Goal: Feedback & Contribution: Leave review/rating

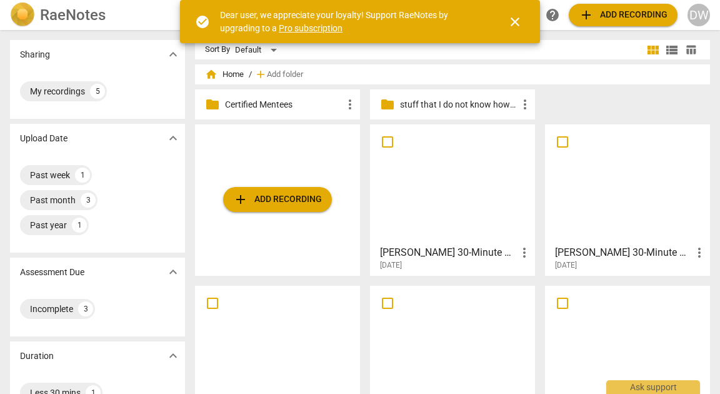
click at [649, 179] on div at bounding box center [627, 184] width 156 height 111
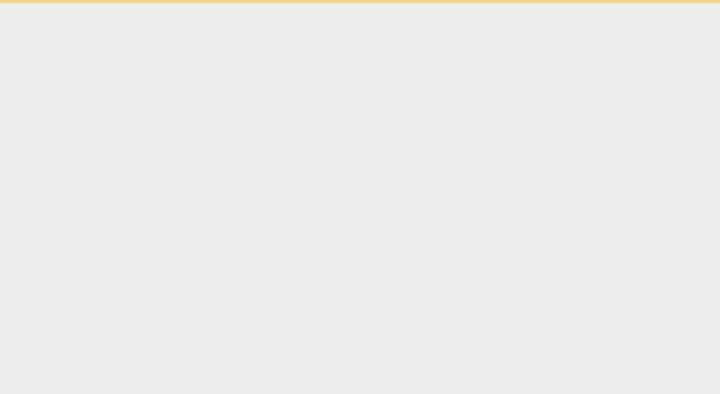
click at [649, 3] on html "check_circle Dear user, we appreciate your loyalty! Support RaeNotes by upgradi…" at bounding box center [360, 1] width 720 height 3
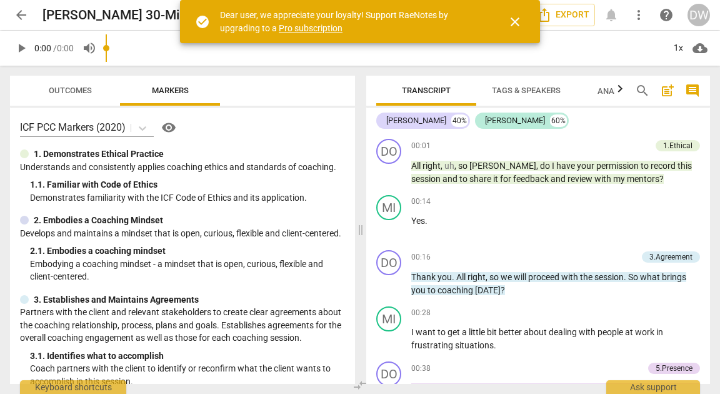
click at [517, 21] on span "close" at bounding box center [515, 21] width 15 height 15
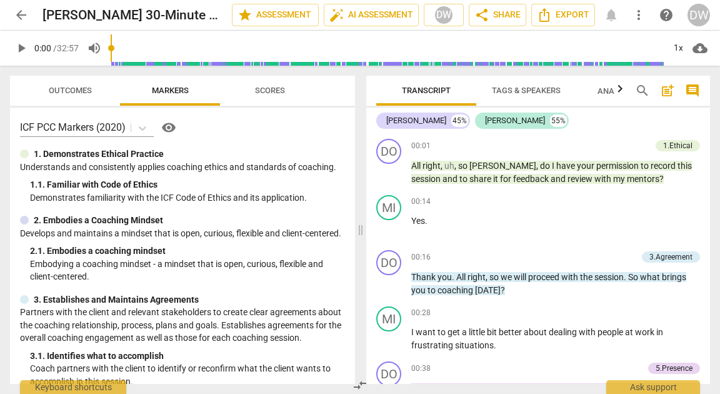
click at [24, 46] on span "play_arrow" at bounding box center [21, 48] width 15 height 15
click at [679, 45] on div "1x" at bounding box center [678, 48] width 24 height 20
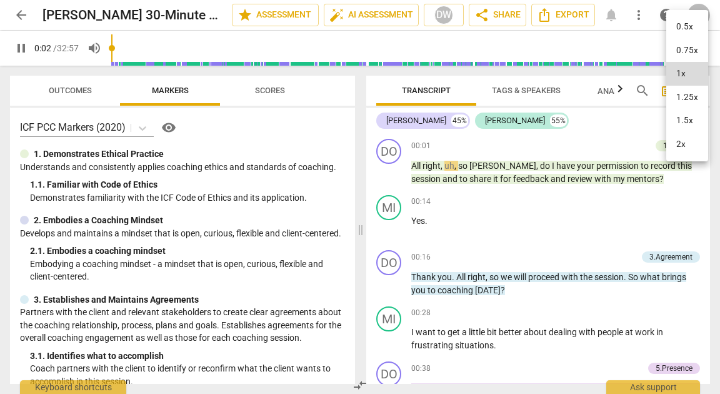
click at [683, 113] on li "1.5x" at bounding box center [687, 121] width 42 height 24
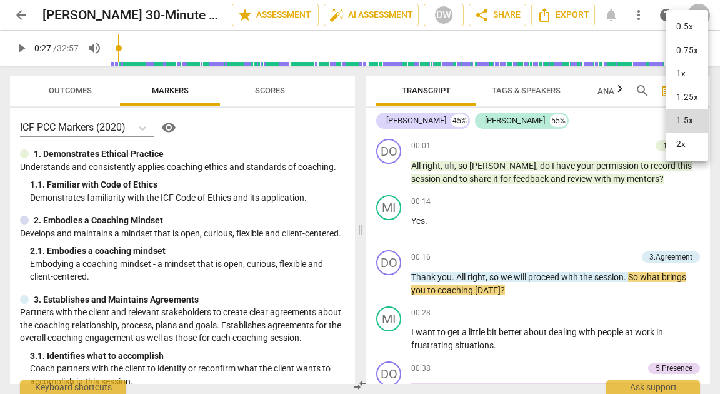
click at [19, 48] on div at bounding box center [360, 197] width 720 height 394
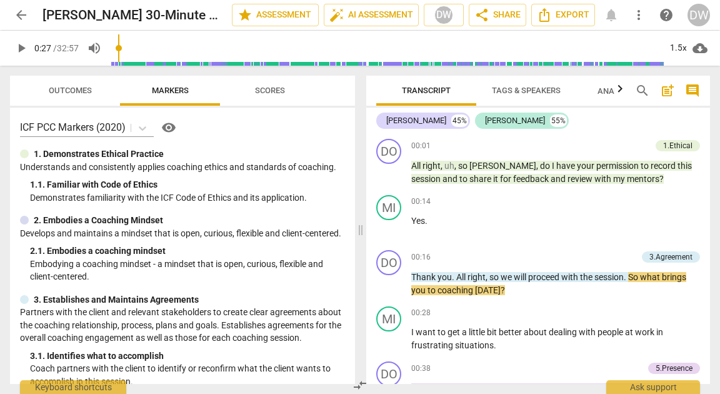
click at [18, 48] on span "play_arrow" at bounding box center [21, 48] width 15 height 15
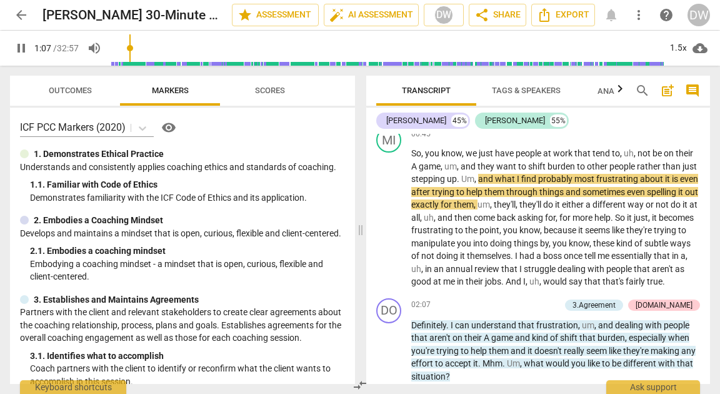
scroll to position [325, 0]
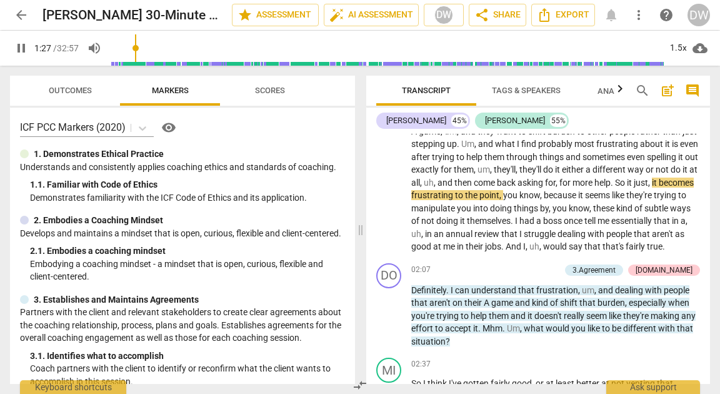
click at [268, 86] on span "Scores" at bounding box center [270, 90] width 30 height 9
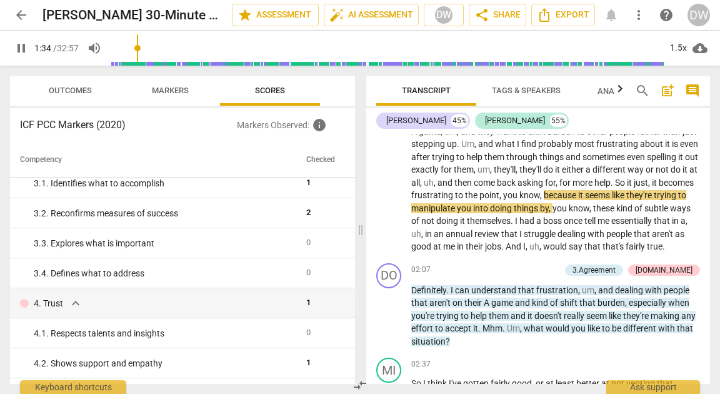
scroll to position [160, 0]
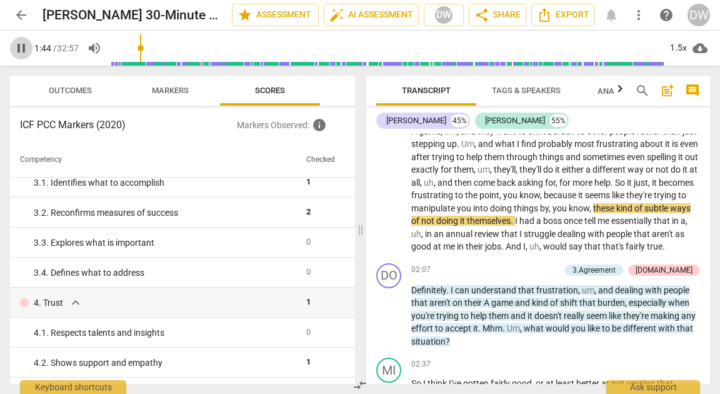
click at [19, 49] on span "pause" at bounding box center [21, 48] width 15 height 15
click at [25, 54] on span "play_arrow" at bounding box center [21, 48] width 15 height 15
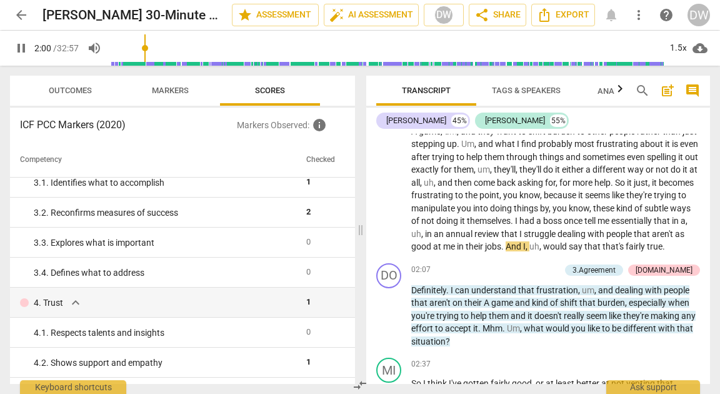
click at [18, 51] on span "pause" at bounding box center [21, 48] width 15 height 15
type input "120"
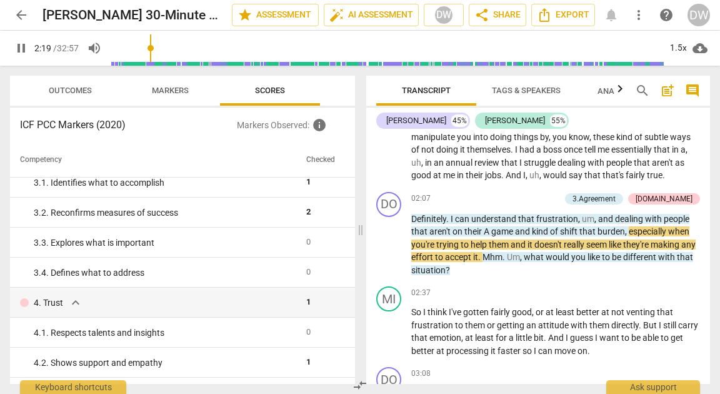
scroll to position [395, 0]
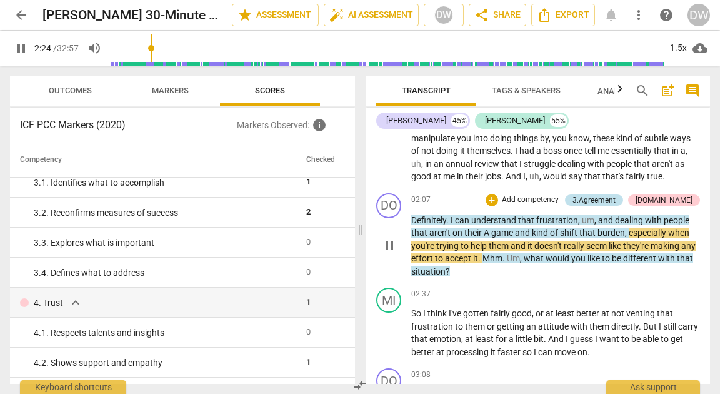
click at [616, 206] on div "3.Agreement" at bounding box center [594, 199] width 43 height 11
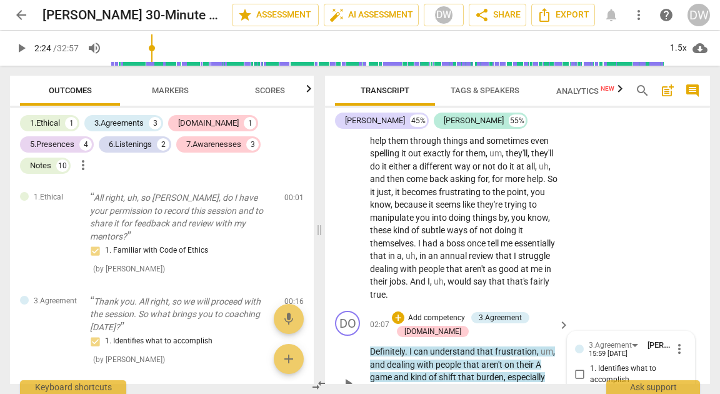
type input "145"
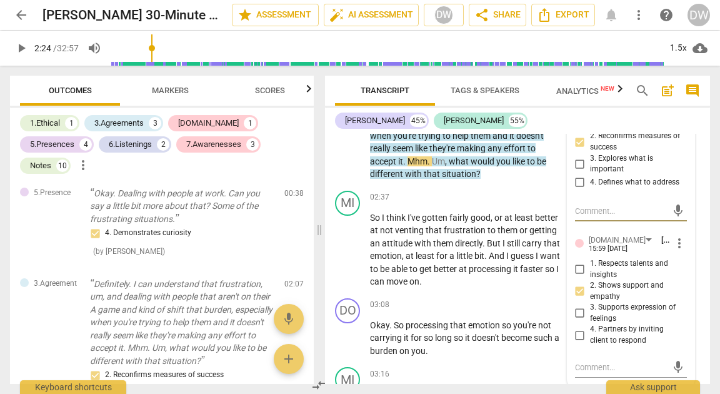
scroll to position [656, 0]
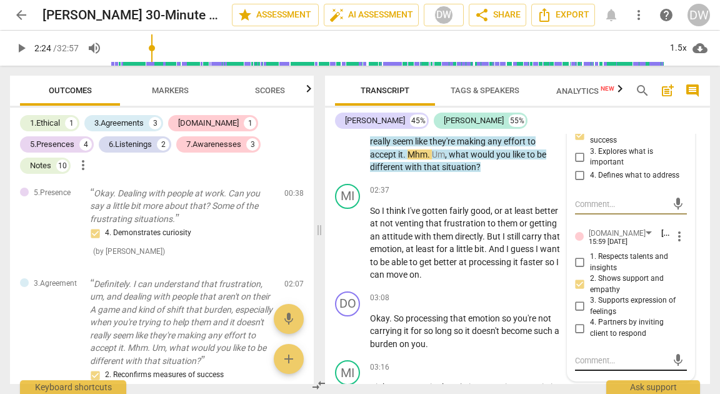
click at [588, 355] on textarea at bounding box center [621, 360] width 92 height 12
type textarea "I"
type textarea "I a"
type textarea "I ap"
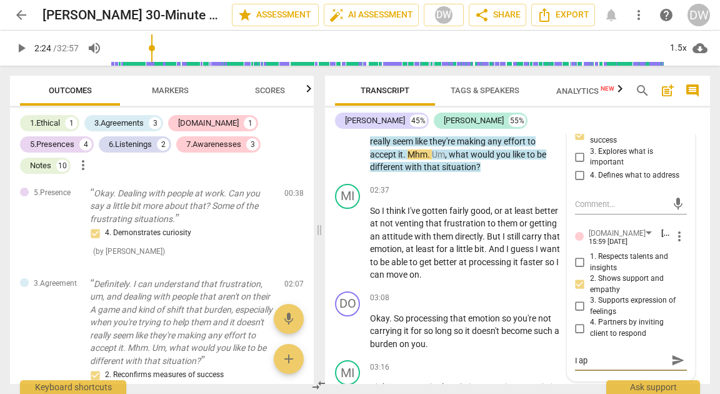
type textarea "I app"
type textarea "I appr"
type textarea "I appre"
type textarea "I apprec"
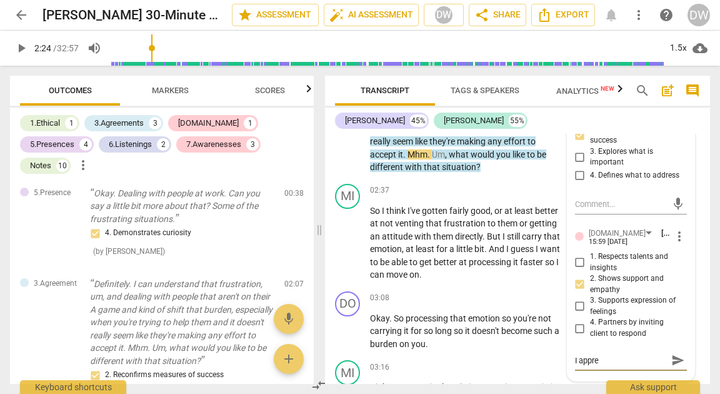
type textarea "I apprec"
type textarea "I appreca"
type textarea "I apprecai"
type textarea "I apprecait"
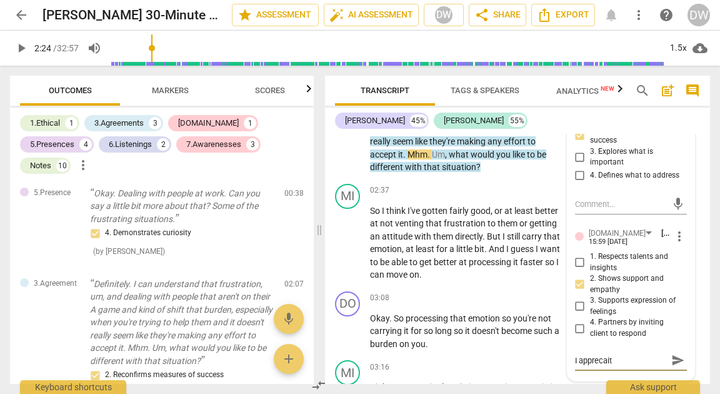
type textarea "I apprecaitr"
type textarea "I apprecaitre"
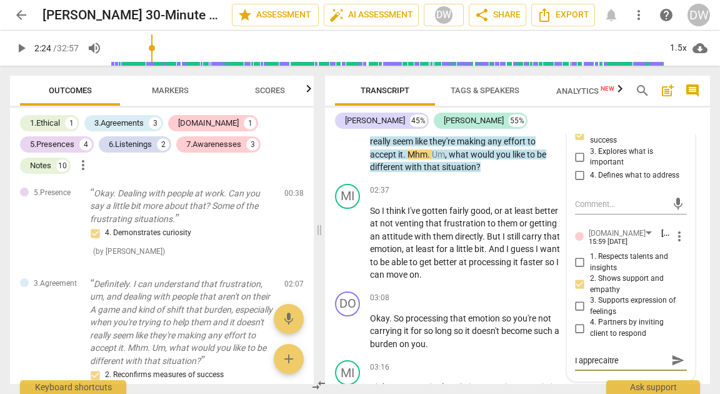
type textarea "I apprecaitre"
type textarea "I apprecaitr"
type textarea "I apprecait"
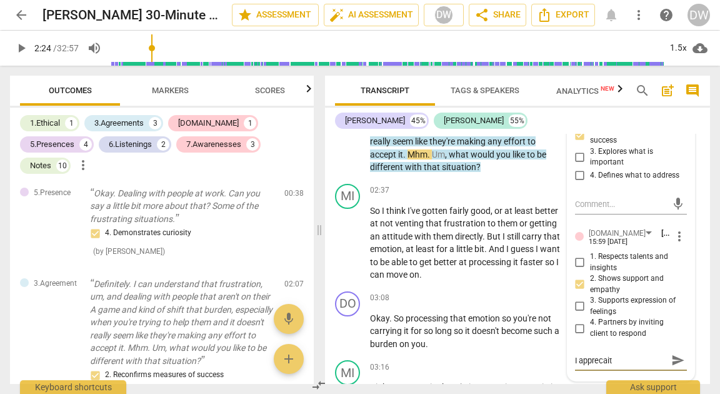
type textarea "I apprecai"
type textarea "I appreca"
type textarea "I apprec"
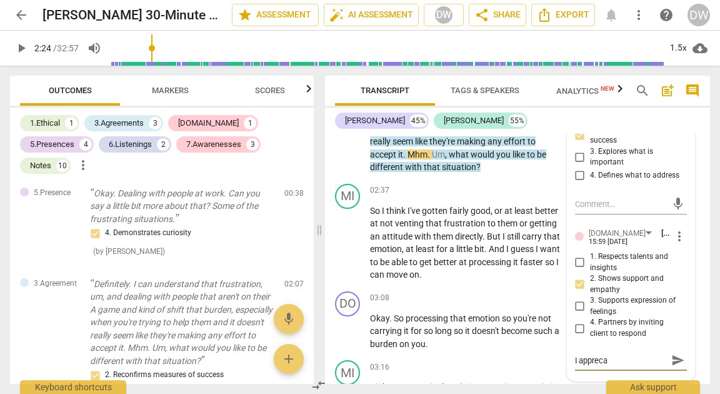
type textarea "I apprec"
type textarea "I appre"
type textarea "I appr"
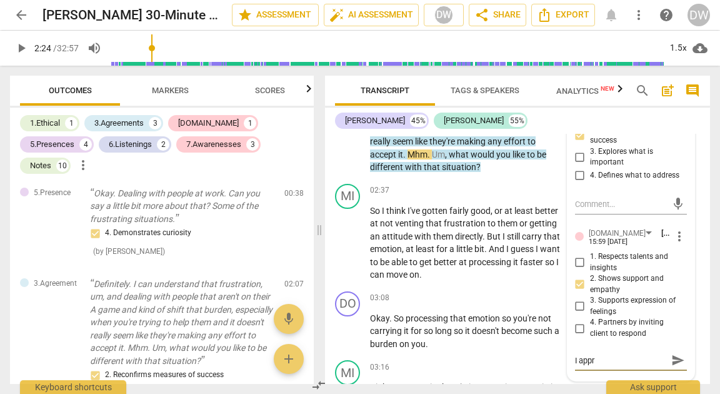
type textarea "I app"
type textarea "I ap"
type textarea "I a"
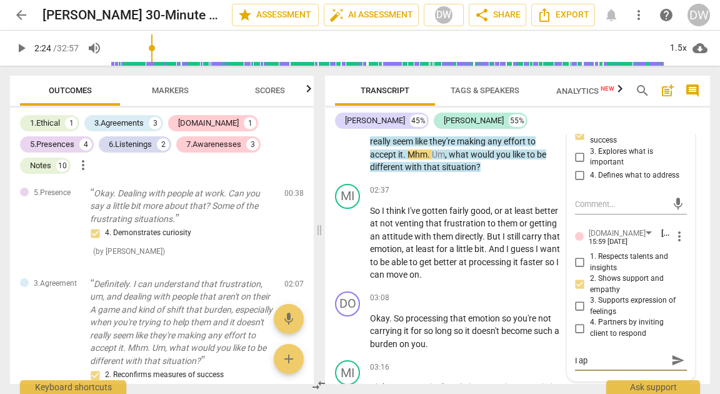
type textarea "I a"
type textarea "I"
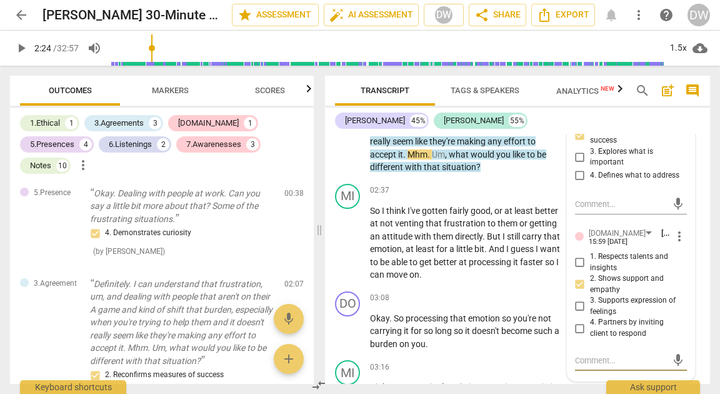
type textarea "G"
type textarea "Gr"
type textarea "Gre"
type textarea "Gret"
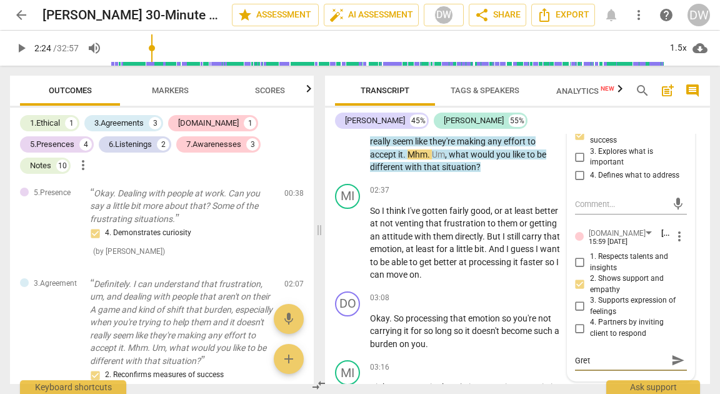
type textarea "Greta"
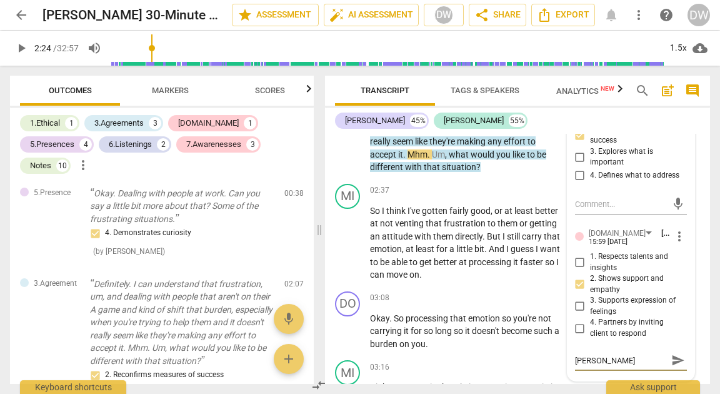
type textarea "Gret"
type textarea "Gre"
type textarea "Grea"
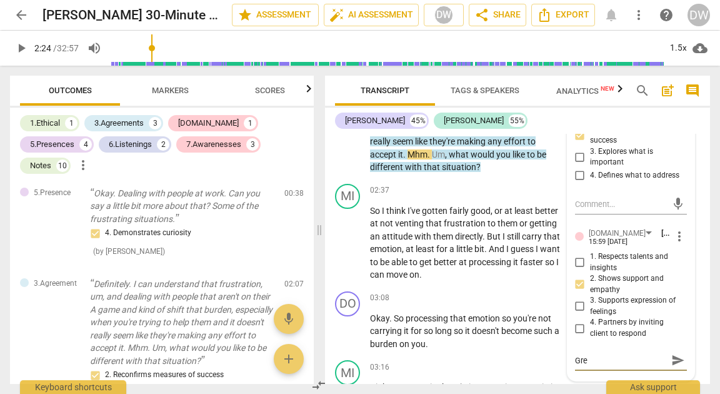
type textarea "Grea"
type textarea "Great"
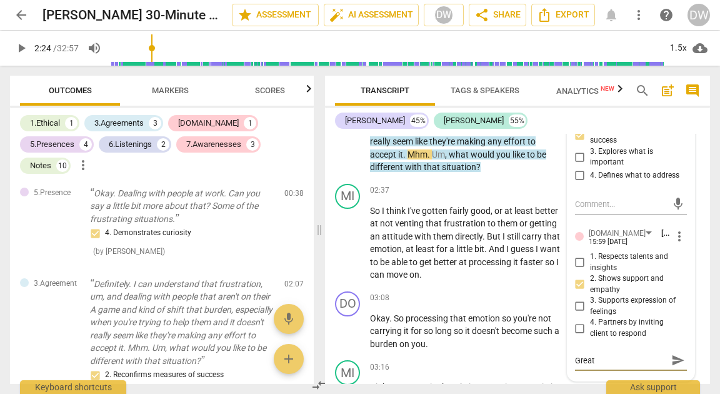
type textarea "Great j"
type textarea "Great jo"
type textarea "Great job"
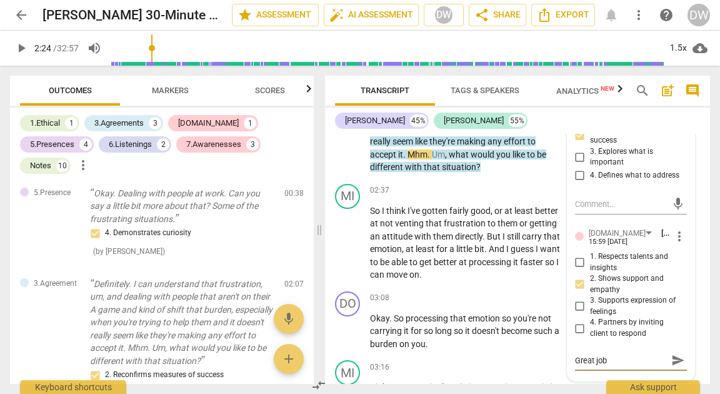
type textarea "Great job"
type textarea "Great job a"
type textarea "Great job ac"
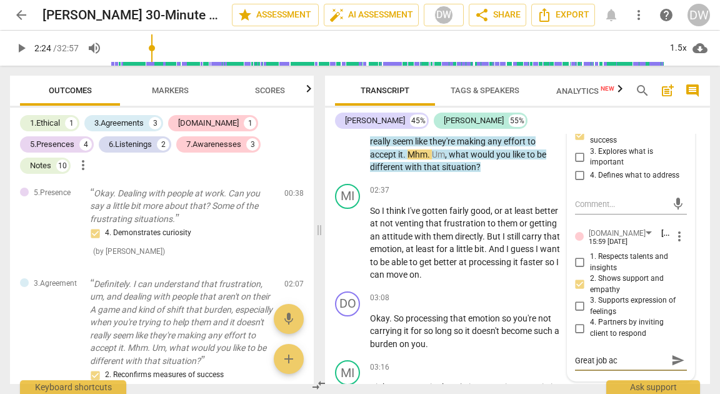
type textarea "Great job ack"
type textarea "Great job ackn"
type textarea "Great job ackno"
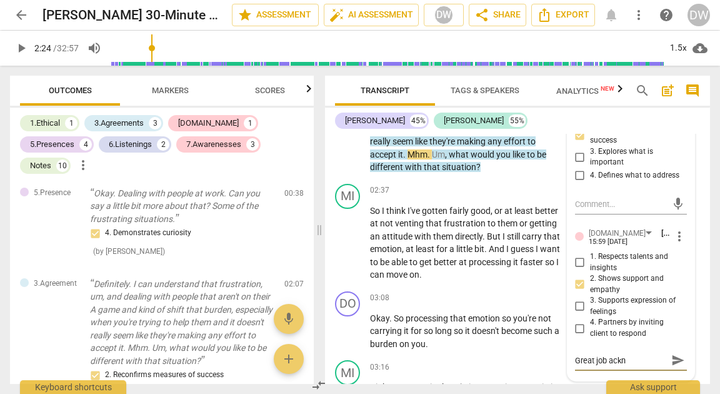
type textarea "Great job ackno"
type textarea "Great job acknow"
type textarea "Great job acknowl"
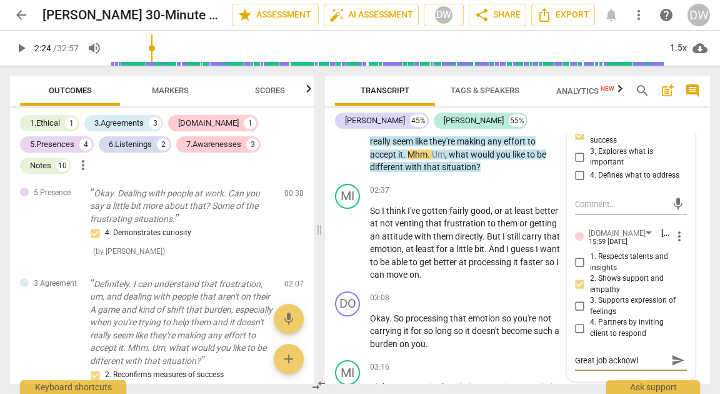
type textarea "Great job acknowle"
type textarea "Great job acknowled"
type textarea "Great job acknowledg"
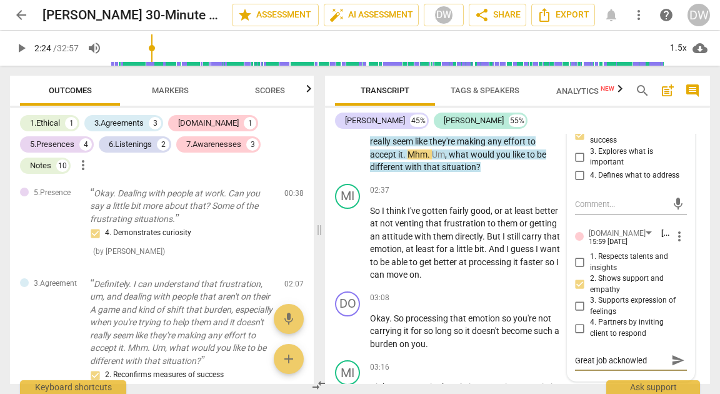
type textarea "Great job acknowledg"
type textarea "Great job acknowledgi"
type textarea "Great job acknowledgin"
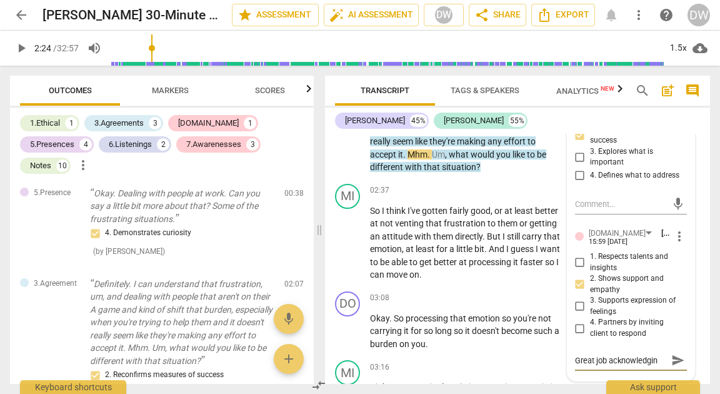
type textarea "Great job acknowledging"
type textarea "Great job acknowledging y"
type textarea "Great job acknowledging yo"
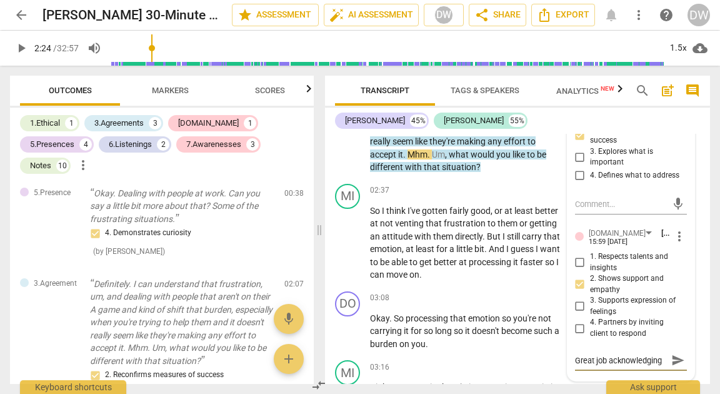
type textarea "Great job acknowledging yo"
type textarea "Great job acknowledging yor"
type textarea "Great job acknowledging yoru"
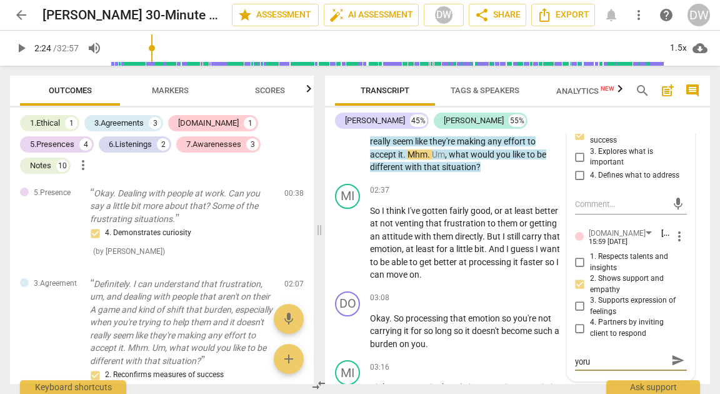
type textarea "Great job acknowledging yoru"
type textarea "Great job acknowledging yoru c"
type textarea "Great job acknowledging yoru cl"
type textarea "Great job acknowledging yoru cli"
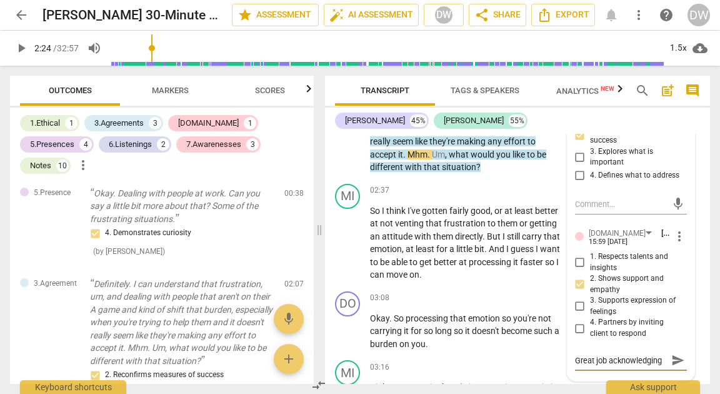
type textarea "Great job acknowledging yoru cli"
type textarea "Great job acknowledging yoru clie"
type textarea "Great job acknowledging yoru clien"
type textarea "Great job acknowledging yoru client"
type textarea "Great job acknowledging yoru client["
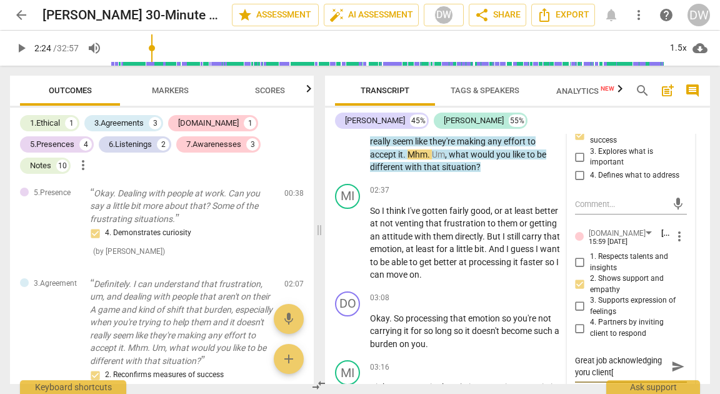
type textarea "Great job acknowledging yoru client['"
type textarea "Great job acknowledging yoru client['s"
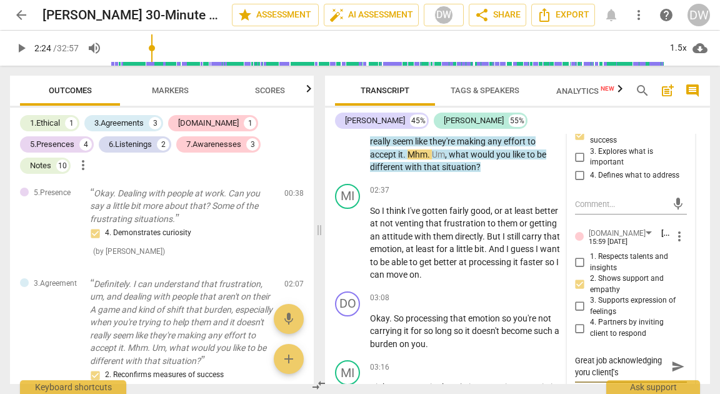
type textarea "Great job acknowledging yoru client['s"
type textarea "Great job acknowledging yoru client['"
type textarea "Great job acknowledging yoru client["
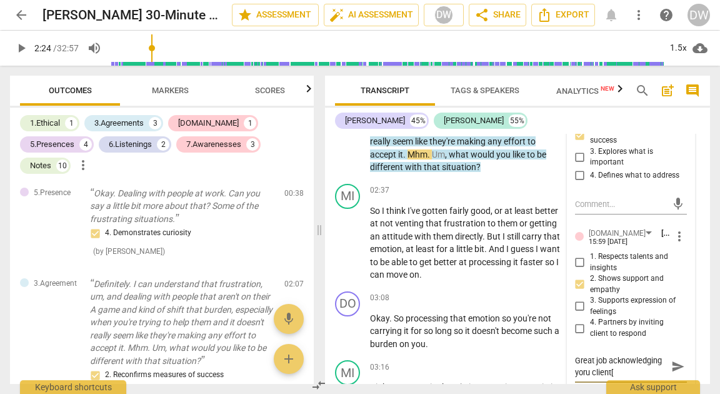
type textarea "Great job acknowledging yoru client"
type textarea "Great job acknowledging yoru client'"
type textarea "Great job acknowledging yoru client's"
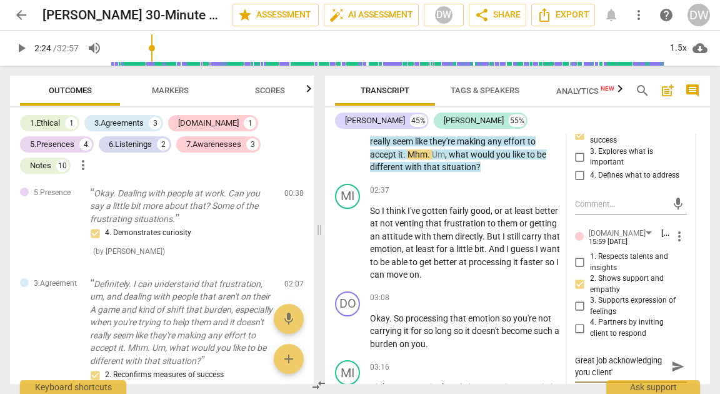
type textarea "Great job acknowledging yoru client's"
type textarea "Great job acknowledging yoru client's f"
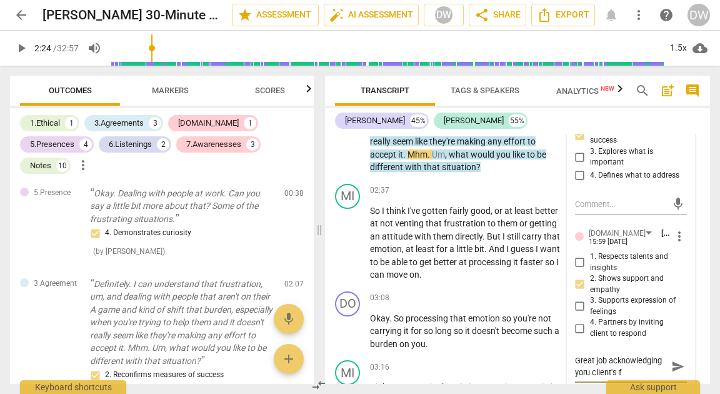
type textarea "Great job acknowledging yoru client's fr"
type textarea "Great job acknowledging yoru client's fru"
type textarea "Great job acknowledging yoru client's frus"
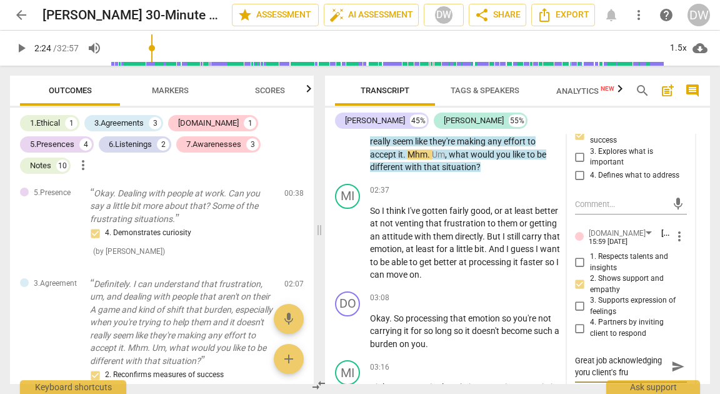
type textarea "Great job acknowledging yoru client's frus"
type textarea "Great job acknowledging yoru client's frust"
type textarea "Great job acknowledging yoru client's frustr"
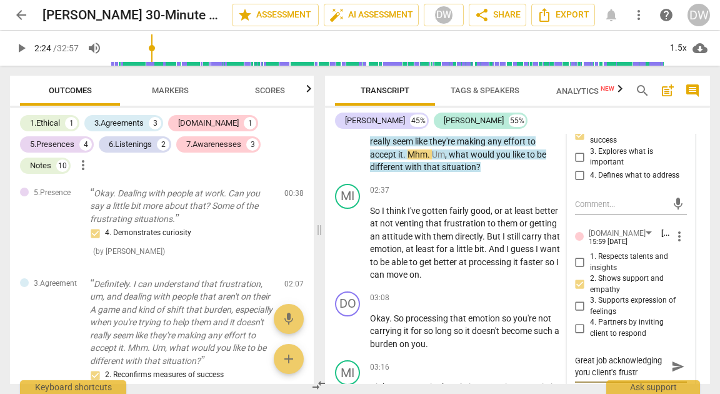
type textarea "Great job acknowledging yoru client's frustra"
type textarea "Great job acknowledging yoru client's frustrat"
type textarea "Great job acknowledging yoru client's frustrati"
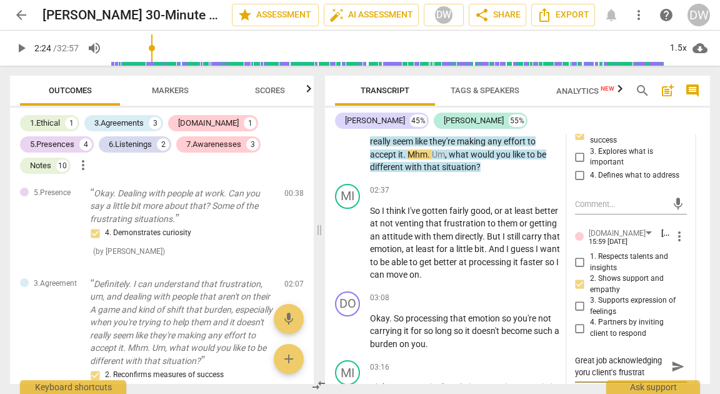
type textarea "Great job acknowledging yoru client's frustrati"
type textarea "Great job acknowledging yoru client's frustratio"
type textarea "Great job acknowledging yoru client's frustration"
type textarea "Great job acknowledging yoru client's frustration,"
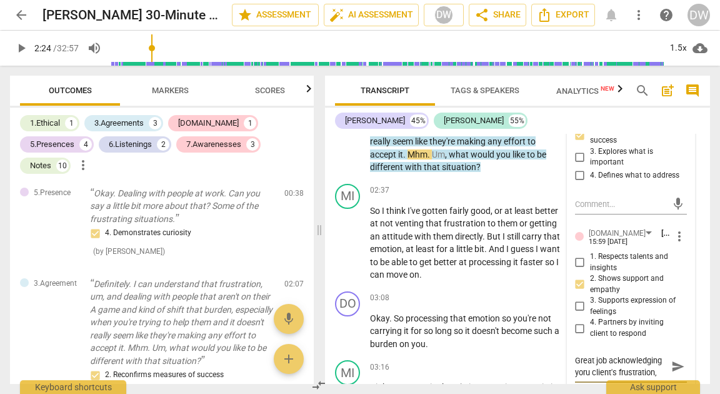
type textarea "Great job acknowledging yoru client's frustration,"
type textarea "Great job acknowledging yoru client's frustration, a"
type textarea "Great job acknowledging yoru client's frustration, an"
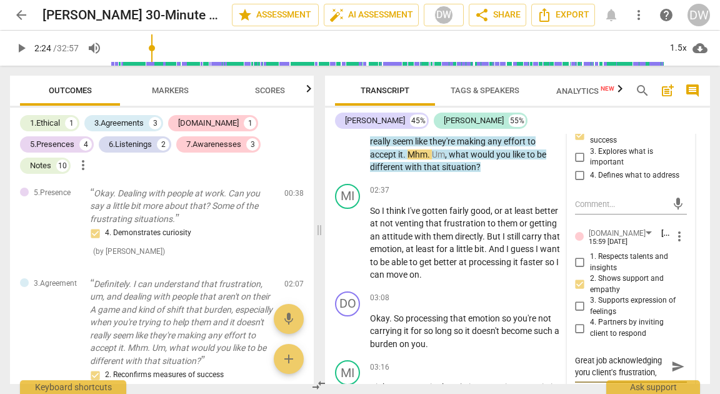
type textarea "Great job acknowledging yoru client's frustration, and"
click at [638, 364] on textarea "Great job acknowledging yoru client's frustration, and" at bounding box center [621, 366] width 92 height 24
type textarea "Great job acknowledging your client's frustration, and"
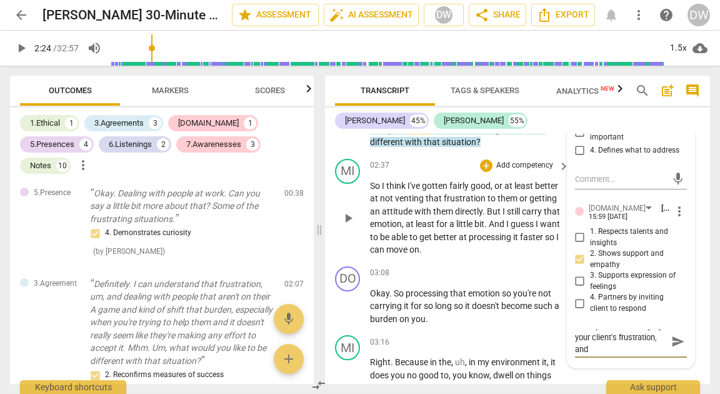
scroll to position [682, 0]
click at [595, 334] on textarea "Great job acknowledging your client's frustration, and" at bounding box center [621, 341] width 92 height 24
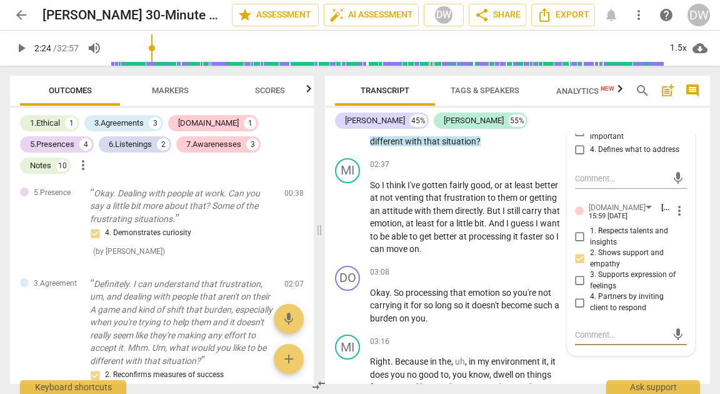
scroll to position [0, 0]
click at [349, 216] on span "play_arrow" at bounding box center [348, 217] width 15 height 15
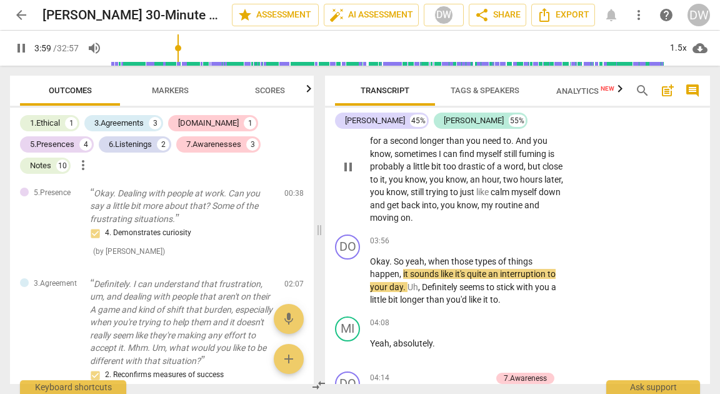
scroll to position [929, 0]
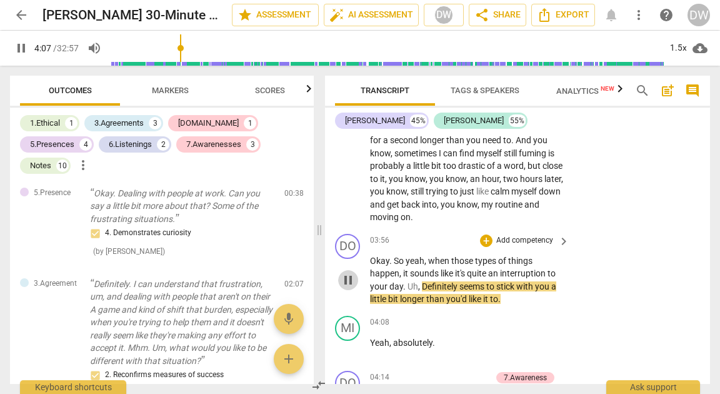
click at [351, 282] on span "pause" at bounding box center [348, 280] width 15 height 15
type input "248"
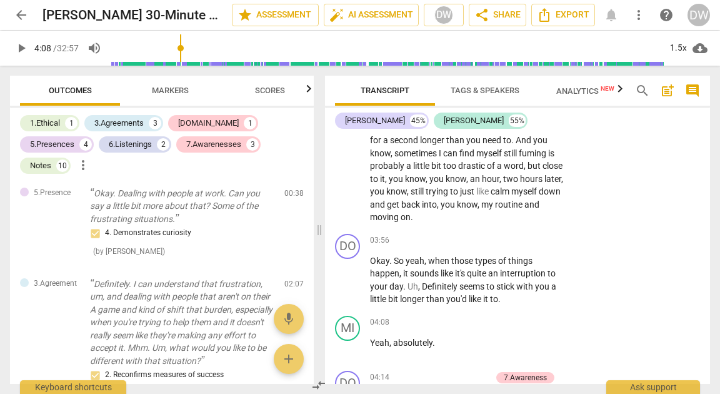
click at [254, 94] on span "Scores" at bounding box center [270, 91] width 60 height 17
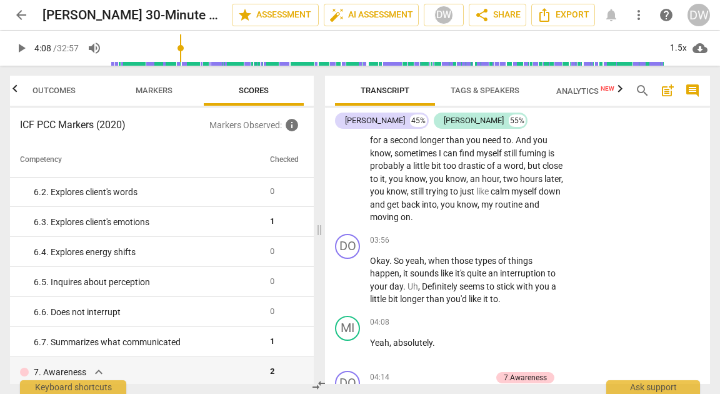
scroll to position [670, 0]
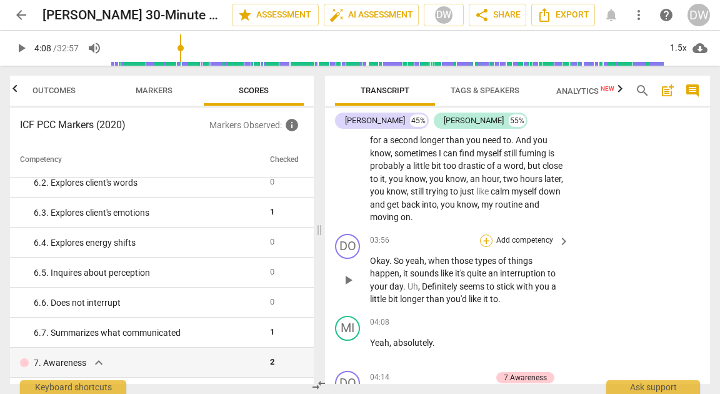
click at [483, 239] on div "+" at bounding box center [486, 240] width 13 height 13
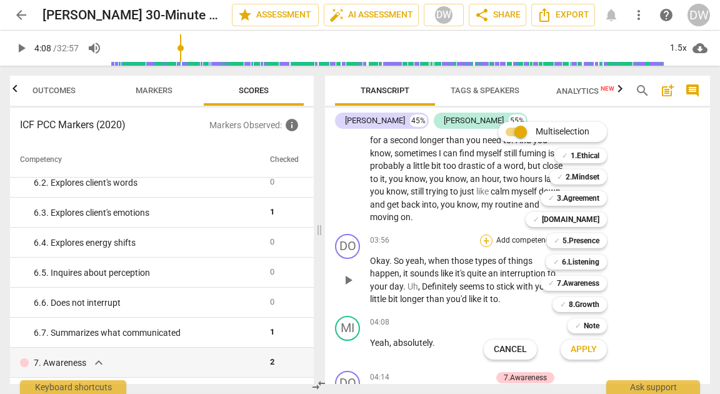
click at [483, 239] on div "Multiselection m ✓ 1.Ethical 1 ✓ 2.Mindset 2 ✓ 3.Agreement 3 ✓ [DOMAIN_NAME] 4 …" at bounding box center [555, 241] width 152 height 244
click at [413, 278] on div at bounding box center [360, 197] width 720 height 394
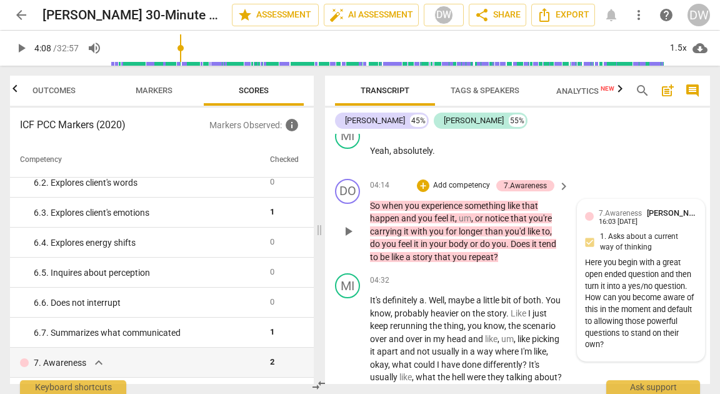
scroll to position [1127, 0]
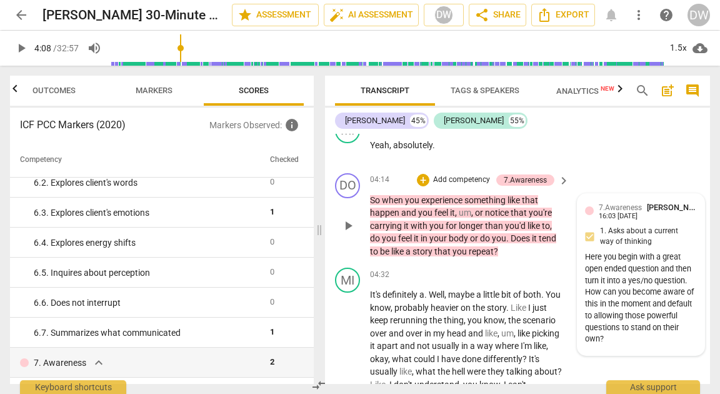
click at [678, 236] on div "7.Awareness Deanne Weinberger 16:03 08-18-2025 1. Asks about a current way of t…" at bounding box center [641, 274] width 112 height 147
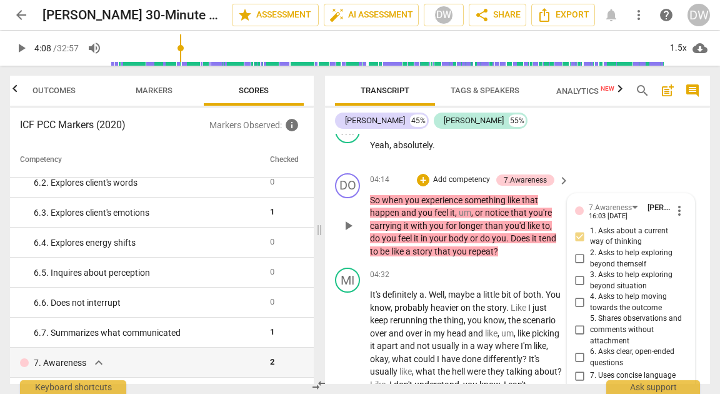
click at [676, 213] on span "more_vert" at bounding box center [679, 210] width 15 height 15
click at [679, 214] on li "Edit" at bounding box center [687, 211] width 43 height 24
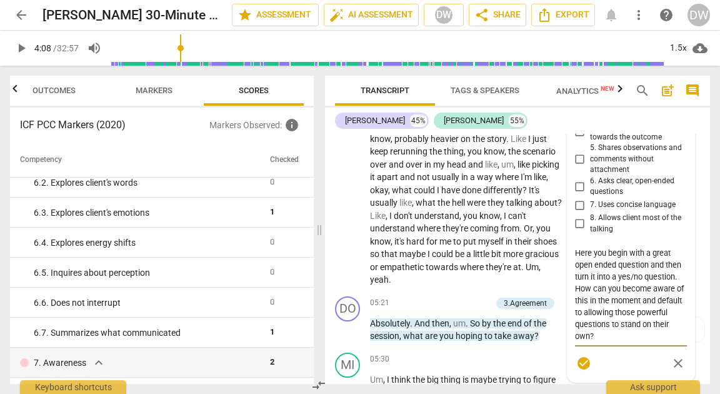
scroll to position [1294, 0]
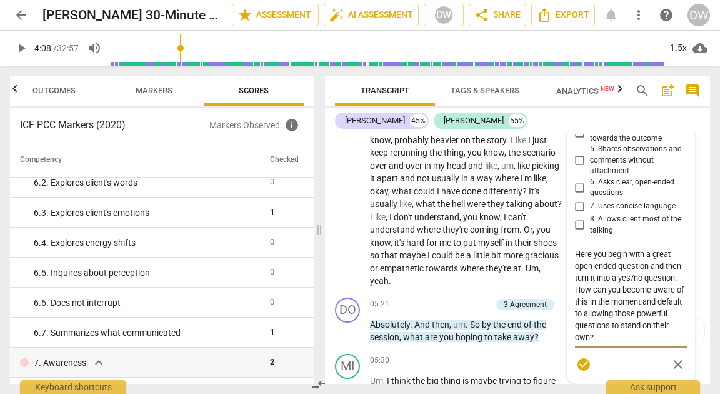
click at [578, 254] on textarea "Here you begin with a great open ended question and then turn it into a yes/no …" at bounding box center [631, 295] width 112 height 95
drag, startPoint x: 578, startPoint y: 254, endPoint x: 630, endPoint y: 356, distance: 113.5
click at [630, 356] on div "7.Awareness Deanne Weinberger more_vert 1. Asks about a current way of thinking…" at bounding box center [631, 205] width 112 height 343
type textarea "H"
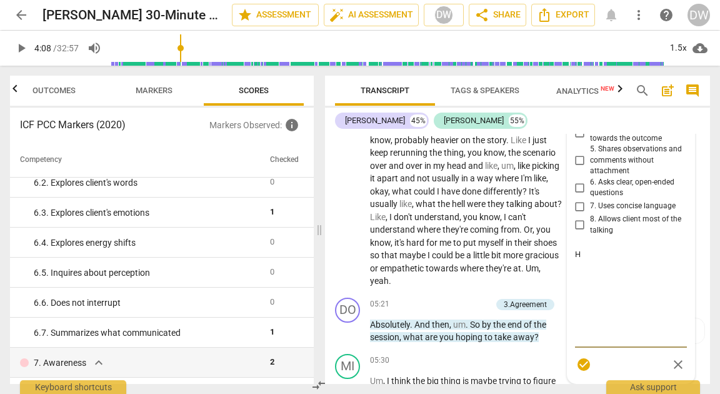
type textarea "He"
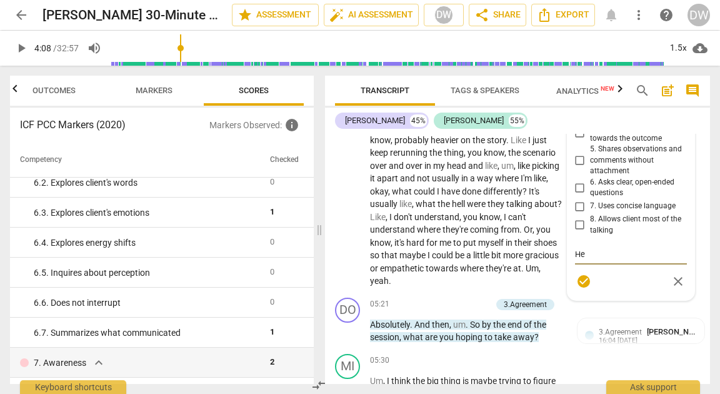
type textarea "Her"
type textarea "Here"
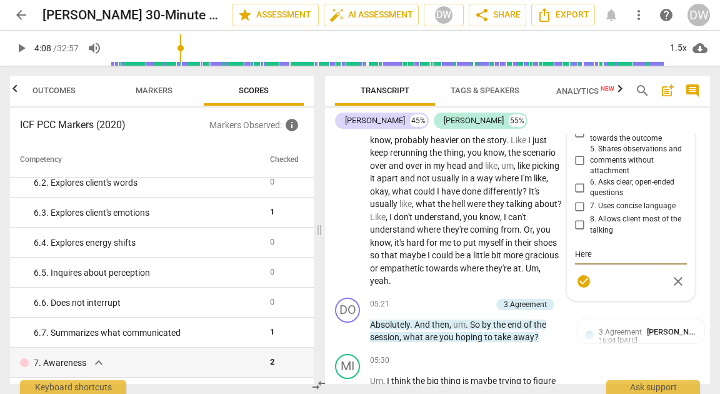
type textarea "Here"
type textarea "Here y"
type textarea "Here yo"
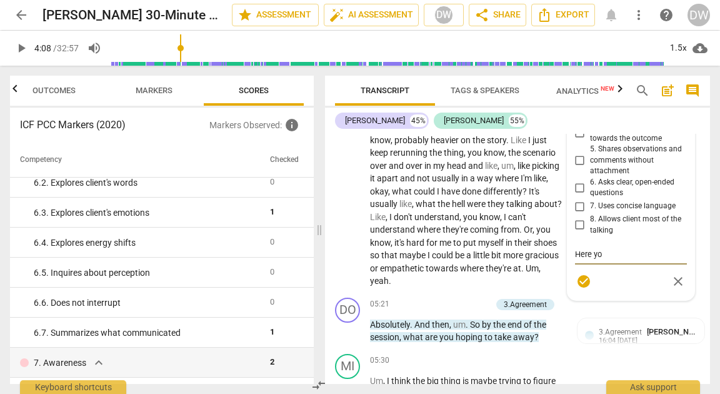
type textarea "Here yo"
type textarea "Here you"
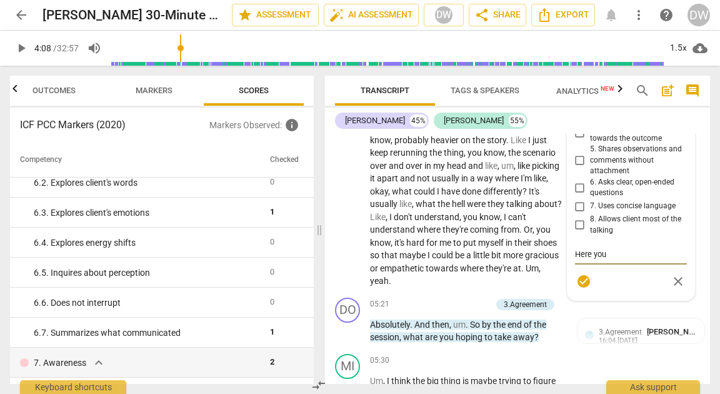
type textarea "Here you"
type textarea "Here you e"
type textarea "Here you"
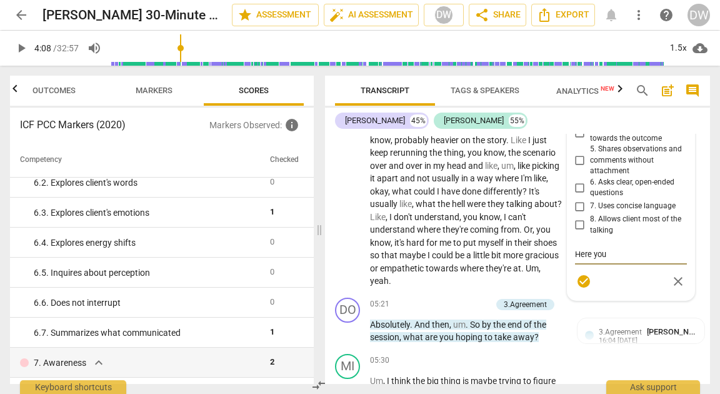
type textarea "Here you b"
type textarea "Here you be"
type textarea "Here you beg"
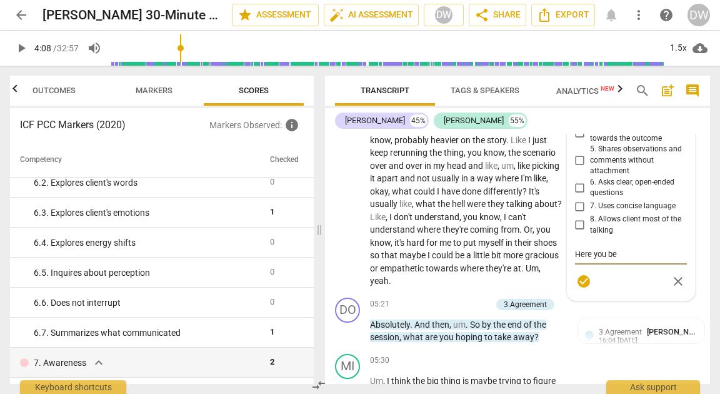
type textarea "Here you beg"
type textarea "Here you begi"
type textarea "Here you begin"
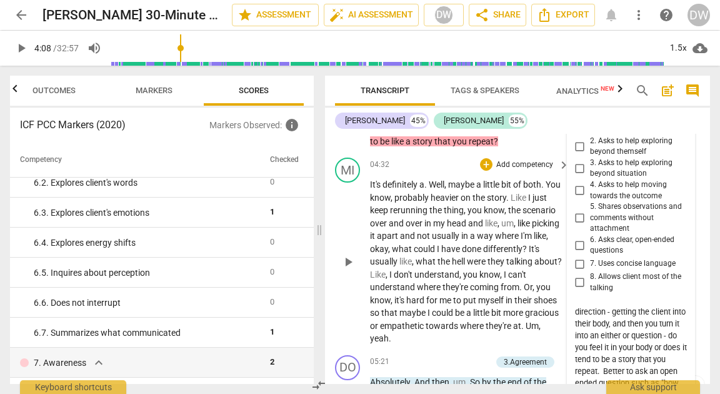
scroll to position [1237, 0]
click at [344, 256] on span "play_arrow" at bounding box center [348, 261] width 15 height 15
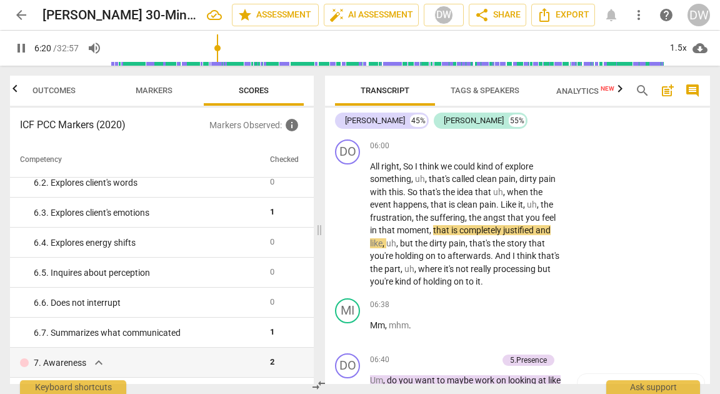
scroll to position [1702, 0]
click at [347, 224] on span "pause" at bounding box center [348, 223] width 15 height 15
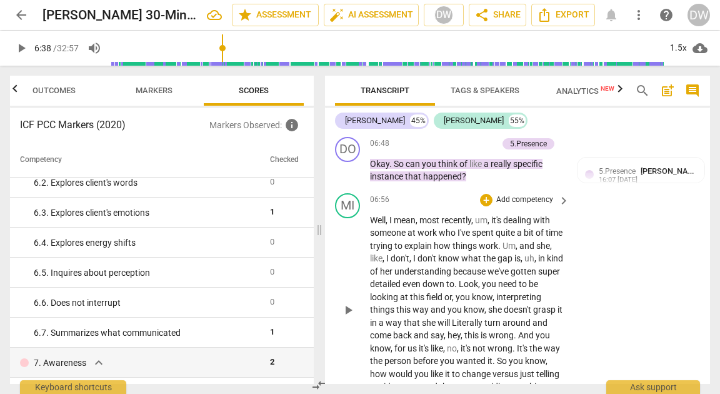
scroll to position [2030, 0]
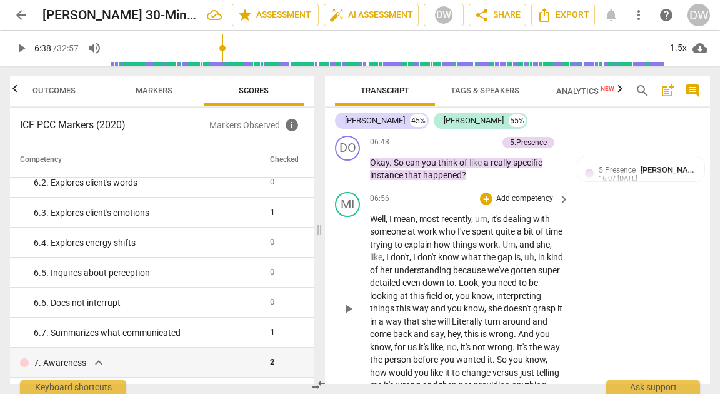
click at [348, 303] on span "play_arrow" at bounding box center [348, 308] width 15 height 15
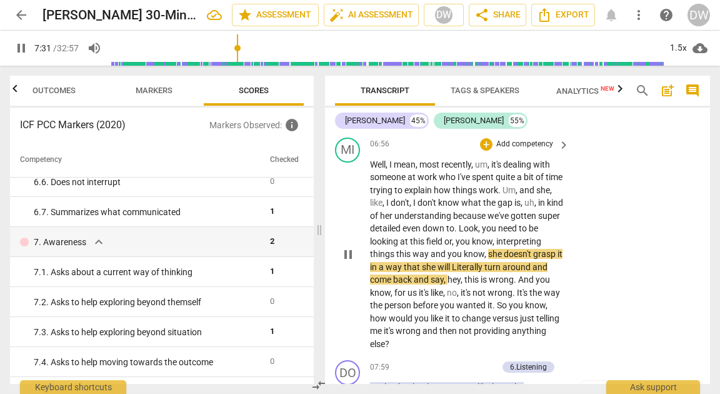
scroll to position [2092, 0]
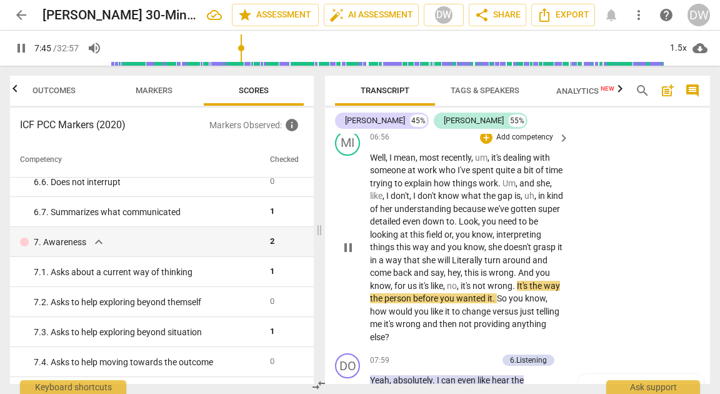
click at [348, 253] on span "pause" at bounding box center [348, 247] width 15 height 15
click at [344, 251] on span "play_arrow" at bounding box center [348, 247] width 15 height 15
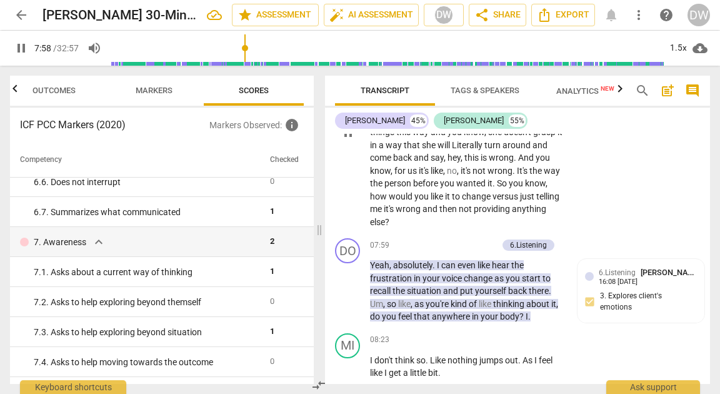
scroll to position [2207, 0]
click at [350, 282] on button "pause" at bounding box center [348, 291] width 20 height 20
click at [649, 299] on div "6.Listening Deanne Weinberger 16:08 08-18-2025 3. Explores client's emotions" at bounding box center [641, 292] width 112 height 53
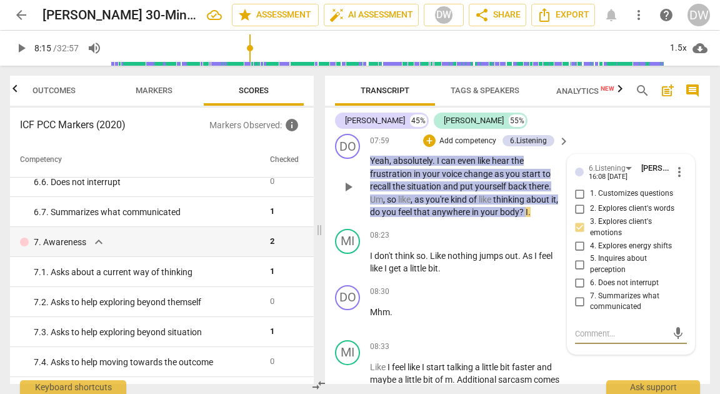
scroll to position [2302, 0]
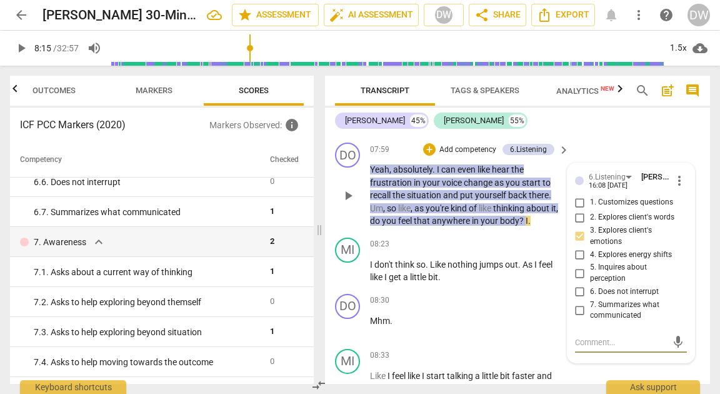
click at [616, 341] on textarea at bounding box center [621, 342] width 92 height 12
click at [613, 345] on textarea "Great question" at bounding box center [621, 342] width 92 height 12
click at [413, 296] on div "08:30 + Add competency keyboard_arrow_right" at bounding box center [470, 301] width 201 height 14
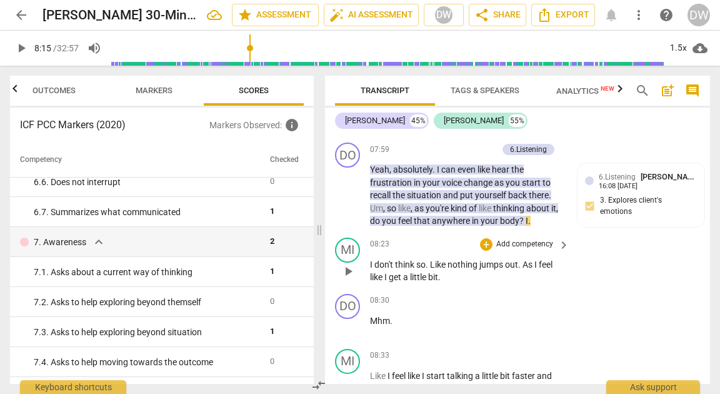
click at [346, 273] on span "play_arrow" at bounding box center [348, 271] width 15 height 15
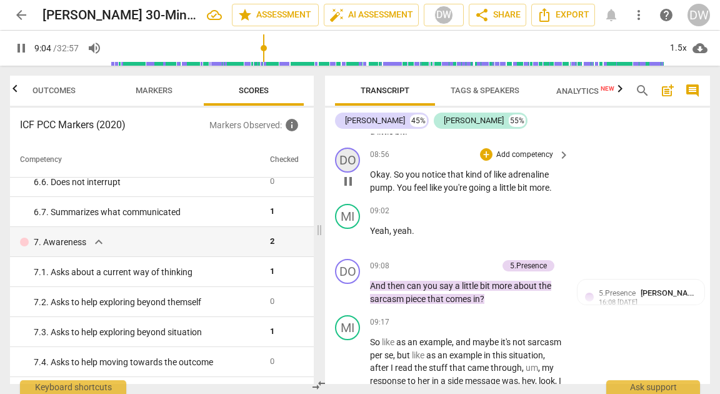
scroll to position [2693, 0]
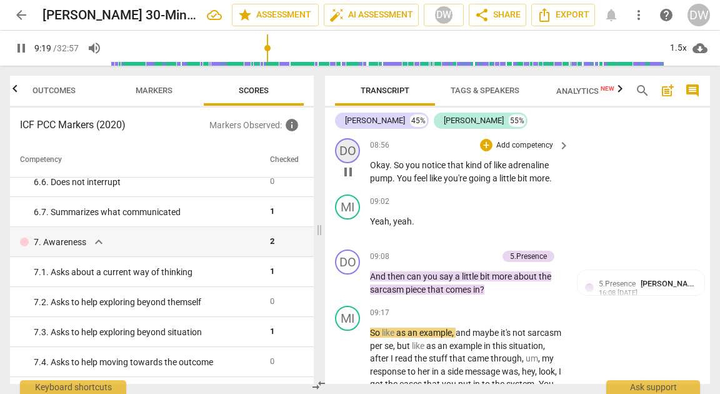
click at [344, 291] on span "pause" at bounding box center [348, 283] width 15 height 15
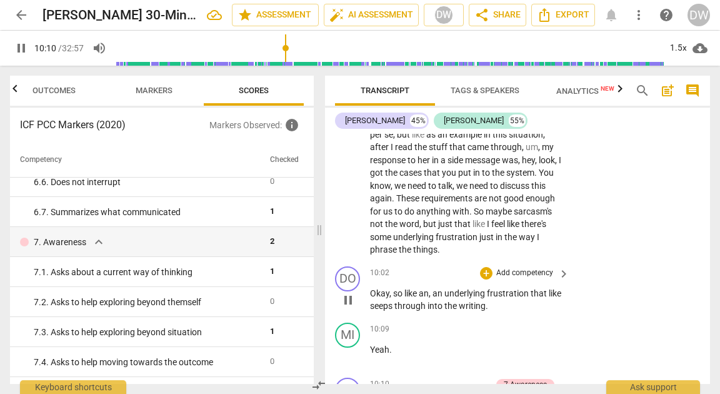
scroll to position [3183, 0]
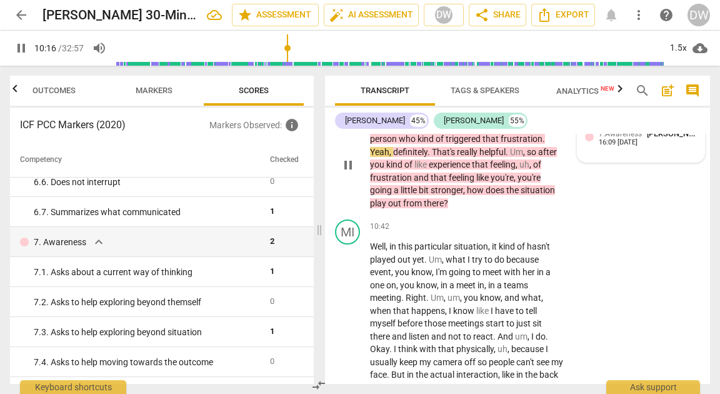
click at [636, 139] on div "7.Awareness Deanne Weinberger" at bounding box center [648, 134] width 98 height 12
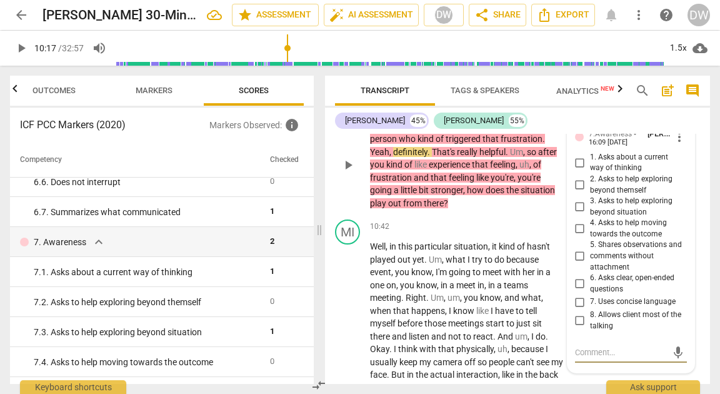
click at [582, 170] on input "1. Asks about a current way of thinking" at bounding box center [580, 162] width 20 height 15
click at [573, 170] on input "1. Asks about a current way of thinking" at bounding box center [580, 162] width 20 height 15
click at [579, 170] on input "1. Asks about a current way of thinking" at bounding box center [580, 162] width 20 height 15
click at [675, 144] on span "more_vert" at bounding box center [679, 136] width 15 height 15
click at [680, 176] on li "Delete" at bounding box center [687, 173] width 43 height 24
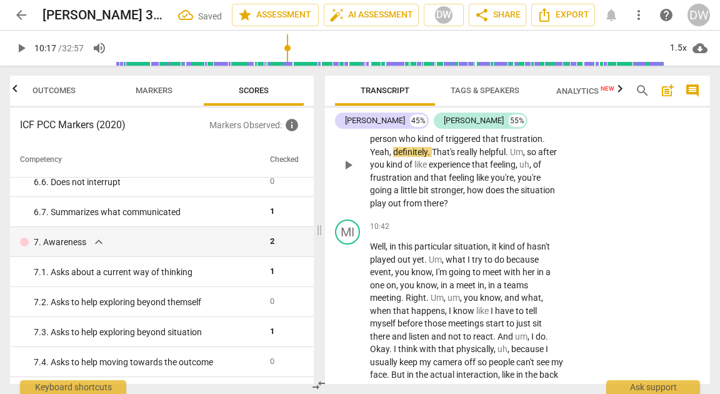
click at [342, 173] on span "play_arrow" at bounding box center [348, 165] width 15 height 15
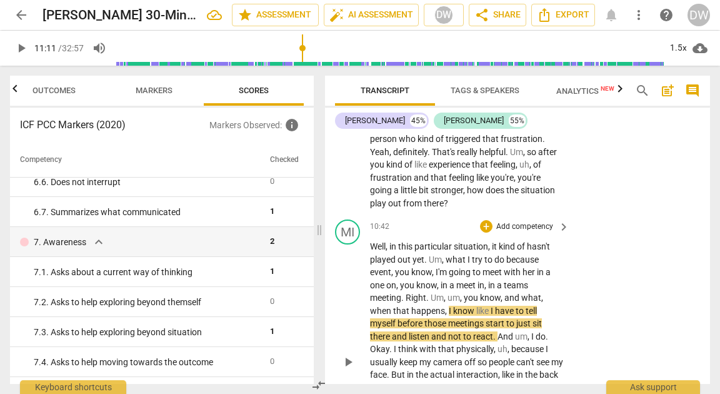
click at [350, 369] on span "play_arrow" at bounding box center [348, 361] width 15 height 15
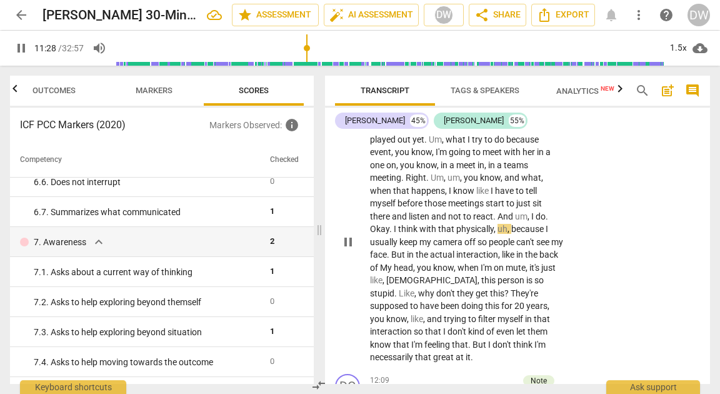
scroll to position [3341, 0]
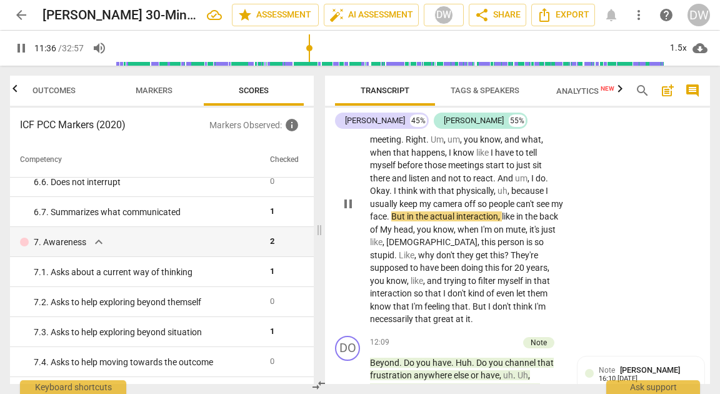
click at [353, 210] on span "pause" at bounding box center [348, 203] width 15 height 15
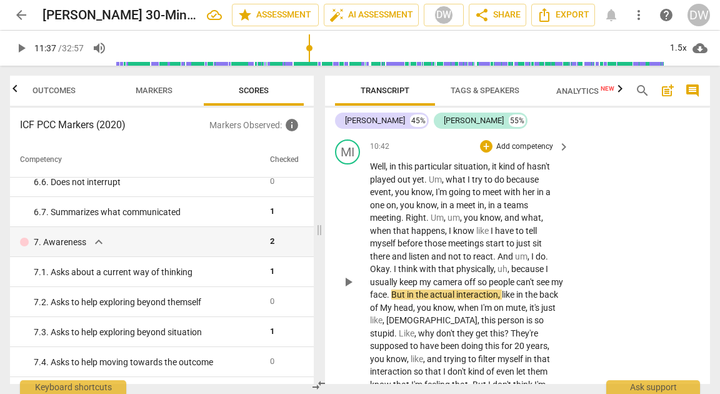
scroll to position [3262, 0]
click at [491, 153] on div "+ Add competency" at bounding box center [517, 147] width 74 height 13
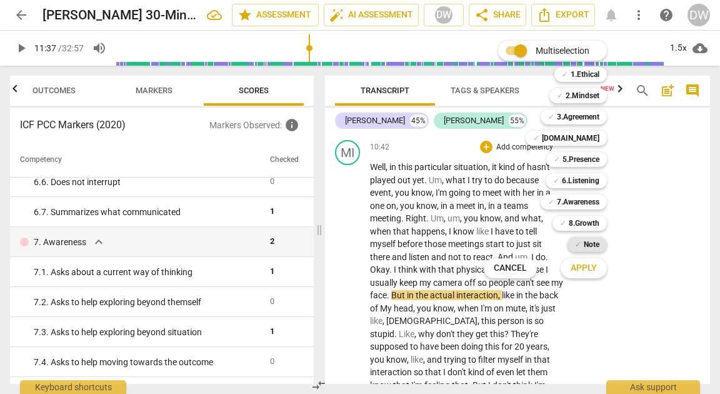
click at [584, 246] on b "Note" at bounding box center [592, 244] width 16 height 15
click at [583, 276] on button "Apply" at bounding box center [584, 268] width 46 height 23
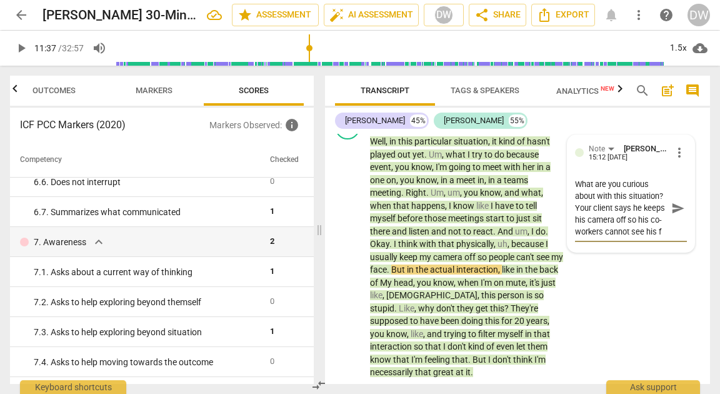
scroll to position [23, 0]
click at [583, 276] on div "MI play_arrow pause 10:42 + Add competency Note keyboard_arrow_right Well , in …" at bounding box center [517, 246] width 385 height 274
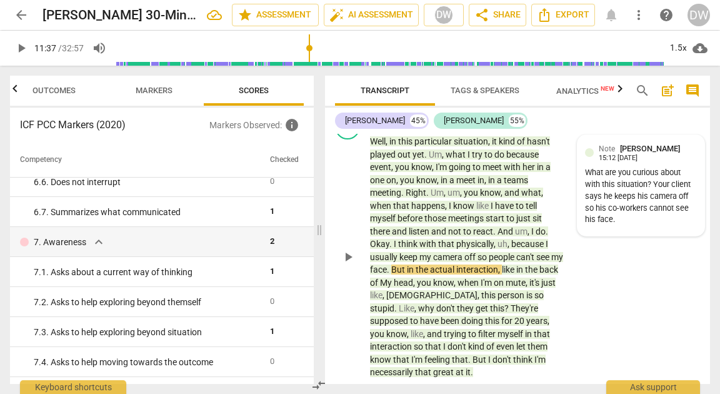
click at [622, 226] on div "What are you curious about with this situation? Your client says he keeps his c…" at bounding box center [641, 196] width 112 height 59
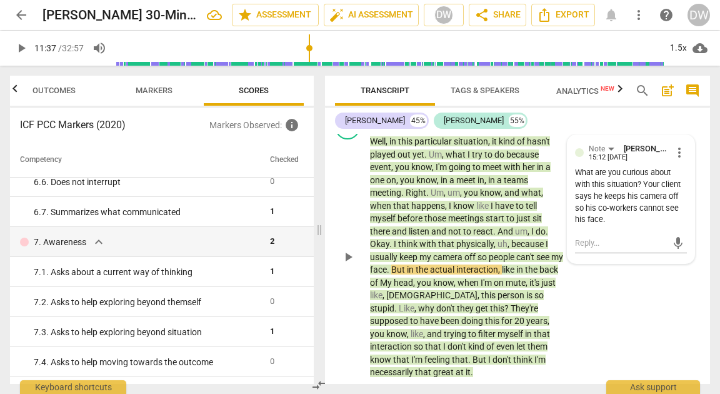
click at [615, 226] on div "What are you curious about with this situation? Your client says he keeps his c…" at bounding box center [631, 196] width 112 height 59
click at [680, 160] on span "more_vert" at bounding box center [679, 152] width 15 height 15
click at [677, 166] on li "Edit" at bounding box center [687, 165] width 43 height 24
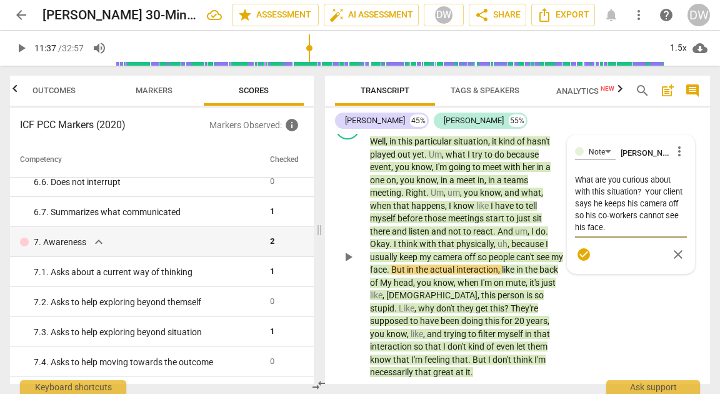
click at [626, 233] on textarea "What are you curious about with this situation? Your client says he keeps his c…" at bounding box center [631, 203] width 112 height 59
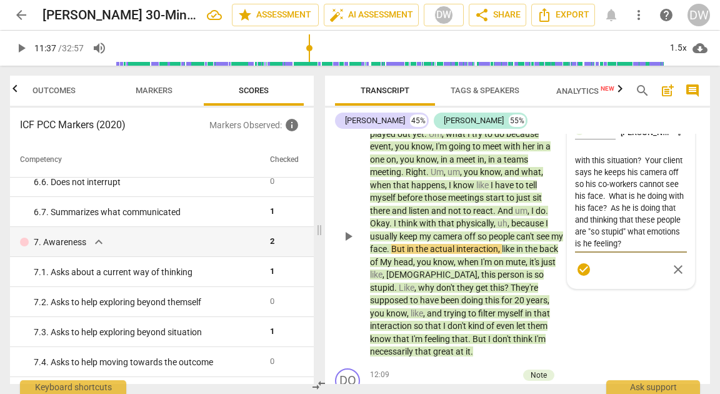
scroll to position [3321, 0]
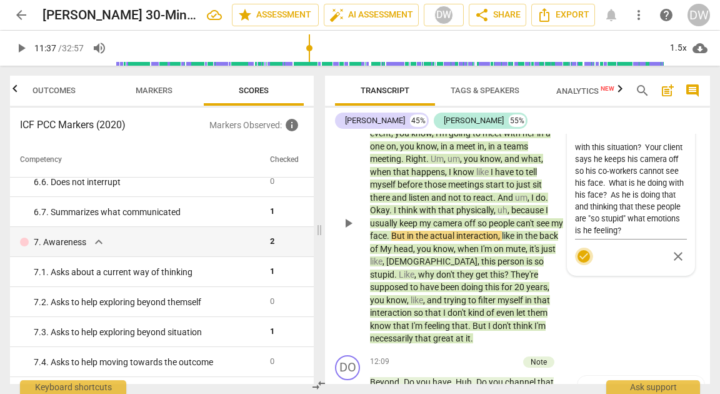
click at [583, 264] on span "check_circle" at bounding box center [583, 256] width 15 height 15
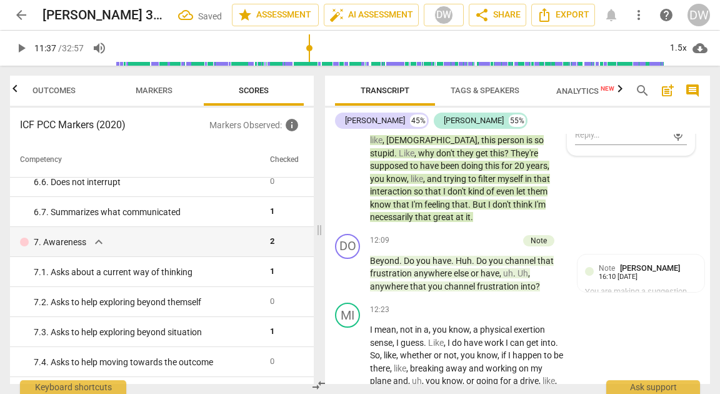
scroll to position [3444, 0]
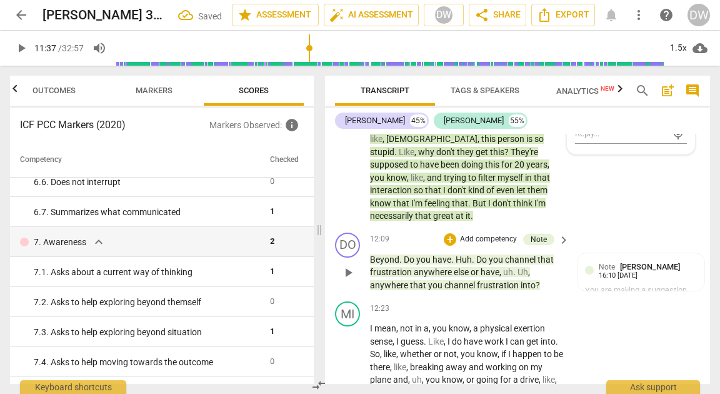
click at [344, 283] on button "play_arrow" at bounding box center [348, 273] width 20 height 20
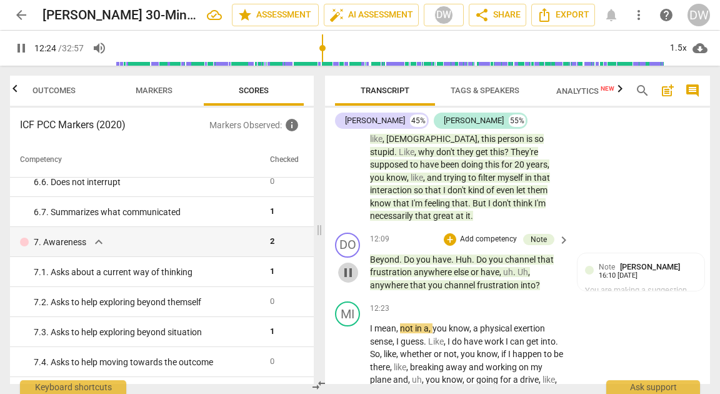
click at [345, 280] on span "pause" at bounding box center [348, 272] width 15 height 15
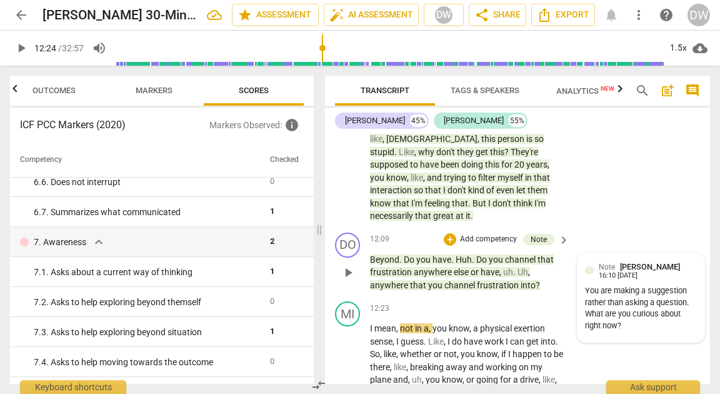
click at [641, 332] on div "You are making a suggestion rather than asking a question. What are you curious…" at bounding box center [641, 308] width 112 height 47
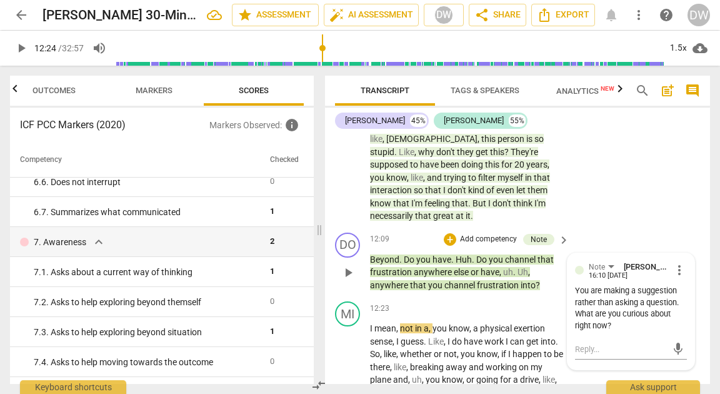
click at [681, 278] on span "more_vert" at bounding box center [679, 270] width 15 height 15
click at [681, 283] on li "Edit" at bounding box center [687, 283] width 43 height 24
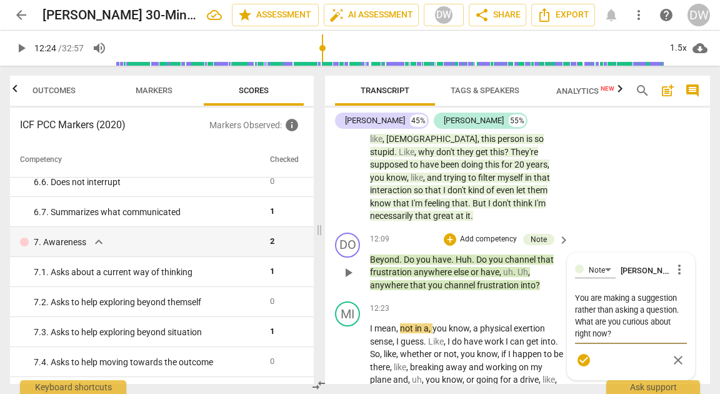
click at [640, 339] on textarea "You are making a suggestion rather than asking a question. What are you curious…" at bounding box center [631, 316] width 112 height 48
click at [583, 308] on textarea "You are making a suggestion rather than asking a question. What are you curious…" at bounding box center [631, 321] width 112 height 59
drag, startPoint x: 583, startPoint y: 308, endPoint x: 602, endPoint y: 363, distance: 58.3
click at [602, 351] on textarea "You are making a suggestion rather than asking a question. What are you curious…" at bounding box center [631, 321] width 112 height 59
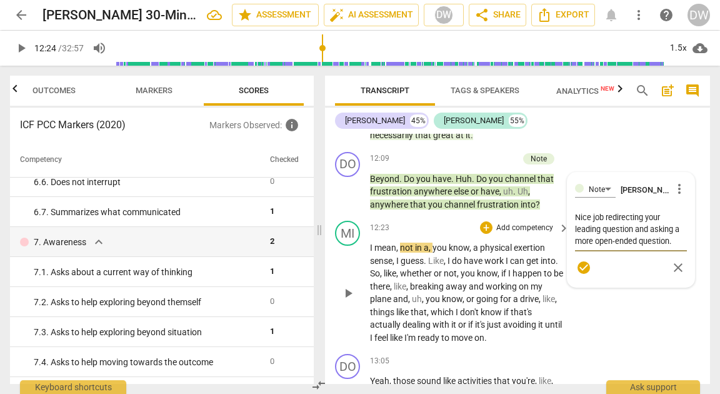
scroll to position [3527, 0]
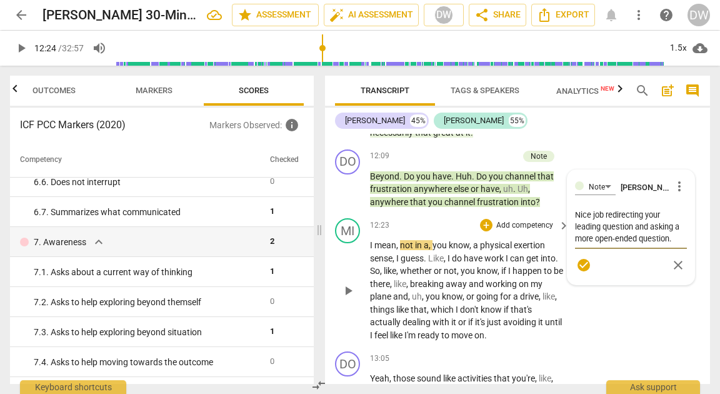
click at [354, 298] on span "play_arrow" at bounding box center [348, 290] width 15 height 15
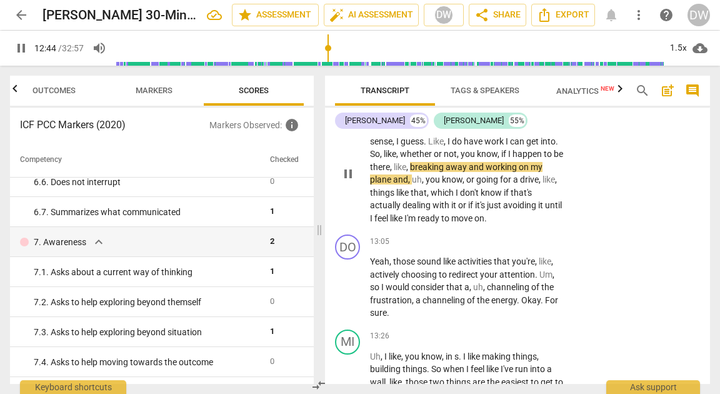
scroll to position [3645, 0]
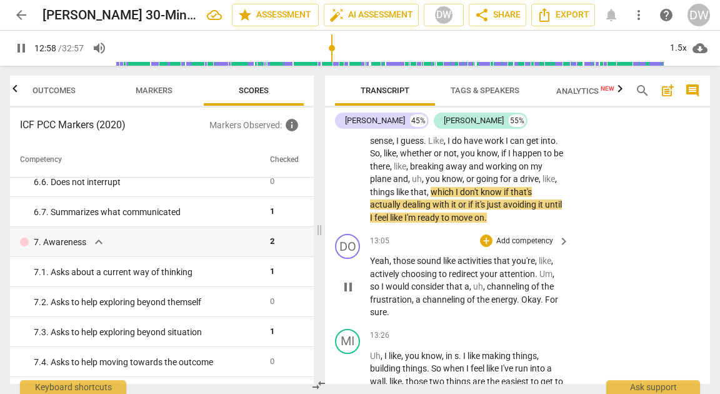
click at [348, 294] on span "pause" at bounding box center [348, 286] width 15 height 15
click at [19, 49] on span "play_arrow" at bounding box center [21, 48] width 15 height 15
click at [676, 41] on div "1.5x" at bounding box center [678, 48] width 24 height 20
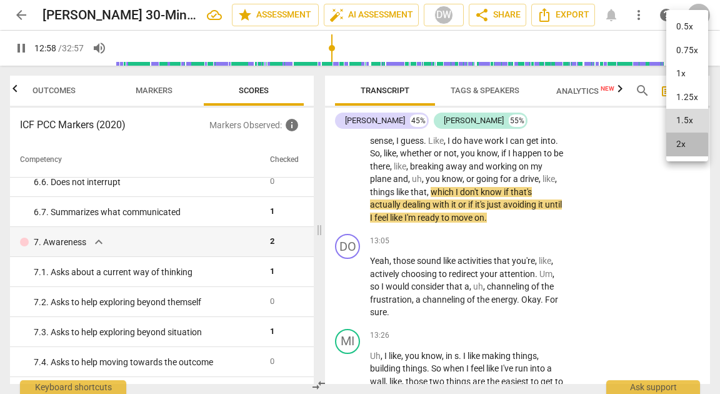
click at [680, 147] on li "2x" at bounding box center [687, 145] width 42 height 24
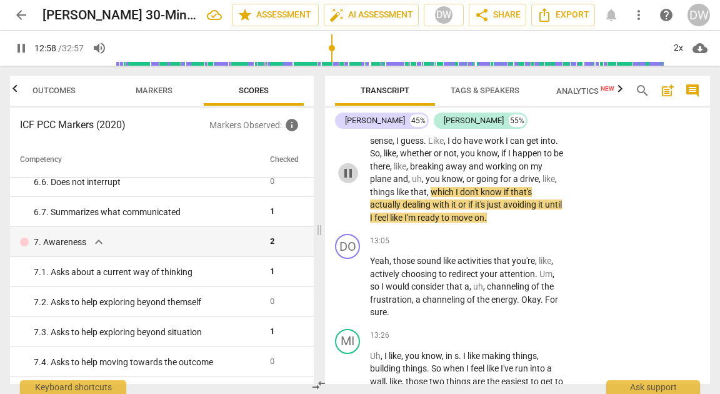
click at [354, 181] on span "pause" at bounding box center [348, 173] width 15 height 15
click at [351, 181] on span "play_arrow" at bounding box center [348, 173] width 15 height 15
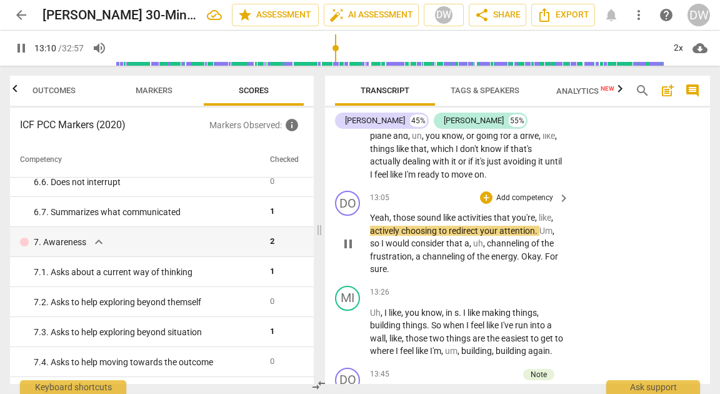
scroll to position [3691, 0]
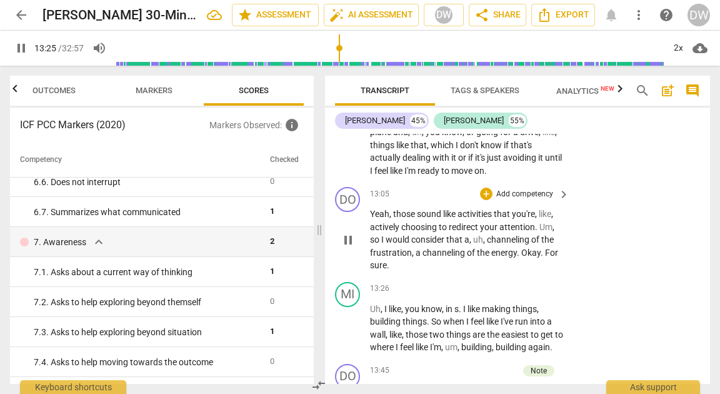
click at [347, 248] on span "pause" at bounding box center [348, 240] width 15 height 15
click at [486, 200] on div "+" at bounding box center [486, 194] width 13 height 13
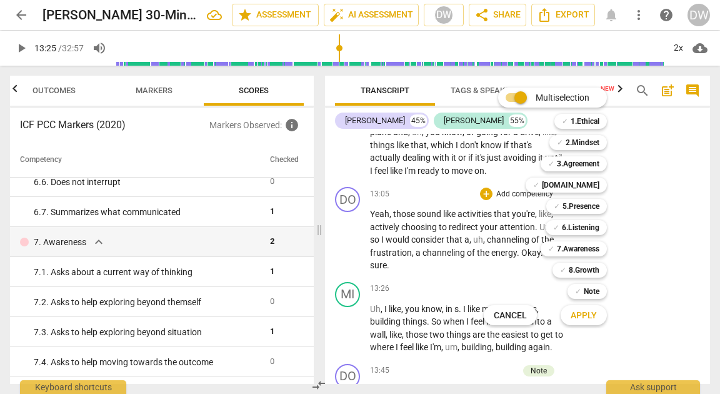
click at [354, 348] on div at bounding box center [360, 197] width 720 height 394
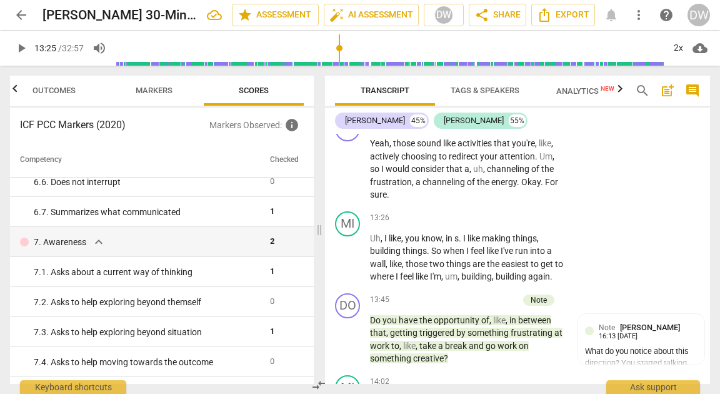
scroll to position [3762, 0]
click at [349, 265] on span "play_arrow" at bounding box center [348, 257] width 15 height 15
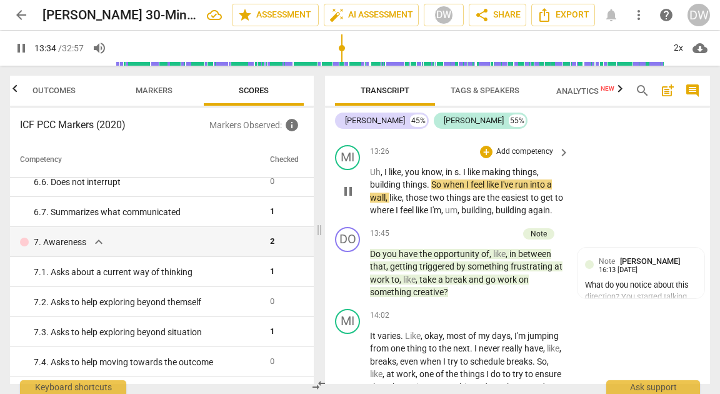
scroll to position [3830, 0]
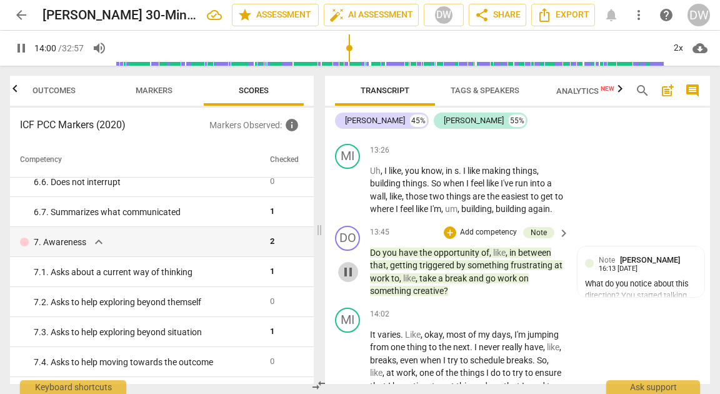
click at [349, 279] on span "pause" at bounding box center [348, 271] width 15 height 15
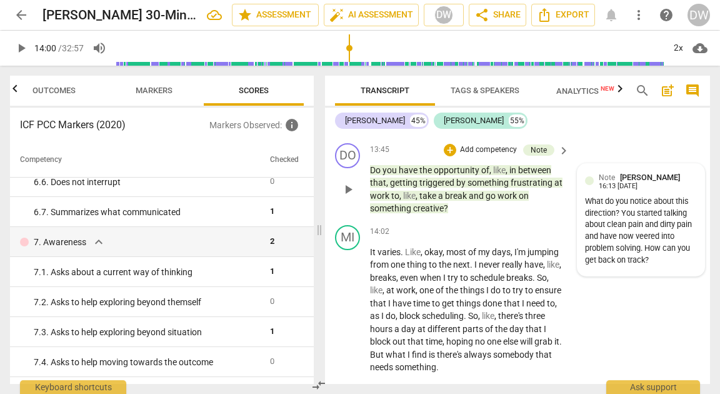
scroll to position [3918, 0]
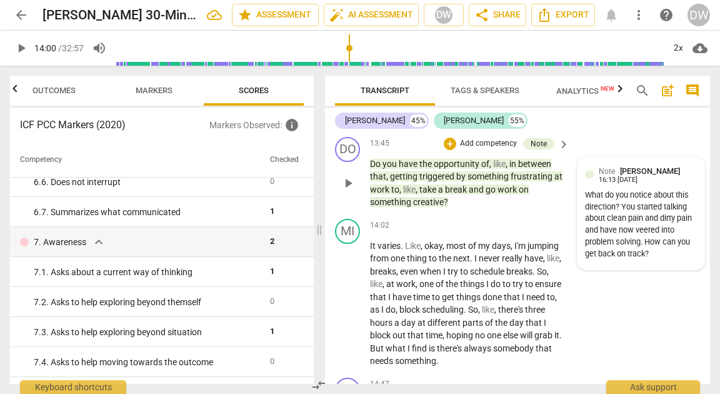
click at [680, 176] on span "[PERSON_NAME]" at bounding box center [650, 170] width 60 height 9
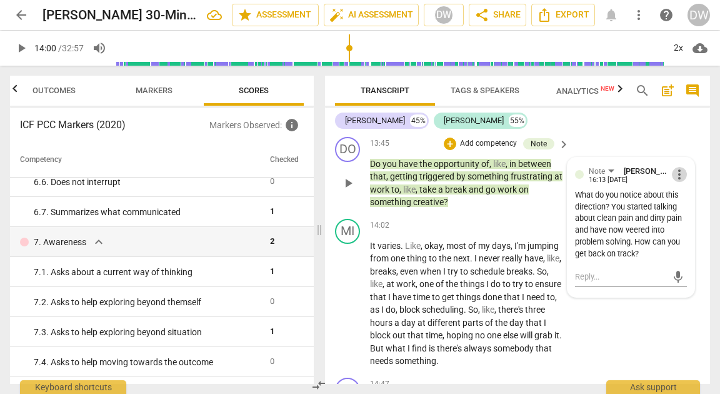
click at [678, 182] on span "more_vert" at bounding box center [679, 174] width 15 height 15
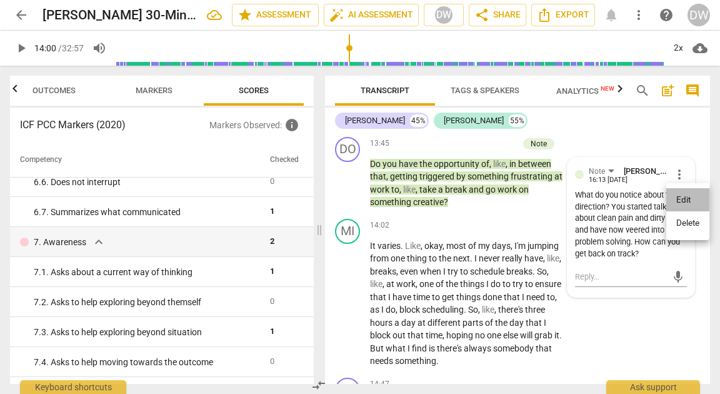
click at [681, 196] on li "Edit" at bounding box center [687, 200] width 43 height 24
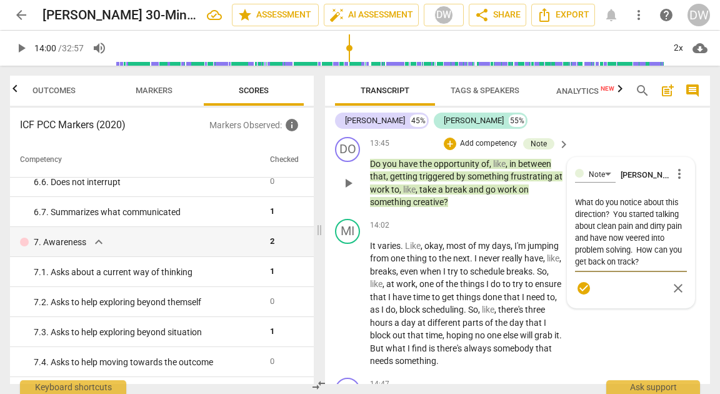
click at [650, 268] on textarea "What do you notice about this direction? You started talking about clean pain a…" at bounding box center [631, 231] width 112 height 71
drag, startPoint x: 573, startPoint y: 298, endPoint x: 668, endPoint y: 318, distance: 97.2
click at [668, 296] on div "What do you notice about this direction? You started talking about clean pain a…" at bounding box center [631, 244] width 112 height 103
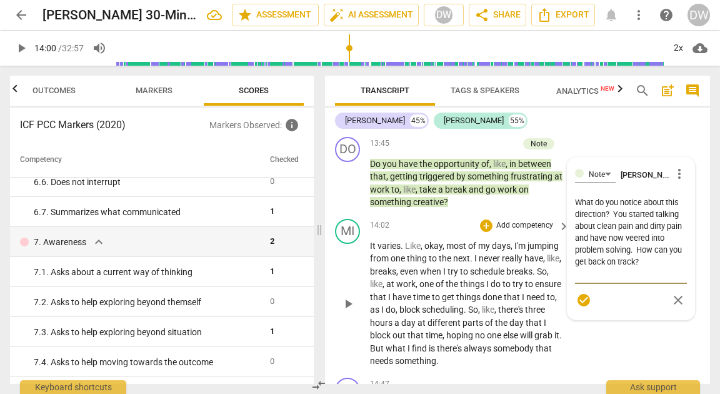
click at [353, 311] on span "play_arrow" at bounding box center [348, 303] width 15 height 15
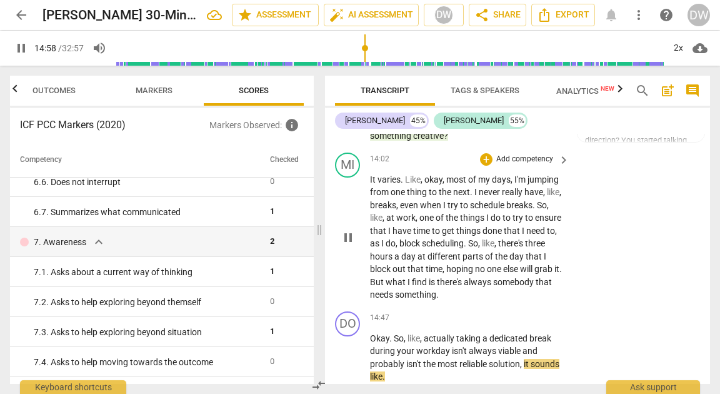
scroll to position [4235, 0]
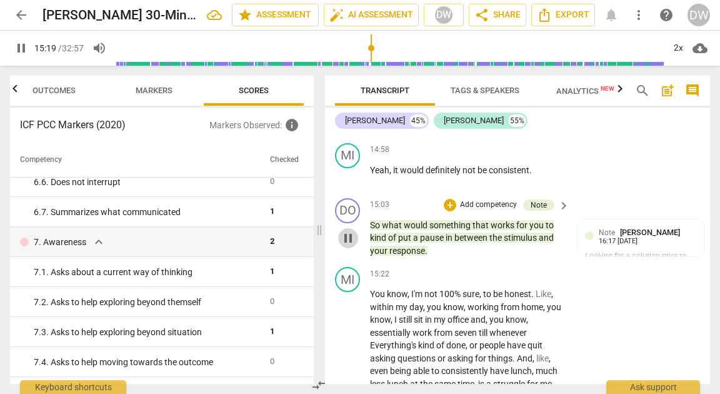
click at [343, 246] on span "pause" at bounding box center [348, 238] width 15 height 15
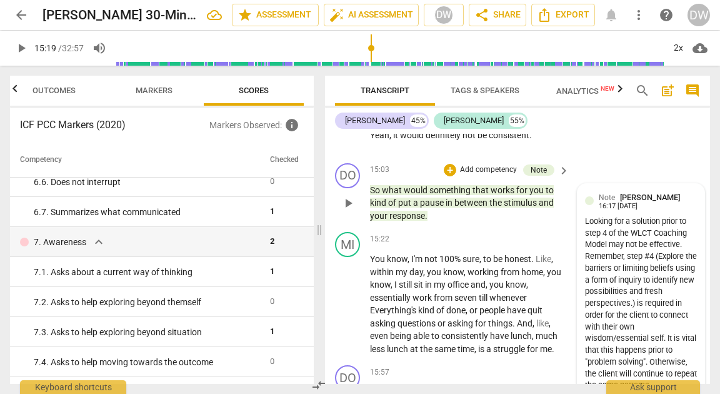
scroll to position [4271, 0]
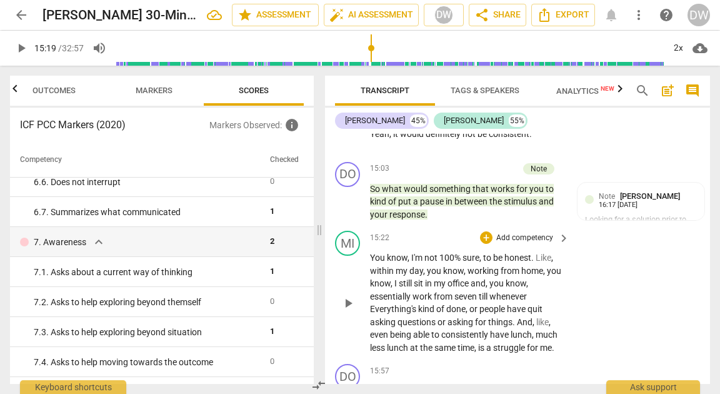
click at [344, 338] on div "play_arrow pause" at bounding box center [354, 303] width 32 height 94
click at [346, 311] on span "play_arrow" at bounding box center [348, 303] width 15 height 15
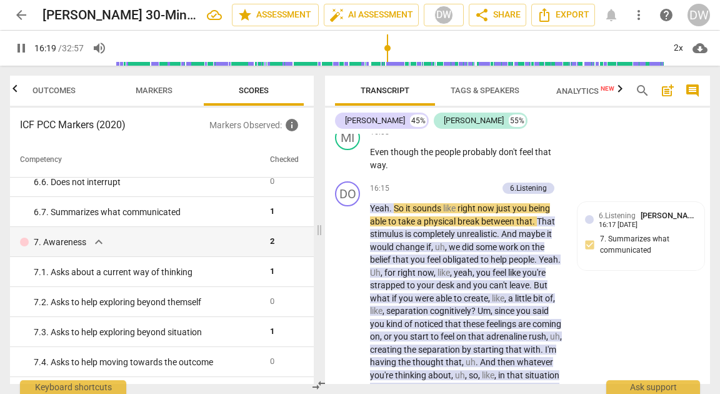
scroll to position [4750, 0]
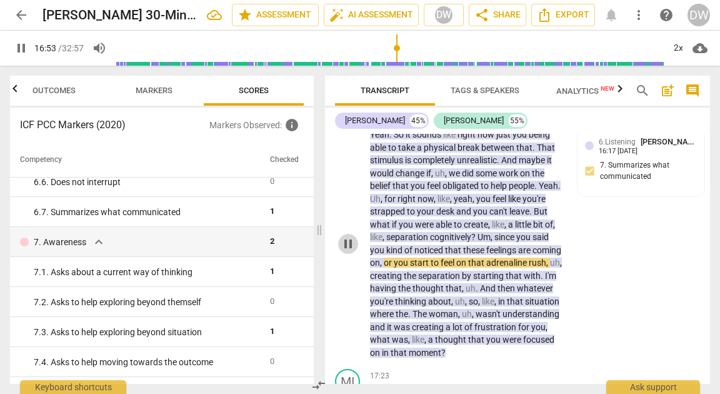
click at [345, 251] on span "pause" at bounding box center [348, 243] width 15 height 15
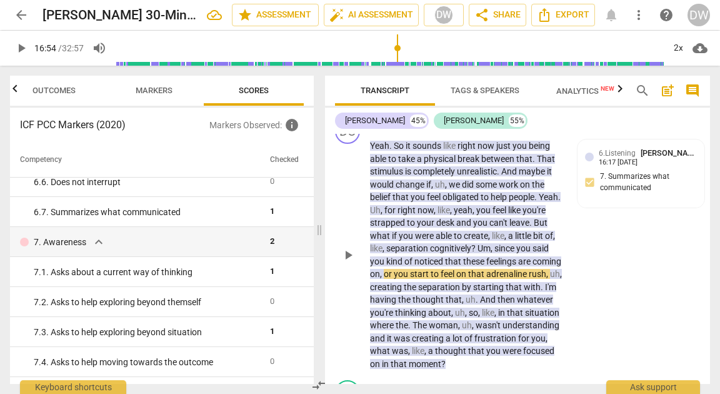
scroll to position [4738, 0]
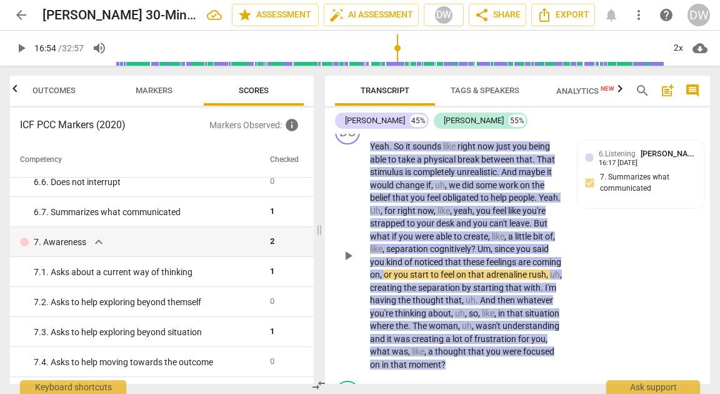
click at [538, 132] on div "6.Listening" at bounding box center [528, 126] width 37 height 11
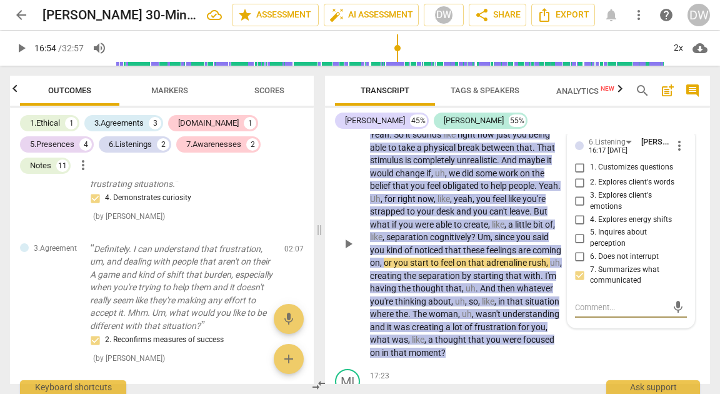
scroll to position [0, 0]
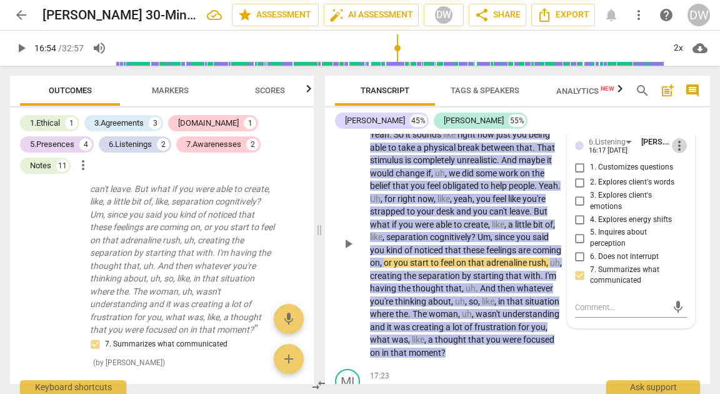
click at [672, 153] on span "more_vert" at bounding box center [679, 145] width 15 height 15
click at [677, 196] on li "Delete" at bounding box center [687, 195] width 43 height 24
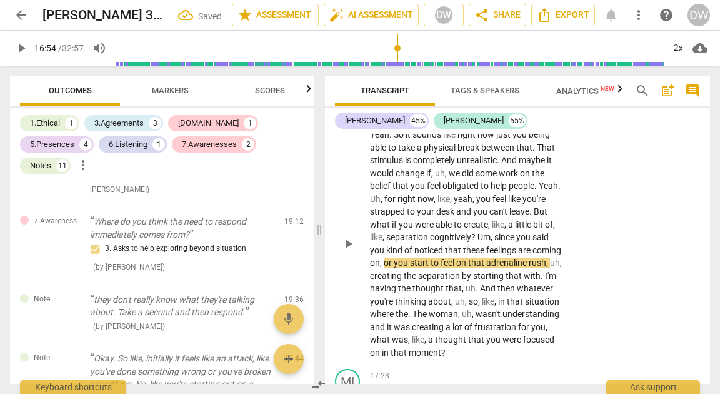
click at [488, 121] on div "+" at bounding box center [486, 114] width 13 height 13
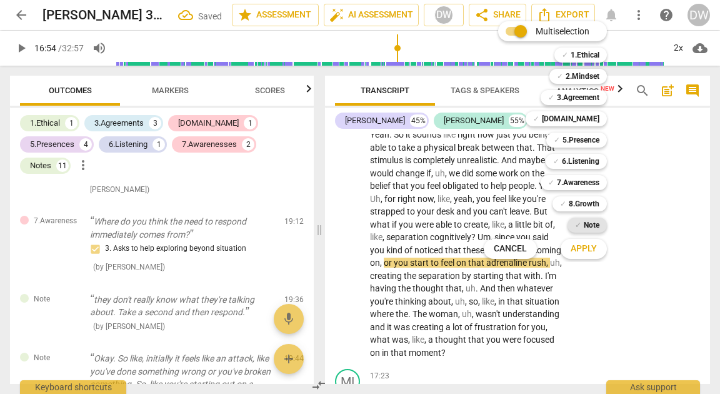
click at [578, 223] on span "✓" at bounding box center [578, 225] width 6 height 15
click at [578, 248] on span "Apply" at bounding box center [584, 249] width 26 height 13
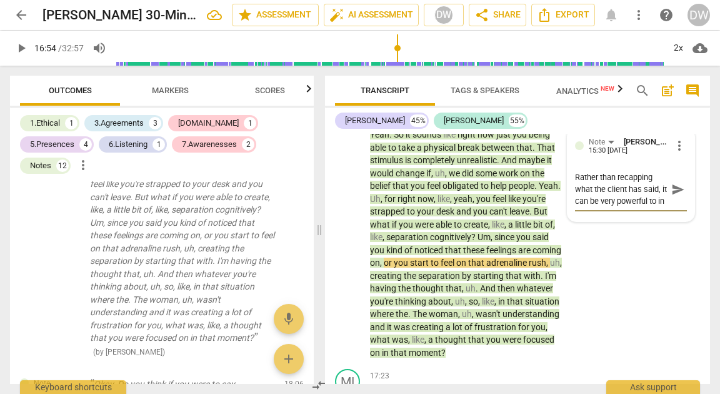
scroll to position [11, 0]
click at [606, 207] on textarea "Rather than recapping what the client has said, it can be very powerful to invi…" at bounding box center [621, 189] width 92 height 36
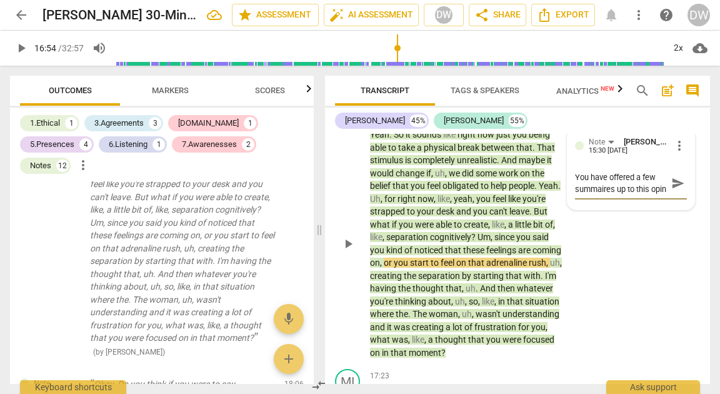
scroll to position [10, 0]
click at [606, 195] on textarea "You have offered a few summaires up to this opint," at bounding box center [621, 183] width 92 height 24
click at [580, 195] on textarea "You have offered a few summaries up to this opint," at bounding box center [621, 183] width 92 height 24
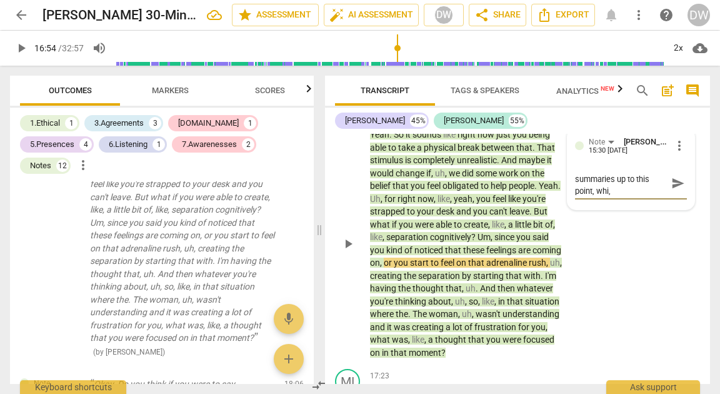
scroll to position [0, 0]
click at [630, 207] on textarea "You have offered a few summaries up to this point, which ," at bounding box center [621, 189] width 92 height 36
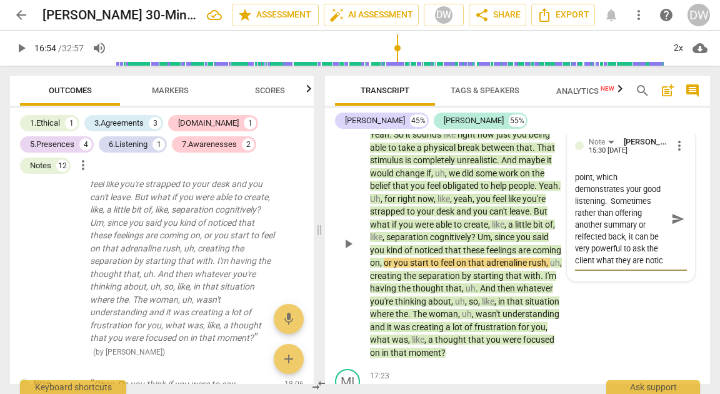
scroll to position [46, 0]
click at [631, 235] on textarea "You have offered a few summaries up to this point, which demonstrates your good…" at bounding box center [621, 218] width 92 height 95
click at [626, 266] on textarea "You have offered a few summaries up to this point, which demonstrates your good…" at bounding box center [621, 218] width 92 height 95
click at [602, 266] on textarea "You have offered a few summaries up to this point, which demonstrates your good…" at bounding box center [621, 218] width 92 height 95
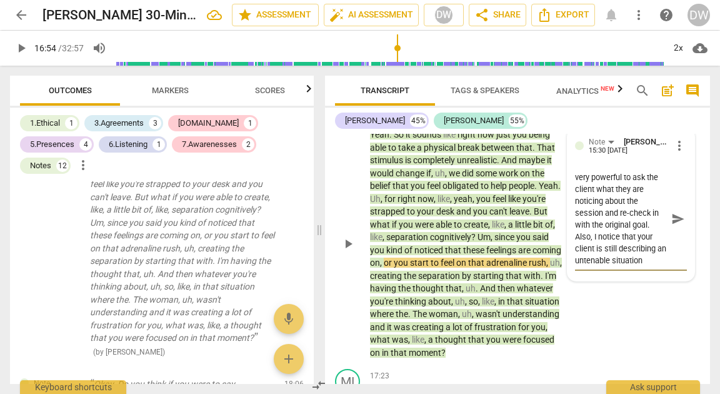
click at [654, 266] on textarea "You have offered a few summaries up to this point, which demonstrates your good…" at bounding box center [621, 218] width 92 height 95
click at [619, 266] on textarea "You have offered a few summaries up to this point, which demonstrates your good…" at bounding box center [621, 218] width 92 height 95
click at [655, 266] on textarea "You have offered a few summaries up to this point, which demonstrates your good…" at bounding box center [621, 218] width 92 height 95
click at [621, 266] on textarea "You have offered a few summaries up to this point, which demonstrates your good…" at bounding box center [621, 218] width 92 height 95
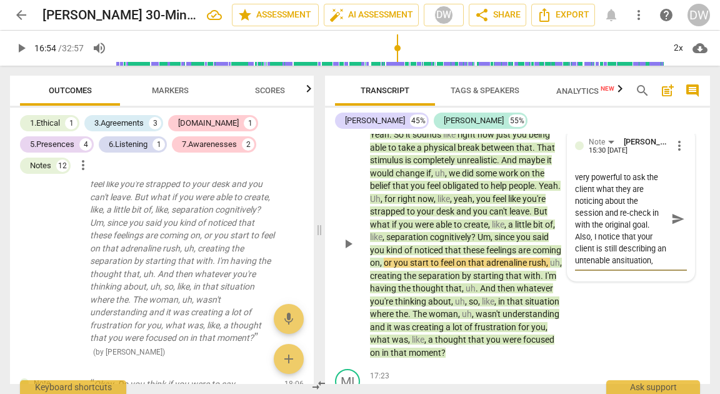
scroll to position [118, 0]
click at [653, 266] on textarea "You have offered a few summaries up to this point, which demonstrates your good…" at bounding box center [621, 218] width 92 height 95
click at [611, 266] on textarea "You have offered a few summaries up to this point, which demonstrates your good…" at bounding box center [621, 218] width 92 height 95
drag, startPoint x: 611, startPoint y: 286, endPoint x: 656, endPoint y: 286, distance: 45.0
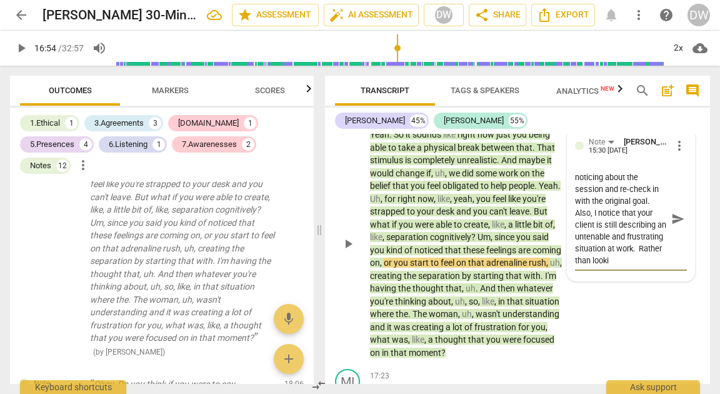
click at [656, 266] on textarea "You have offered a few summaries up to this point, which demonstrates your good…" at bounding box center [621, 218] width 92 height 95
click at [583, 229] on textarea "You have offered a few summaries up to this point, which demonstrates your good…" at bounding box center [621, 218] width 92 height 95
drag, startPoint x: 583, startPoint y: 229, endPoint x: 613, endPoint y: 304, distance: 80.8
click at [613, 281] on div "Note Deanne Weinberger 15:30 08-19-2025 more_vert You have offered a few summar…" at bounding box center [631, 204] width 127 height 153
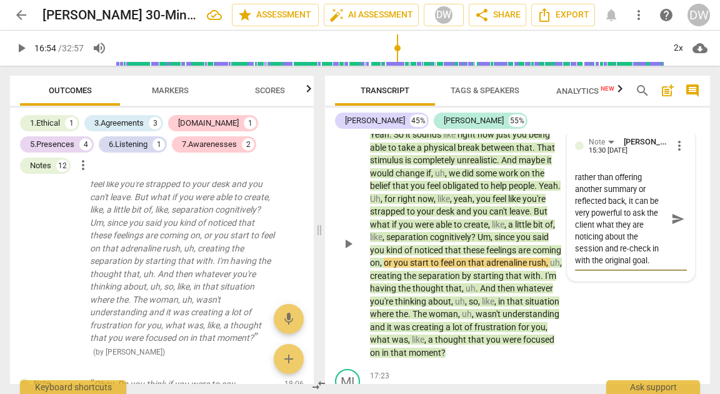
scroll to position [83, 0]
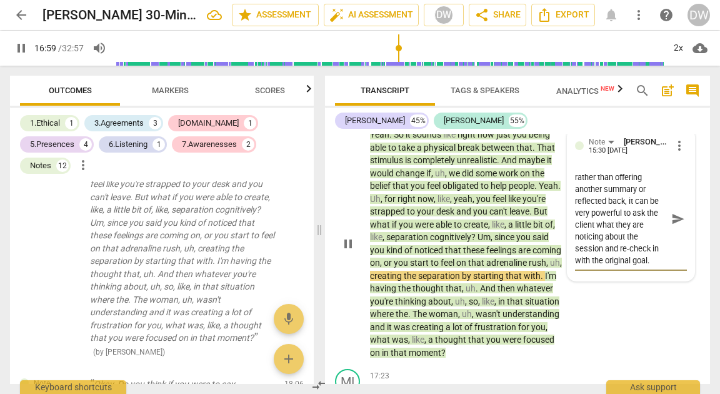
click at [346, 296] on div "play_arrow pause" at bounding box center [354, 244] width 32 height 223
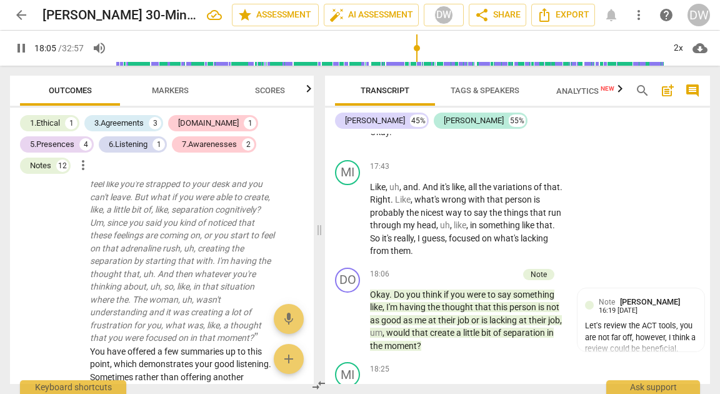
scroll to position [5114, 0]
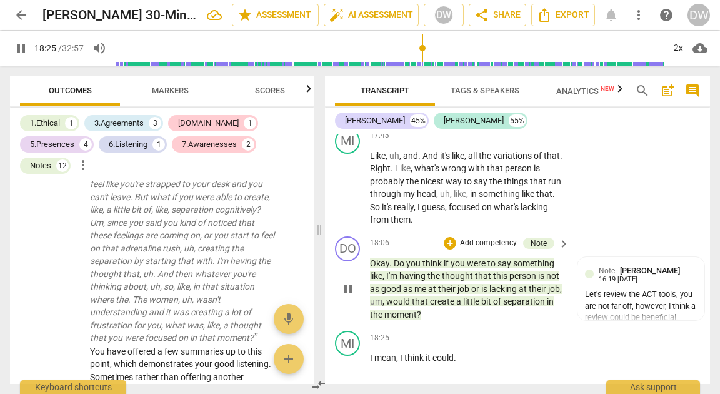
click at [354, 296] on span "pause" at bounding box center [348, 288] width 15 height 15
click at [351, 296] on span "play_arrow" at bounding box center [348, 288] width 15 height 15
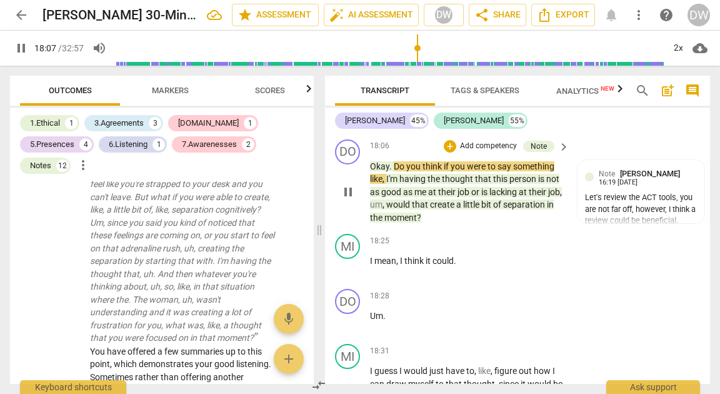
scroll to position [5213, 0]
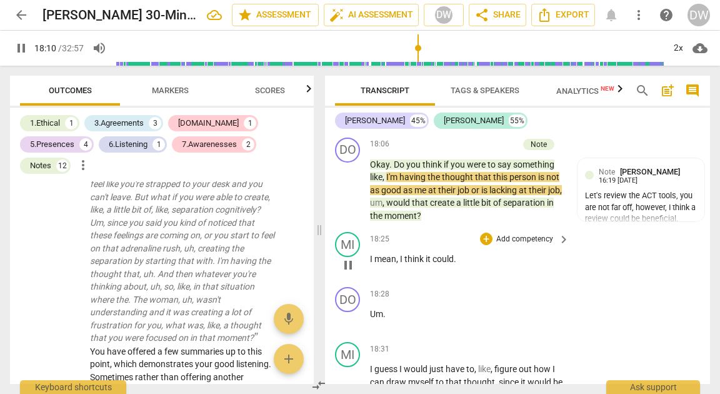
click at [344, 273] on span "pause" at bounding box center [348, 265] width 15 height 15
click at [344, 273] on span "play_arrow" at bounding box center [348, 265] width 15 height 15
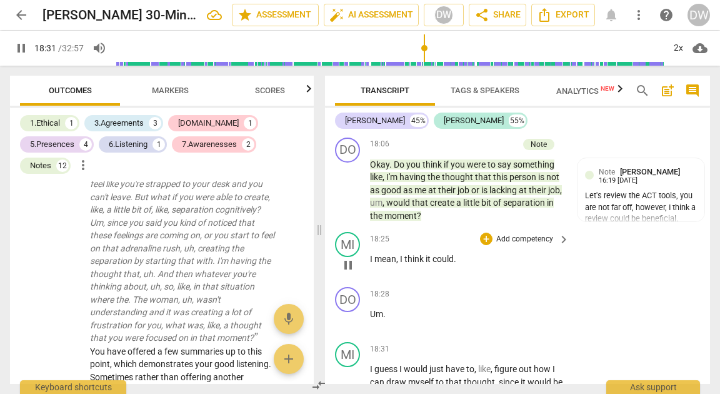
scroll to position [5215, 0]
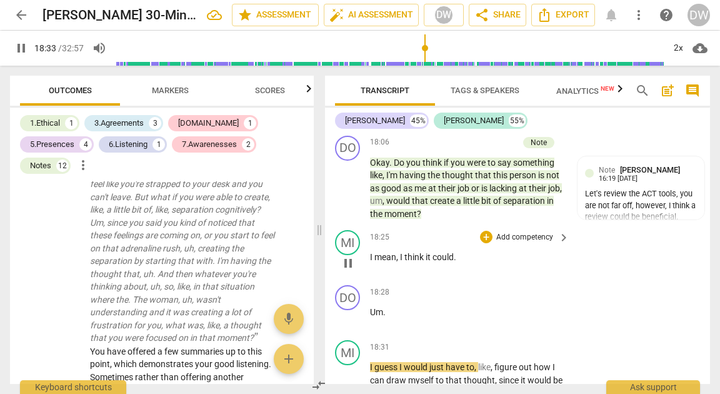
click at [346, 271] on span "pause" at bounding box center [348, 263] width 15 height 15
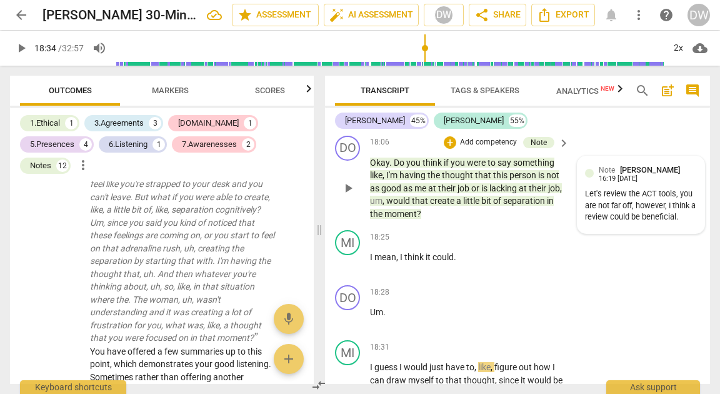
click at [663, 210] on div "Note Deanne Weinberger 16:19 08-18-2025 Let's review the ACT tools, you are not…" at bounding box center [641, 195] width 112 height 63
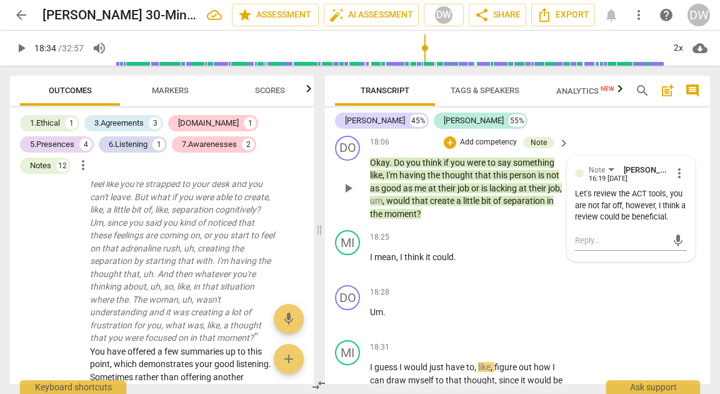
click at [678, 181] on span "more_vert" at bounding box center [679, 173] width 15 height 15
click at [683, 199] on li "Edit" at bounding box center [687, 199] width 43 height 24
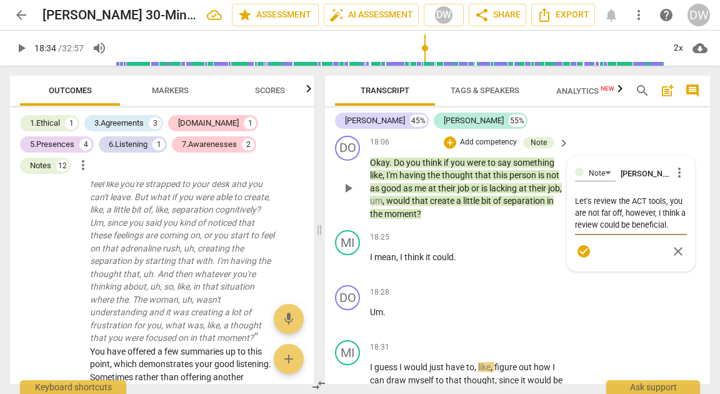
click at [654, 231] on textarea "Let's review the ACT tools, you are not far off, however, I think a review coul…" at bounding box center [631, 213] width 112 height 36
click at [651, 231] on textarea "Let's review the ACT tools, you are not far off, however, I think a review coul…" at bounding box center [631, 213] width 112 height 36
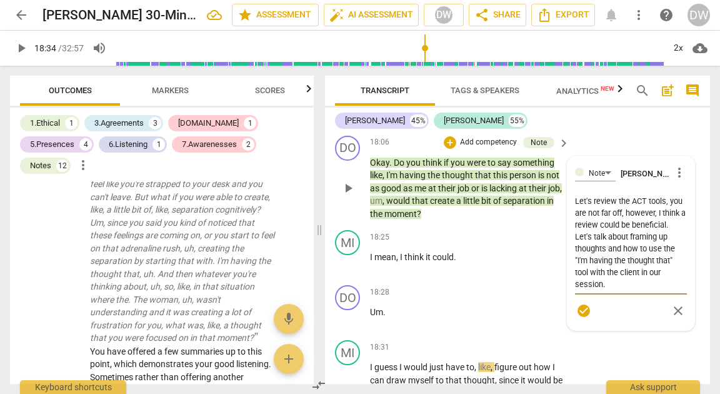
click at [577, 318] on span "check_circle" at bounding box center [583, 310] width 15 height 15
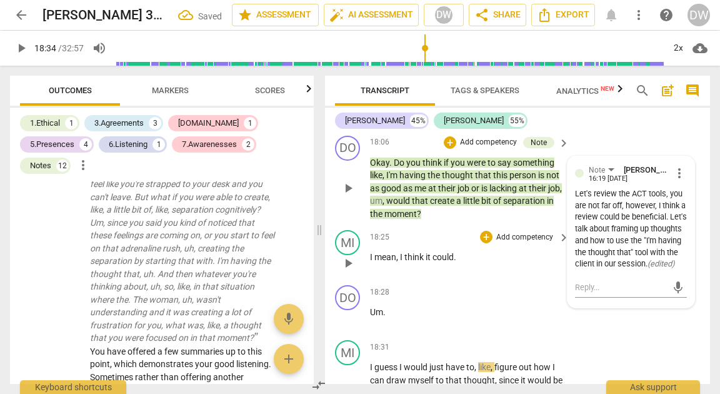
click at [350, 271] on span "play_arrow" at bounding box center [348, 263] width 15 height 15
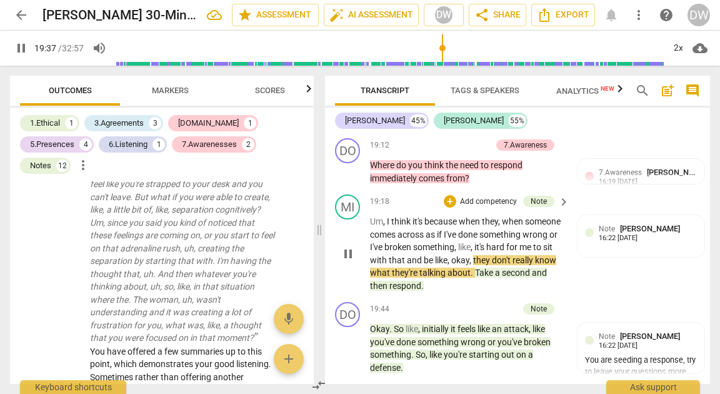
scroll to position [5686, 0]
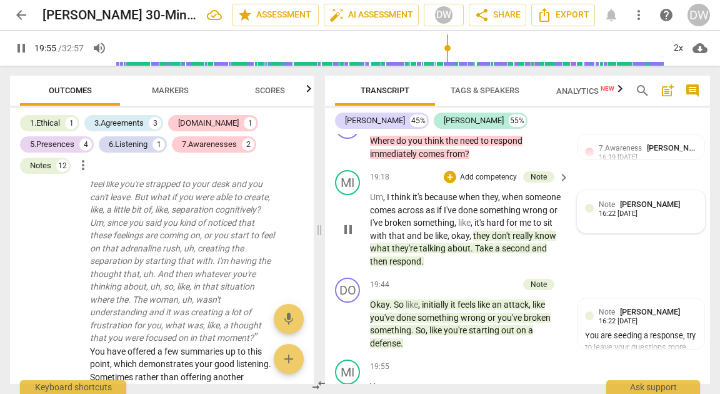
click at [666, 209] on span "[PERSON_NAME]" at bounding box center [650, 203] width 60 height 9
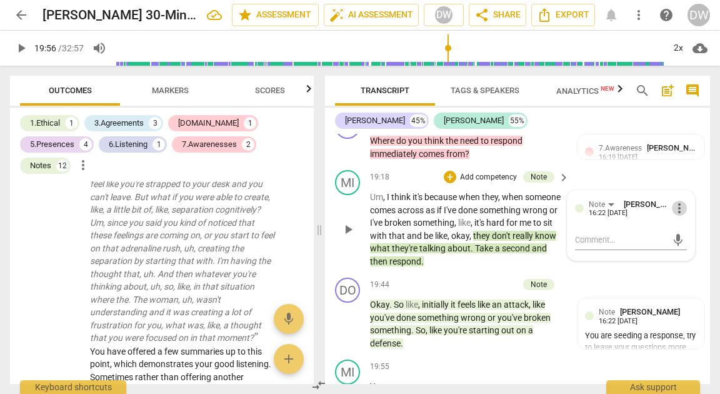
click at [673, 216] on span "more_vert" at bounding box center [679, 208] width 15 height 15
click at [676, 253] on li "Delete" at bounding box center [687, 256] width 43 height 24
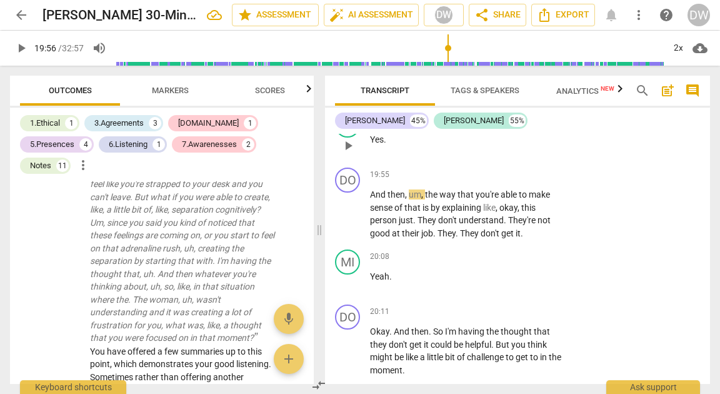
scroll to position [5931, 0]
click at [349, 223] on span "play_arrow" at bounding box center [348, 215] width 15 height 15
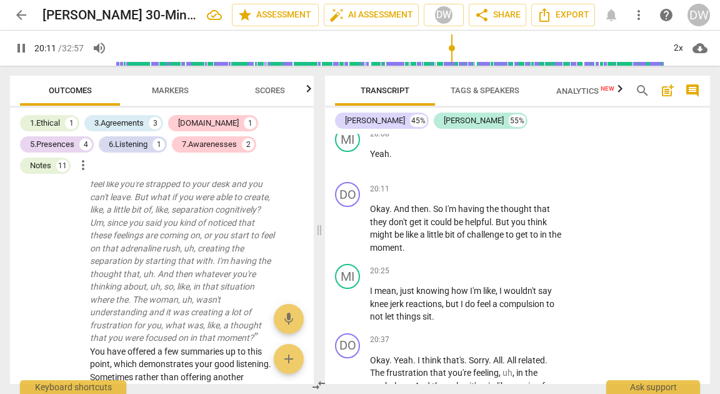
scroll to position [6074, 0]
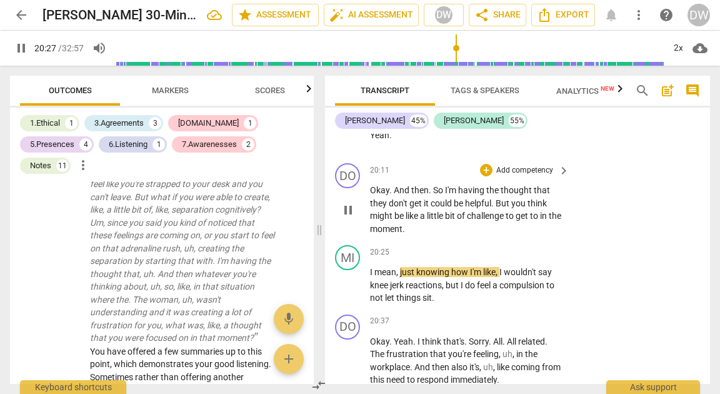
click at [348, 218] on span "pause" at bounding box center [348, 210] width 15 height 15
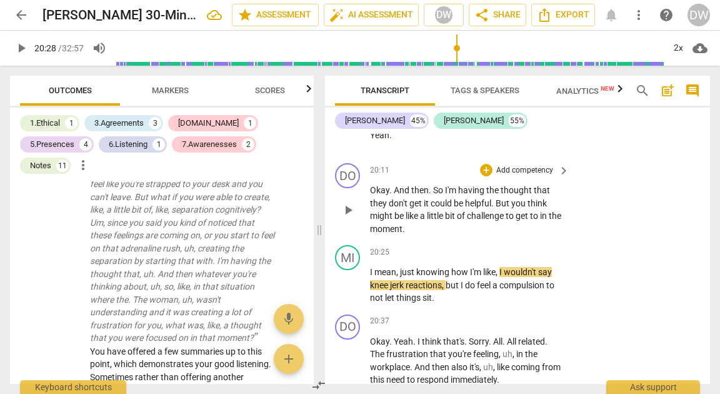
click at [348, 218] on span "play_arrow" at bounding box center [348, 210] width 15 height 15
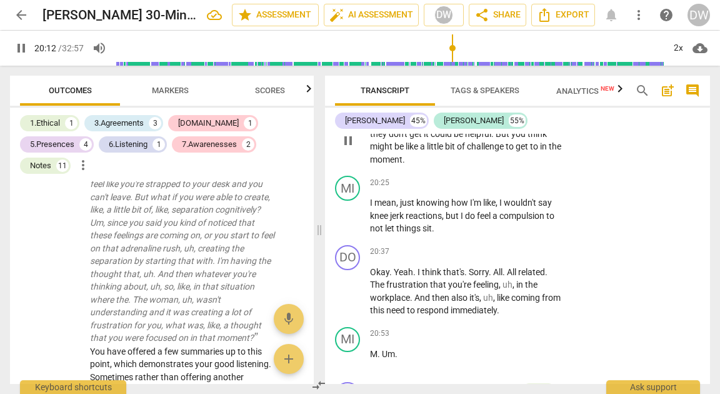
scroll to position [6154, 0]
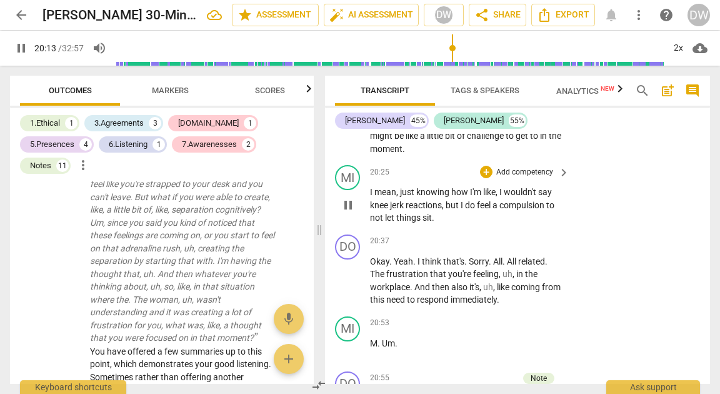
click at [347, 213] on span "pause" at bounding box center [348, 205] width 15 height 15
click at [347, 213] on span "play_arrow" at bounding box center [348, 205] width 15 height 15
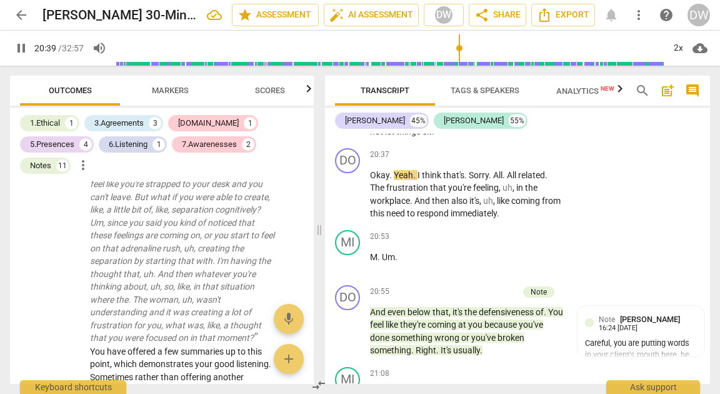
scroll to position [6248, 0]
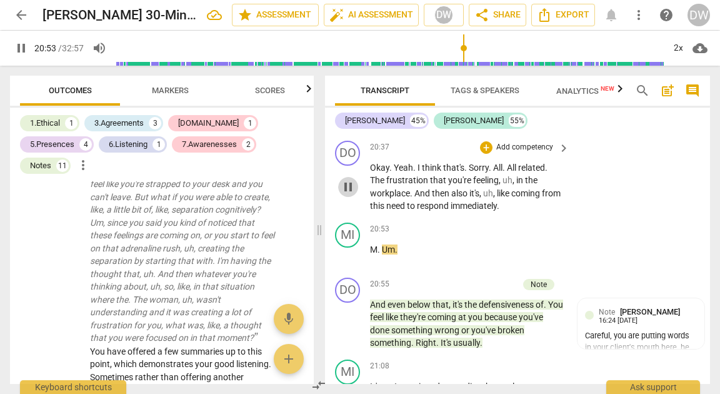
click at [349, 194] on span "pause" at bounding box center [348, 186] width 15 height 15
click at [483, 154] on div "+" at bounding box center [486, 147] width 13 height 13
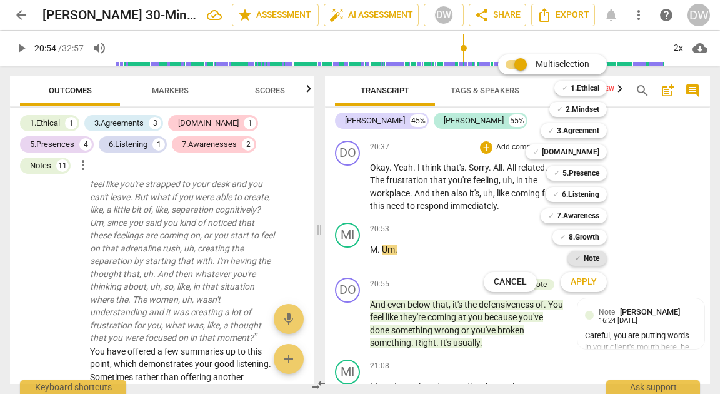
click at [595, 257] on b "Note" at bounding box center [592, 258] width 16 height 15
click at [594, 277] on span "Apply" at bounding box center [584, 282] width 26 height 13
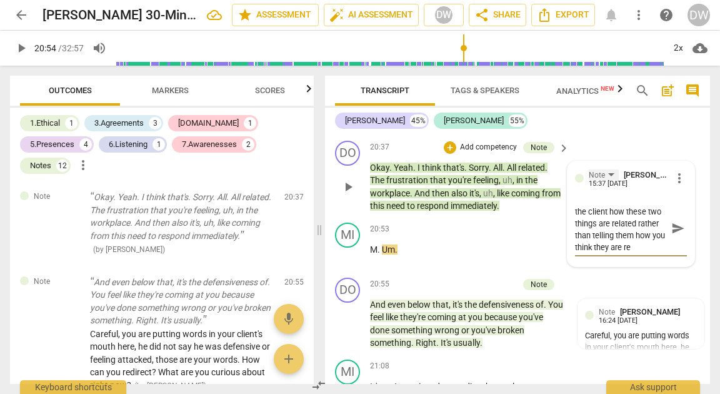
scroll to position [23, 0]
click at [581, 252] on textarea "It is very powerful to ask the client how these two things are related rather t…" at bounding box center [621, 228] width 92 height 48
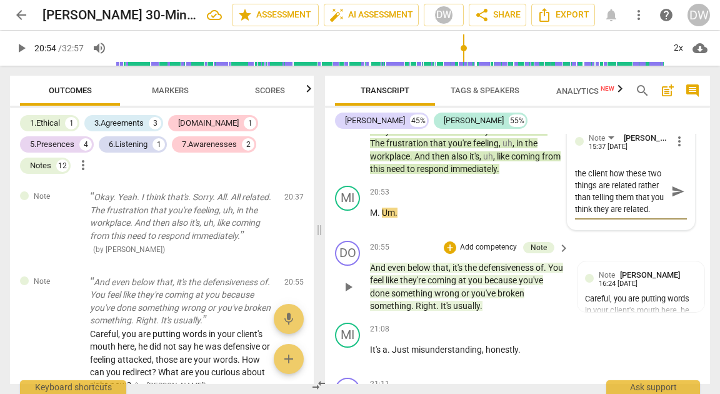
click at [355, 294] on span "play_arrow" at bounding box center [348, 286] width 15 height 15
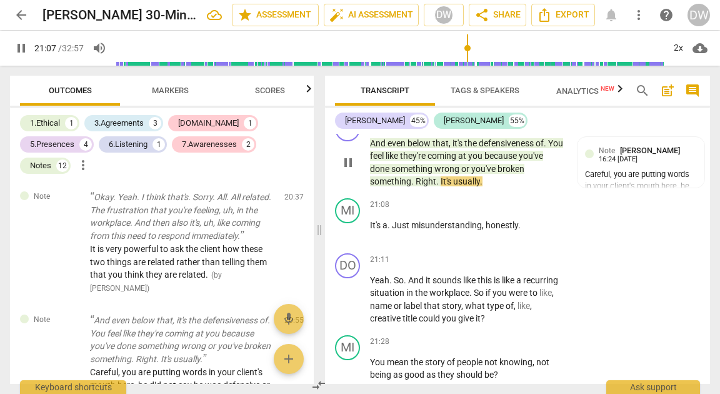
scroll to position [6424, 0]
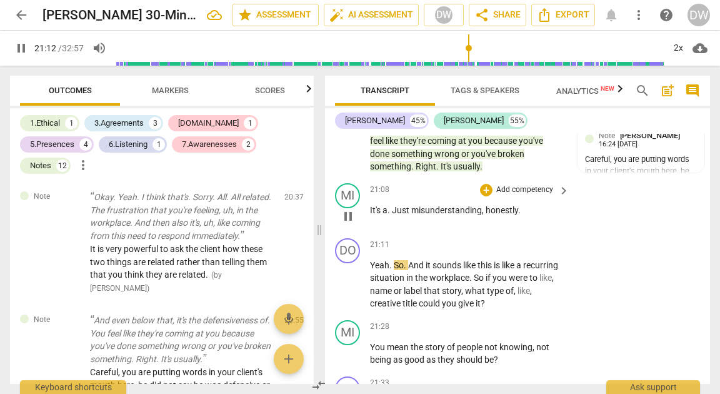
click at [343, 224] on span "pause" at bounding box center [348, 216] width 15 height 15
click at [346, 224] on span "play_arrow" at bounding box center [348, 216] width 15 height 15
click at [346, 224] on span "pause" at bounding box center [348, 216] width 15 height 15
click at [488, 251] on div "+" at bounding box center [486, 245] width 13 height 13
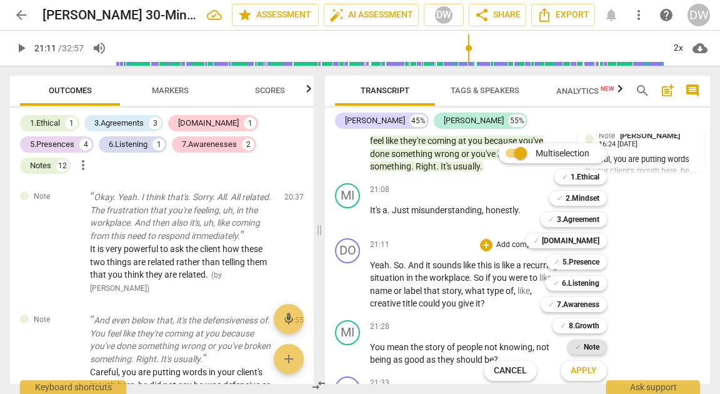
click at [593, 345] on b "Note" at bounding box center [592, 346] width 16 height 15
click at [589, 366] on span "Apply" at bounding box center [584, 370] width 26 height 13
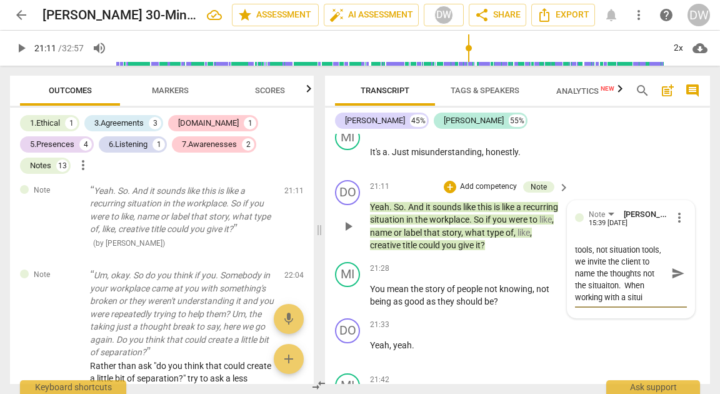
scroll to position [6486, 0]
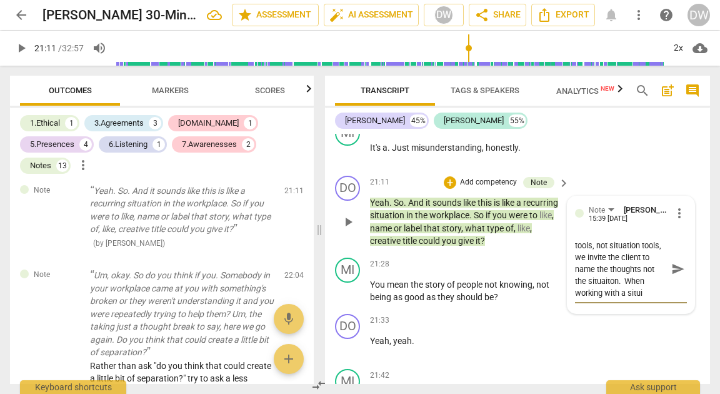
click at [595, 299] on textarea "The ACT tools are thought tools, not situation tools, we invite the client to n…" at bounding box center [621, 268] width 92 height 59
click at [606, 294] on textarea "The ACT tools are thought tools, not situation tools, we invite the client to n…" at bounding box center [621, 268] width 92 height 59
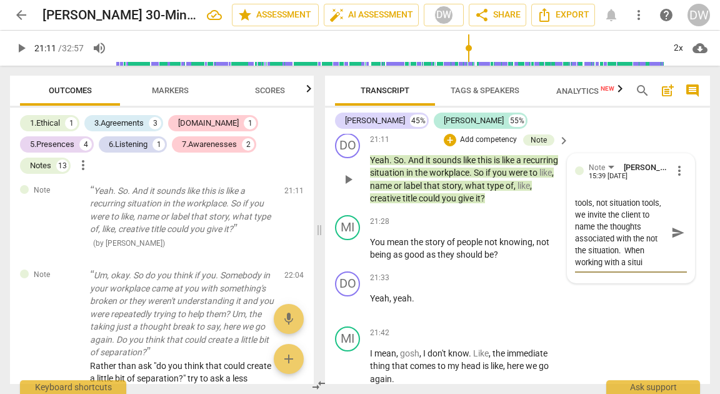
scroll to position [6532, 0]
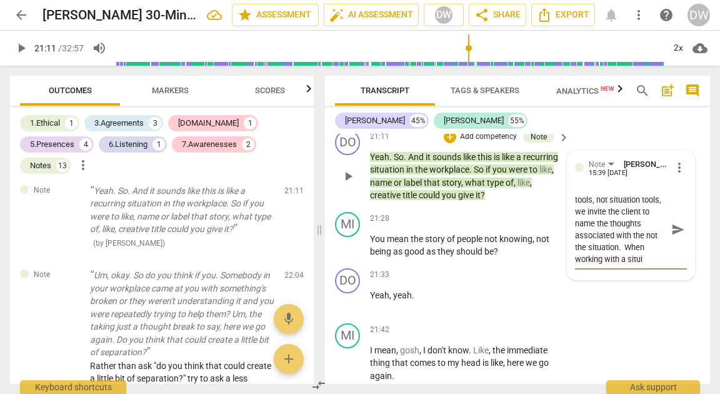
click at [643, 265] on textarea "The ACT tools are thought tools, not situation tools, we invite the client to n…" at bounding box center [621, 229] width 92 height 71
click at [677, 248] on span "send" at bounding box center [678, 241] width 14 height 14
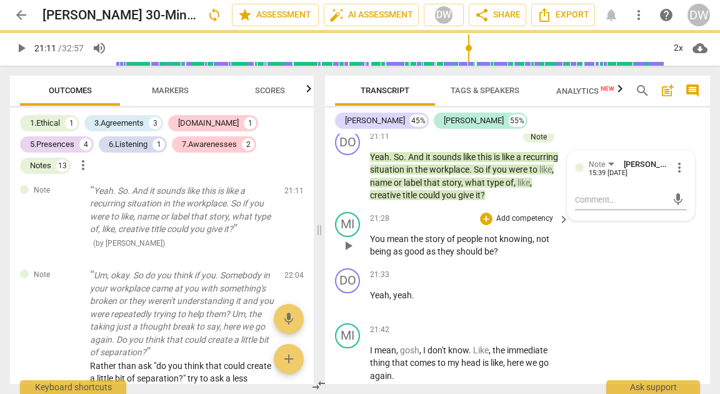
scroll to position [0, 0]
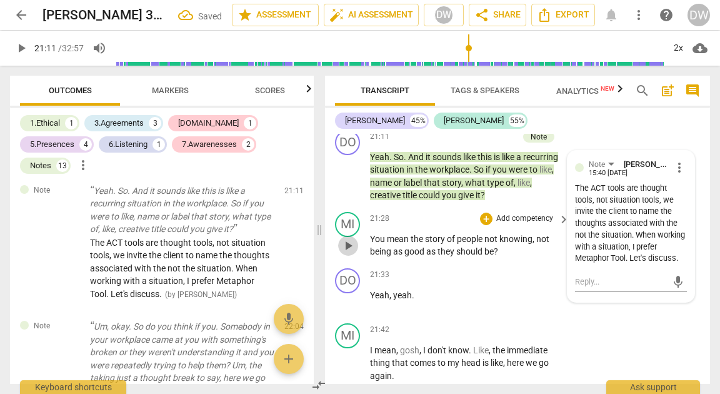
click at [353, 253] on span "play_arrow" at bounding box center [348, 245] width 15 height 15
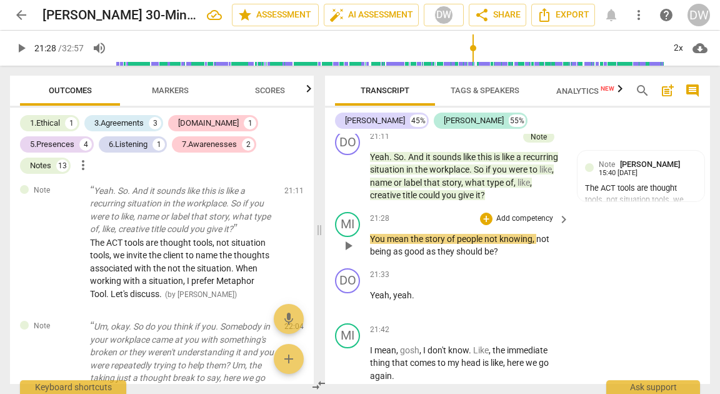
click at [347, 253] on span "play_arrow" at bounding box center [348, 245] width 15 height 15
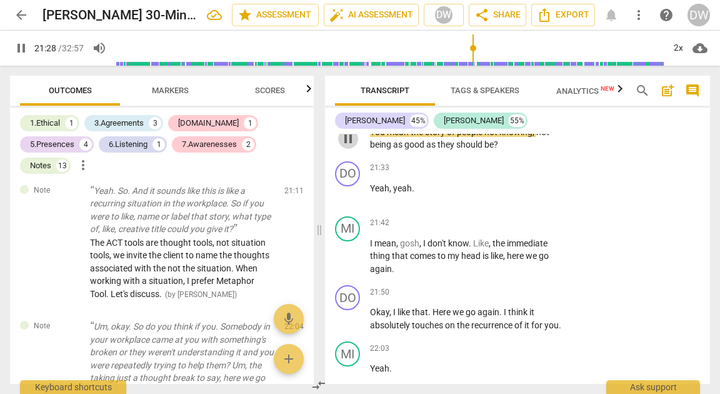
click at [350, 146] on span "pause" at bounding box center [348, 138] width 15 height 15
click at [350, 146] on span "play_arrow" at bounding box center [348, 138] width 15 height 15
click at [350, 146] on span "pause" at bounding box center [348, 138] width 15 height 15
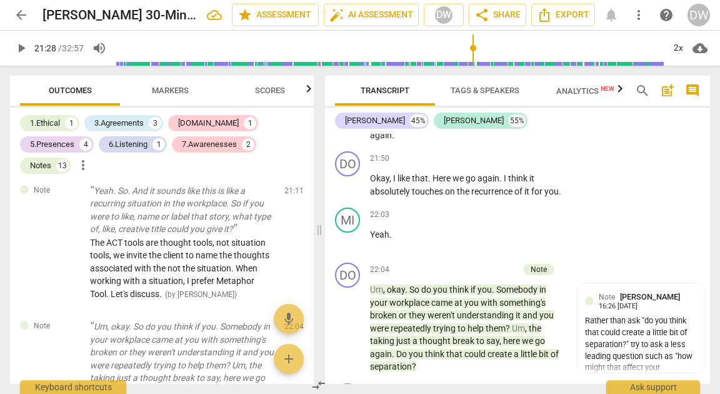
scroll to position [6773, 0]
click at [349, 192] on span "play_arrow" at bounding box center [348, 184] width 15 height 15
click at [349, 192] on span "pause" at bounding box center [348, 184] width 15 height 15
click at [349, 192] on span "play_arrow" at bounding box center [348, 184] width 15 height 15
click at [345, 192] on span "pause" at bounding box center [348, 184] width 15 height 15
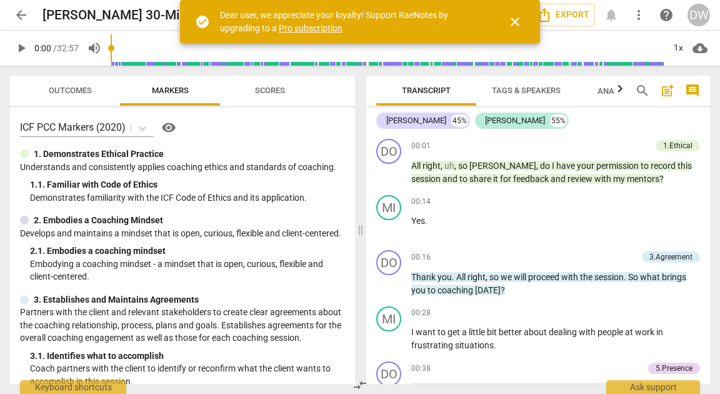
click at [521, 19] on span "close" at bounding box center [515, 21] width 15 height 15
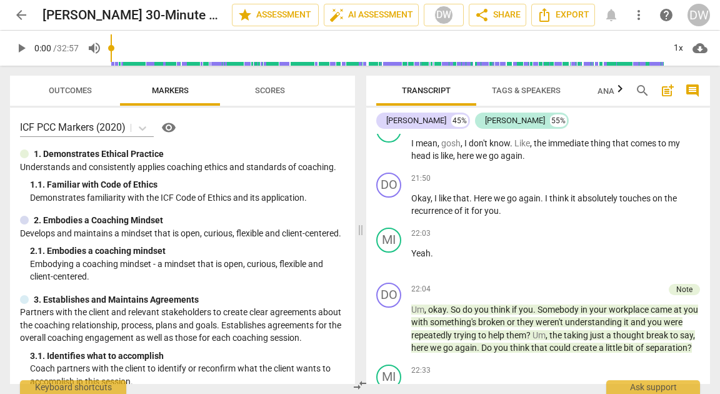
scroll to position [5547, 0]
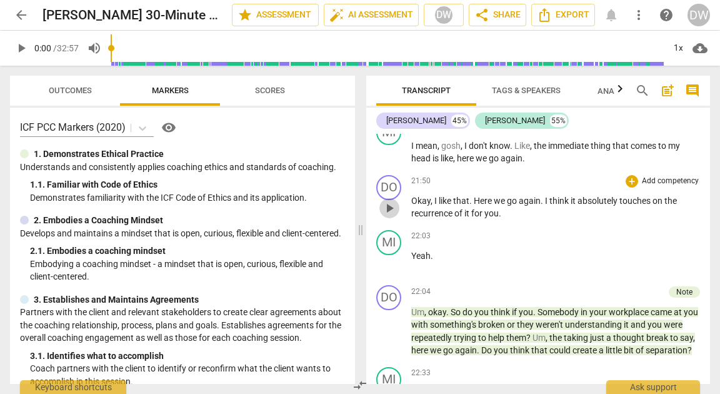
click at [388, 216] on span "play_arrow" at bounding box center [389, 208] width 15 height 15
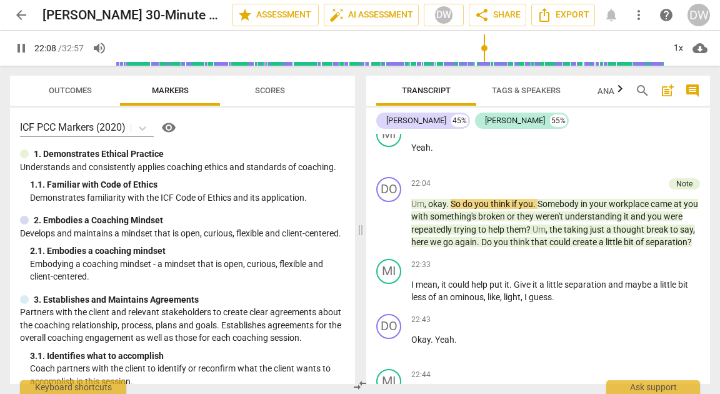
scroll to position [5705, 0]
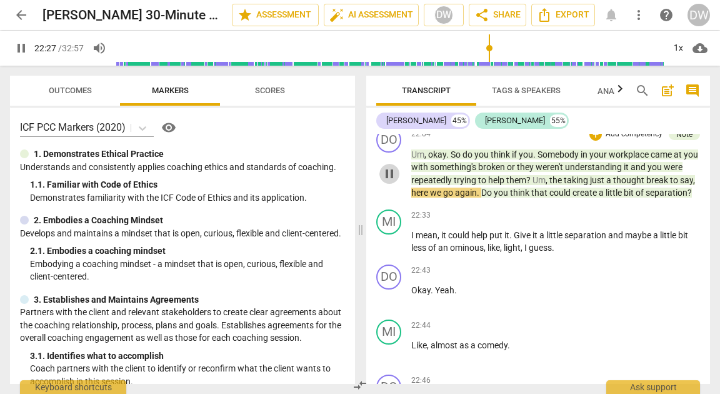
click at [397, 181] on span "pause" at bounding box center [389, 173] width 20 height 15
type input "1347"
click at [590, 141] on div "+" at bounding box center [596, 134] width 13 height 13
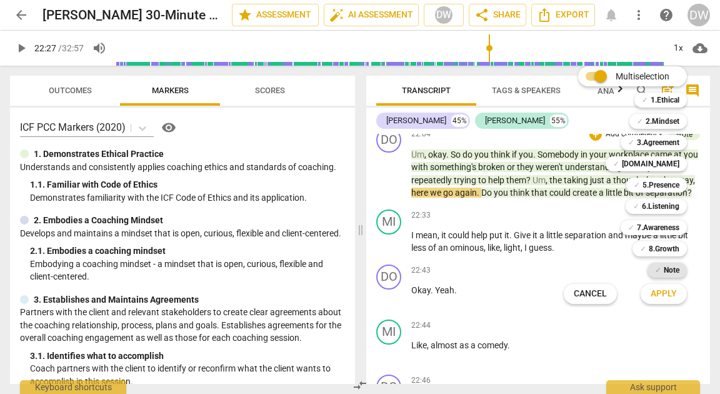
click at [668, 268] on b "Note" at bounding box center [672, 270] width 16 height 15
click at [668, 293] on span "Apply" at bounding box center [664, 294] width 26 height 13
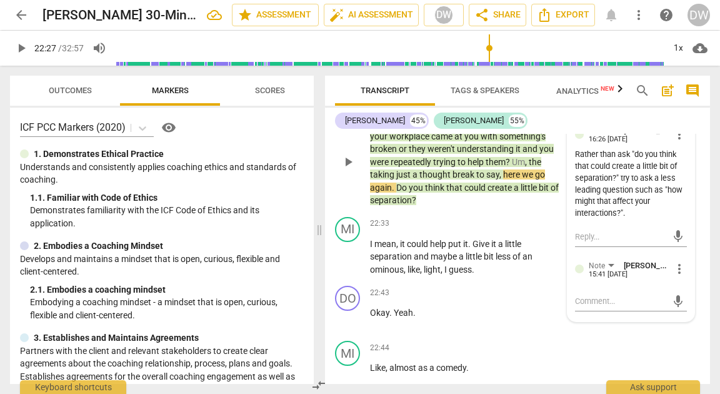
scroll to position [6942, 0]
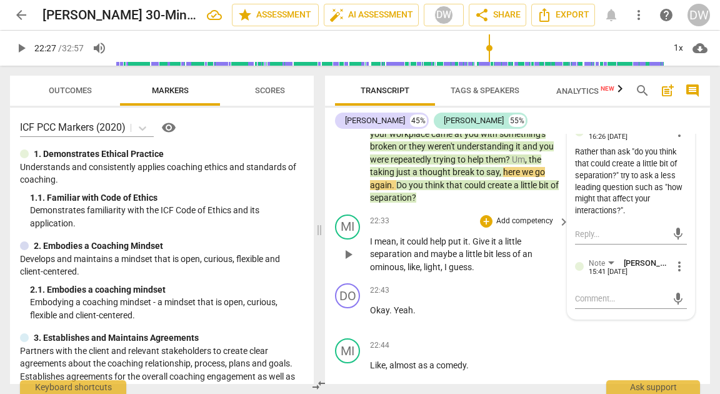
click at [519, 227] on p "Add competency" at bounding box center [524, 221] width 59 height 11
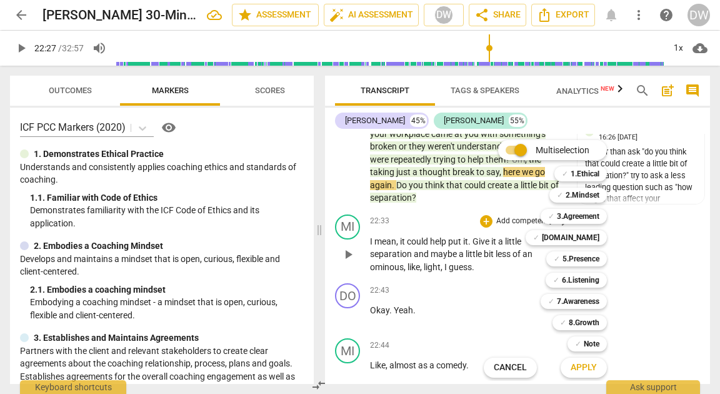
click at [519, 259] on div "Multiselection m ✓ 1.Ethical 1 ✓ 2.Mindset 2 ✓ 3.Agreement 3 ✓ [DOMAIN_NAME] 4 …" at bounding box center [555, 259] width 152 height 244
click at [529, 367] on button "Cancel" at bounding box center [510, 367] width 53 height 23
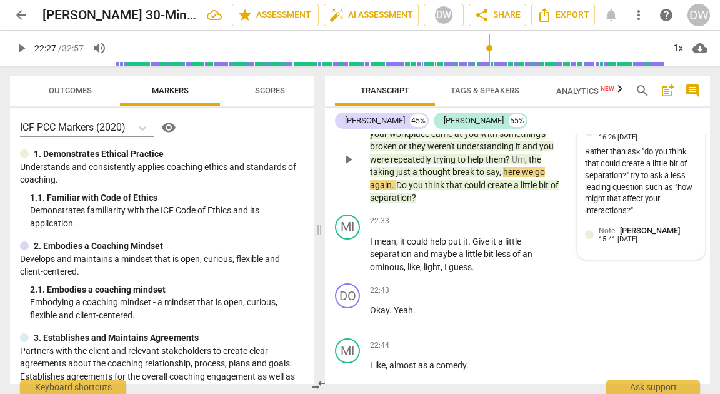
click at [646, 209] on div "Rather than ask "do you think that could create a little bit of separation?" tr…" at bounding box center [641, 181] width 112 height 71
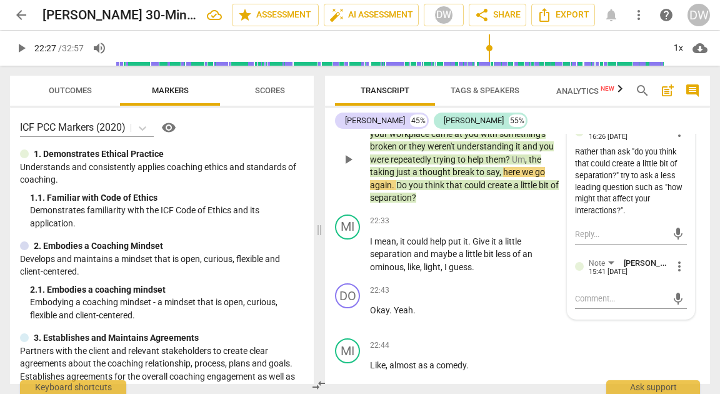
click at [672, 274] on span "more_vert" at bounding box center [679, 266] width 15 height 15
click at [680, 328] on li "Delete" at bounding box center [687, 328] width 43 height 24
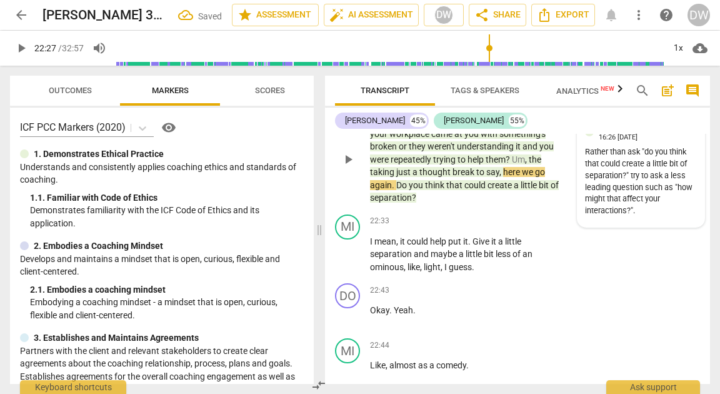
click at [684, 141] on div "Note [PERSON_NAME] 16:26 [DATE]" at bounding box center [648, 131] width 98 height 19
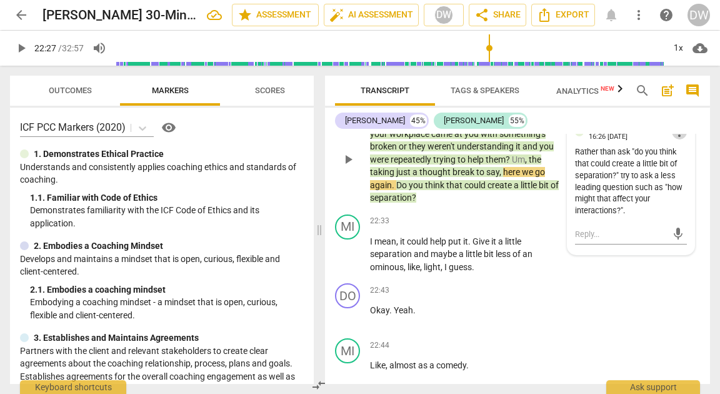
click at [673, 139] on span "more_vert" at bounding box center [679, 131] width 15 height 15
click at [673, 169] on li "Edit" at bounding box center [687, 170] width 43 height 24
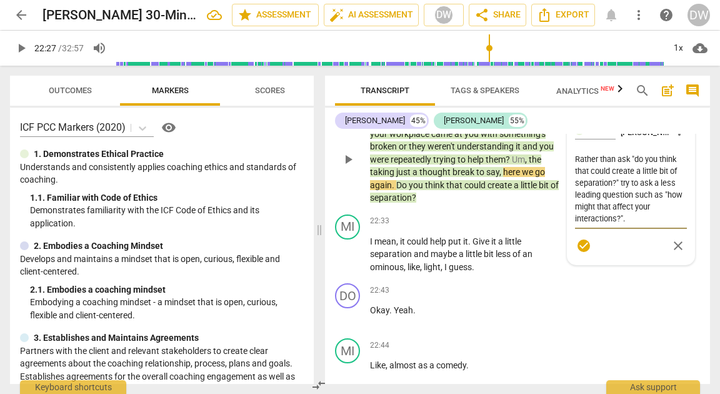
click at [587, 193] on textarea "Rather than ask "do you think that could create a little bit of separation?" tr…" at bounding box center [631, 188] width 112 height 71
drag, startPoint x: 587, startPoint y: 193, endPoint x: 618, endPoint y: 196, distance: 30.7
click at [618, 196] on textarea "Rather than ask "do you think that could create a little bit of separation?" tr…" at bounding box center [631, 188] width 112 height 71
type textarea "A "do you think that could create a little bit of separation?" try to ask a les…"
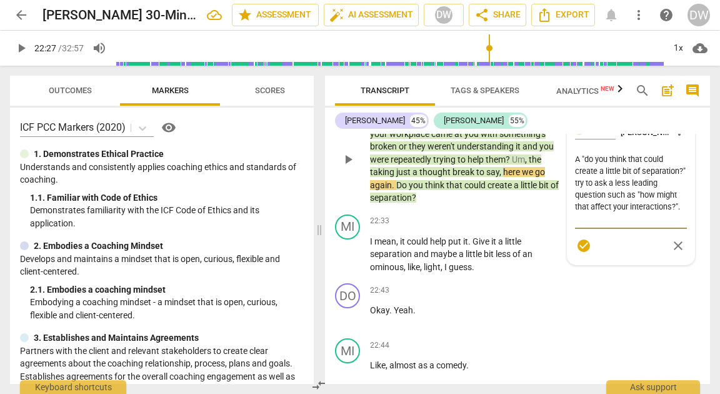
type textarea "As "do you think that could create a little bit of separation?" try to ask a le…"
type textarea "Ask "do you think that could create a little bit of separation?" try to ask a l…"
type textarea "Aski "do you think that could create a little bit of separation?" try to ask a …"
type textarea "Askin "do you think that could create a little bit of separation?" try to ask a…"
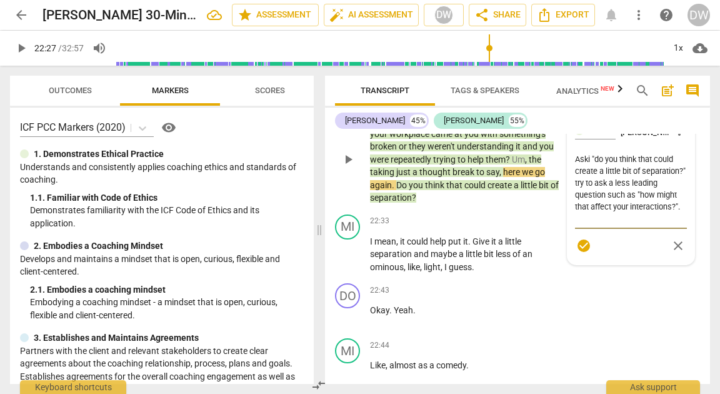
type textarea "Askin "do you think that could create a little bit of separation?" try to ask a…"
type textarea "Asking "do you think that could create a little bit of separation?" try to ask …"
click at [621, 221] on textarea "Asking "do you think that could create a little bit of separation?" try to ask …" at bounding box center [631, 188] width 112 height 71
drag, startPoint x: 621, startPoint y: 221, endPoint x: 648, endPoint y: 219, distance: 27.5
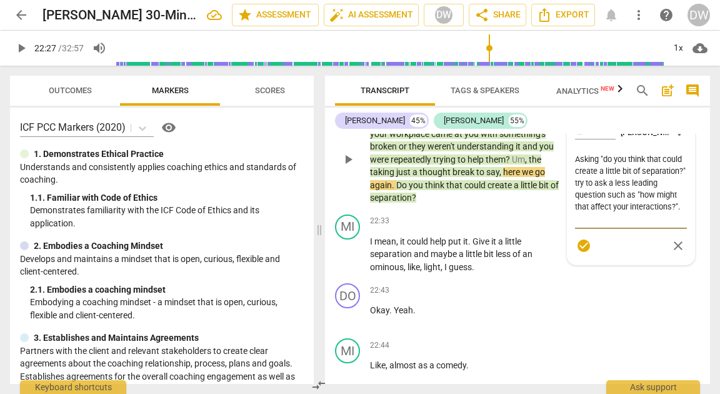
click at [648, 219] on textarea "Asking "do you think that could create a little bit of separation?" try to ask …" at bounding box center [631, 188] width 112 height 71
type textarea "Asking "do you think that could create a little bit of separation?" a less lead…"
click at [619, 213] on textarea "Asking "do you think that could create a little bit of separation?" a less lead…" at bounding box center [631, 182] width 112 height 59
drag, startPoint x: 619, startPoint y: 221, endPoint x: 628, endPoint y: 221, distance: 8.8
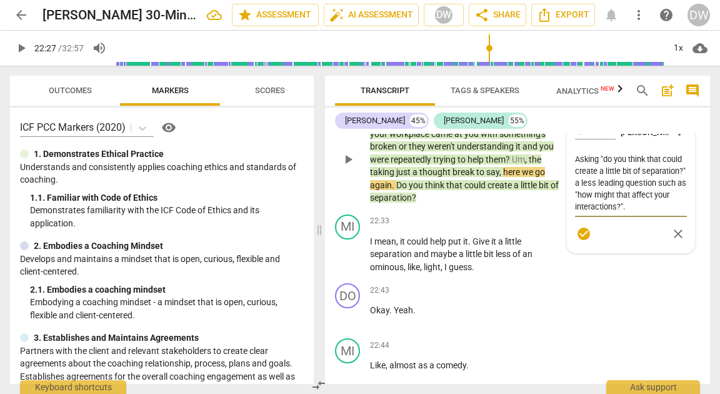
click at [628, 213] on textarea "Asking "do you think that could create a little bit of separation?" a less lead…" at bounding box center [631, 182] width 112 height 59
type textarea "Asking "do you think that could create a little bit of separation?" leading que…"
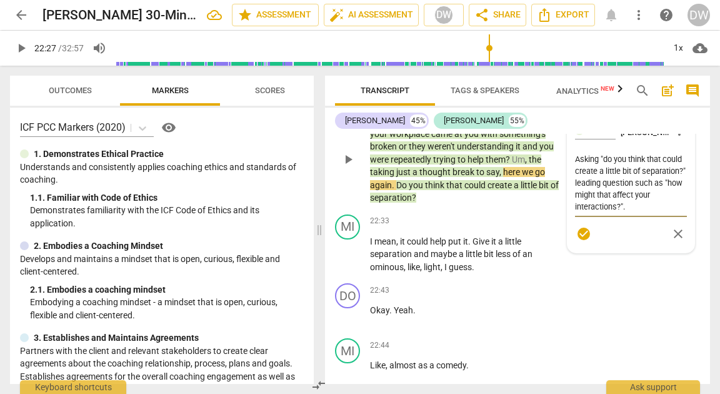
type textarea "Asking "do you think that could create a little bit of separation?" i leading q…"
type textarea "Asking "do you think that could create a little bit of separation?" is leading …"
click at [656, 213] on textarea "Asking "do you think that could create a little bit of separation?" is leading …" at bounding box center [631, 182] width 112 height 59
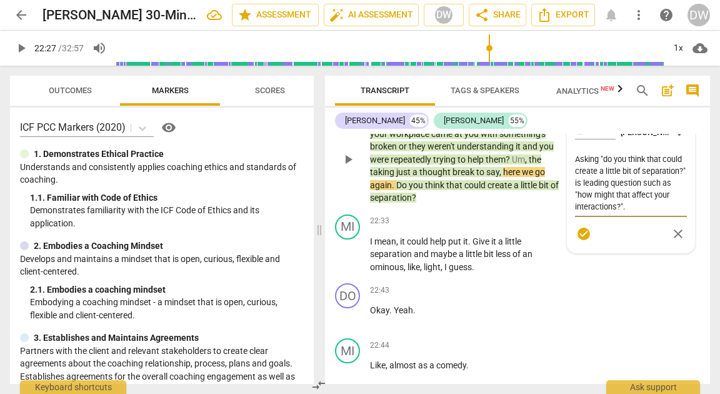
type textarea "Asking "do you think that could create a little bit of separation?" is leading …"
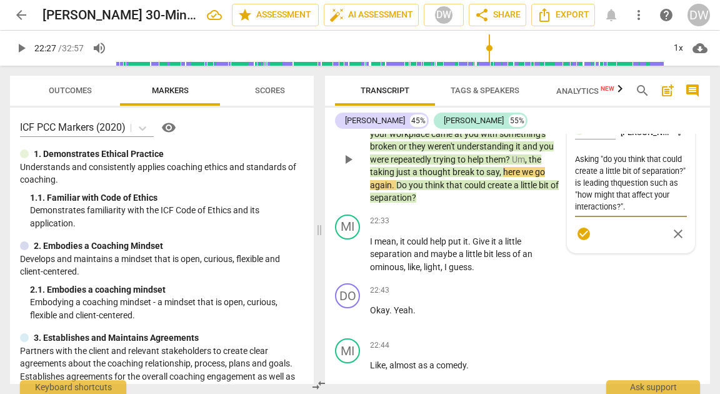
type textarea "Asking "do you think that could create a little bit of separation?" is leading …"
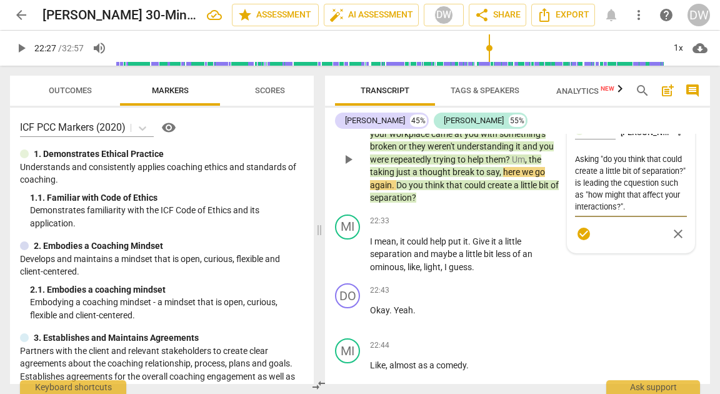
type textarea "Asking "do you think that could create a little bit of separation?" is leading …"
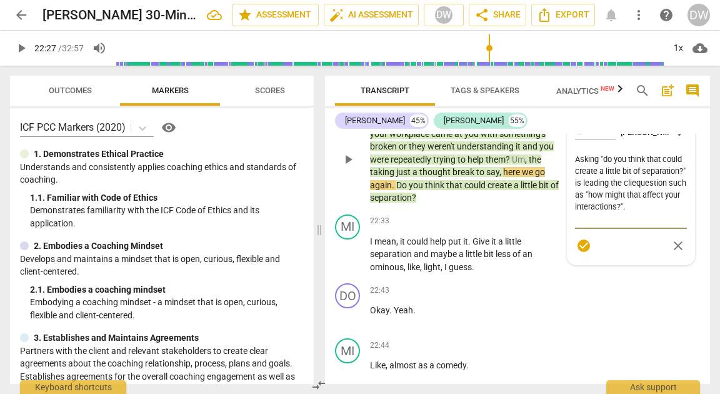
type textarea "Asking "do you think that could create a little bit of separation?" is leading …"
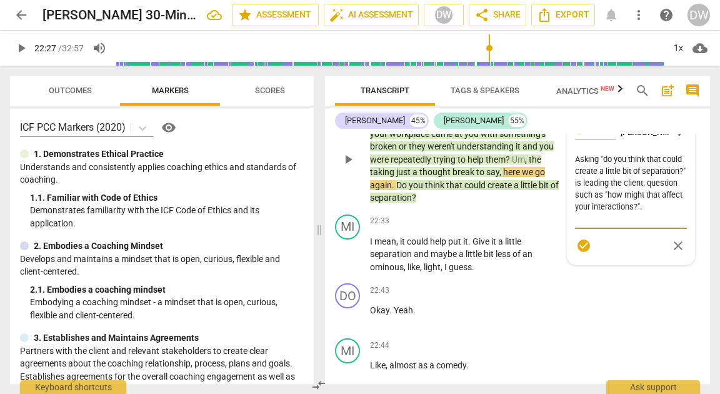
type textarea "Asking "do you think that could create a little bit of separation?" is leading …"
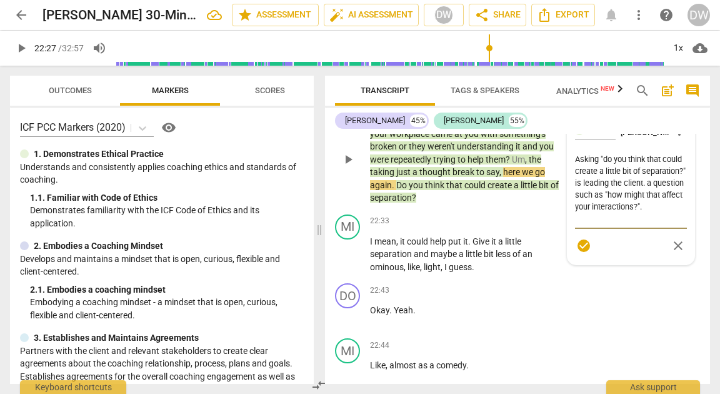
type textarea "Asking "do you think that could create a little bit of separation?" is leading …"
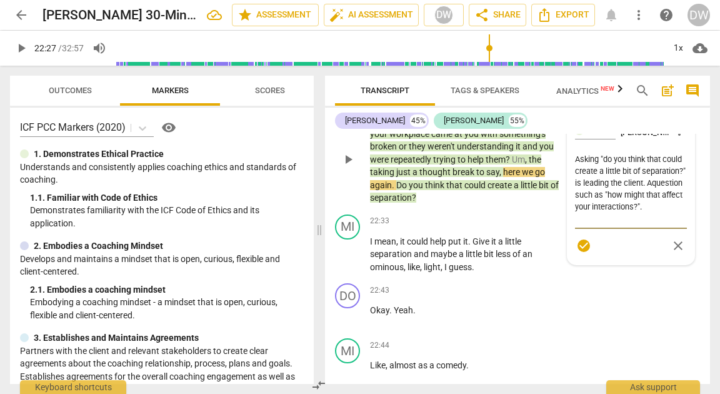
type textarea "Asking "do you think that could create a little bit of separation?" is leading …"
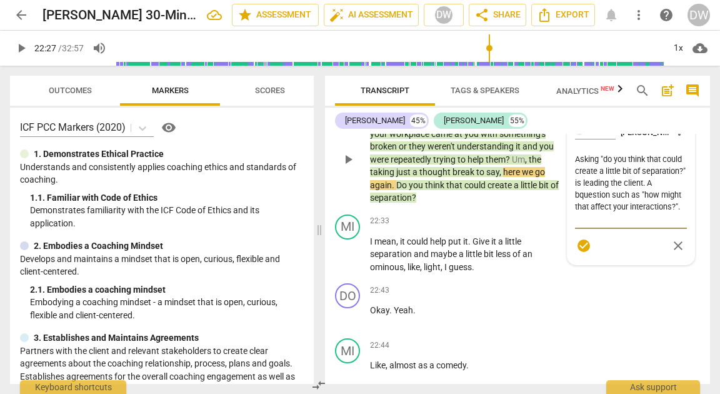
type textarea "Asking "do you think that could create a little bit of separation?" is leading …"
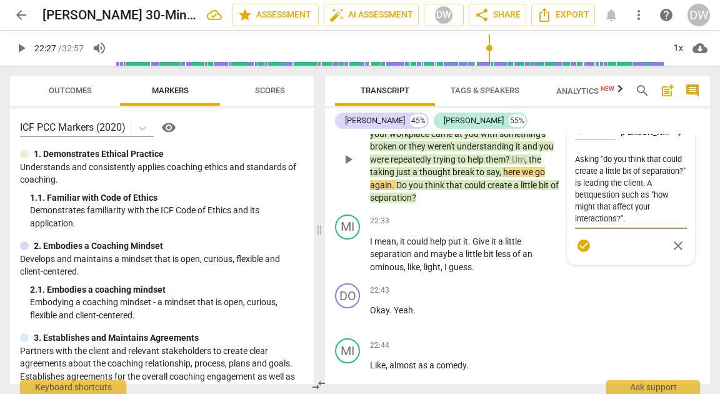
type textarea "Asking "do you think that could create a little bit of separation?" is leading …"
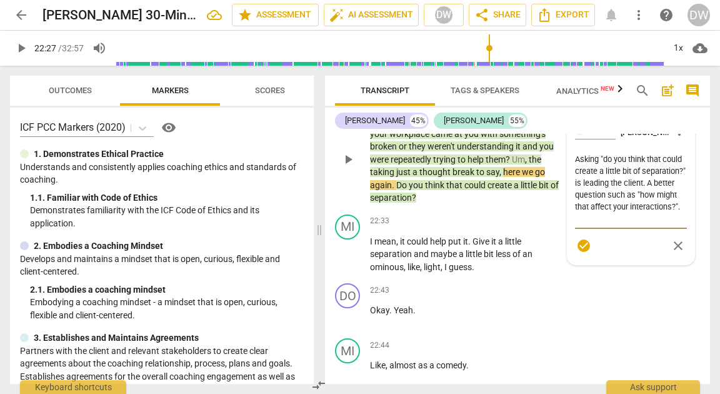
type textarea "Asking "do you think that could create a little bit of separation?" is leading …"
click at [667, 224] on textarea "Asking "do you think that could create a little bit of separation?" is leading …" at bounding box center [631, 188] width 112 height 71
drag, startPoint x: 667, startPoint y: 234, endPoint x: 580, endPoint y: 246, distance: 88.2
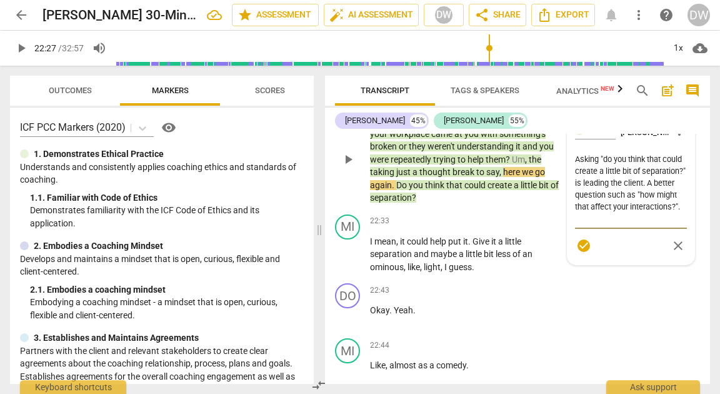
click at [580, 224] on textarea "Asking "do you think that could create a little bit of separation?" is leading …" at bounding box center [631, 188] width 112 height 71
type textarea "Asking "do you think that could create a little bit of separation?" is leading …"
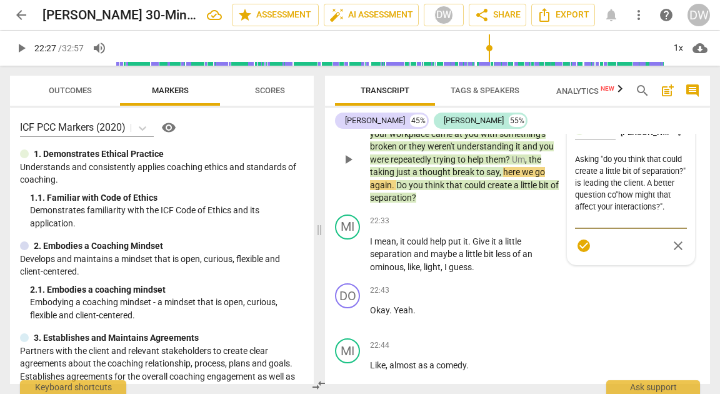
type textarea "Asking "do you think that could create a little bit of separation?" is leading …"
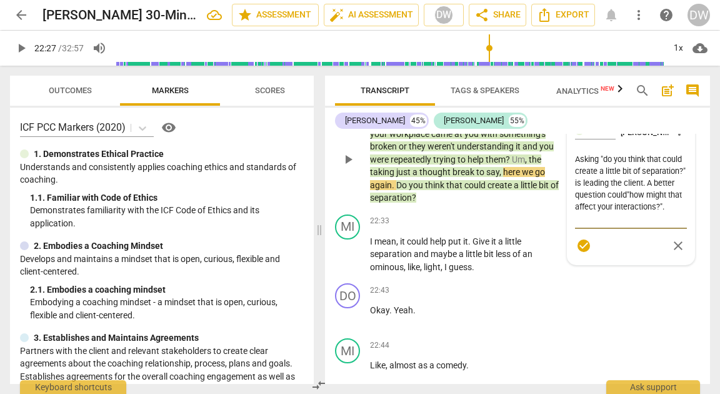
type textarea "Asking "do you think that could create a little bit of separation?" is leading …"
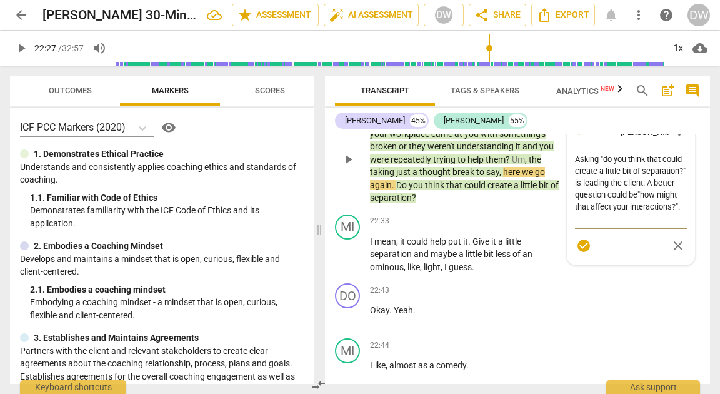
type textarea "Asking "do you think that could create a little bit of separation?" is leading …"
click at [484, 250] on div "MI play_arrow pause 22:33 + Add competency keyboard_arrow_right I mean , it cou…" at bounding box center [517, 243] width 385 height 69
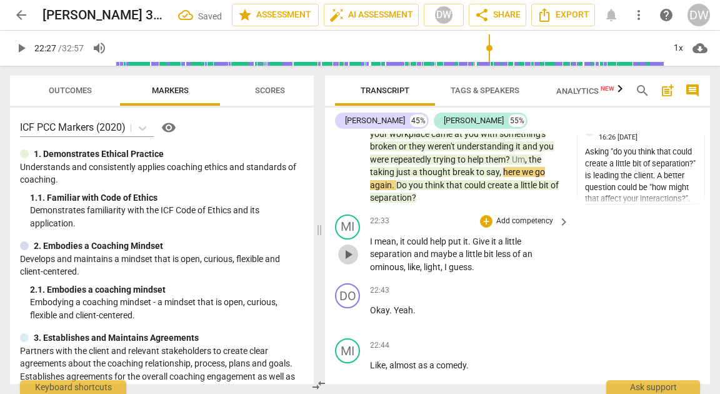
click at [355, 262] on span "play_arrow" at bounding box center [348, 254] width 15 height 15
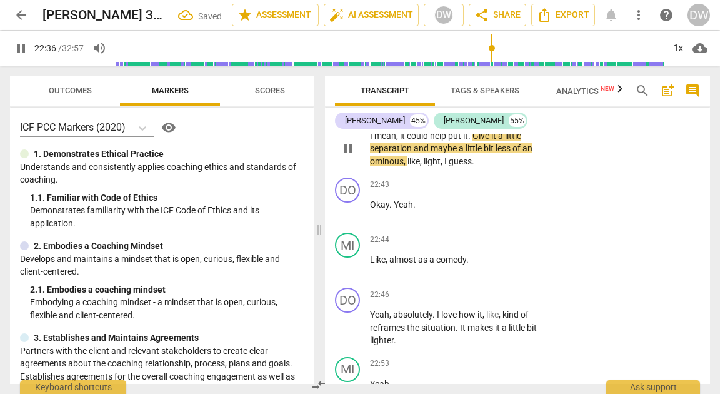
scroll to position [7049, 0]
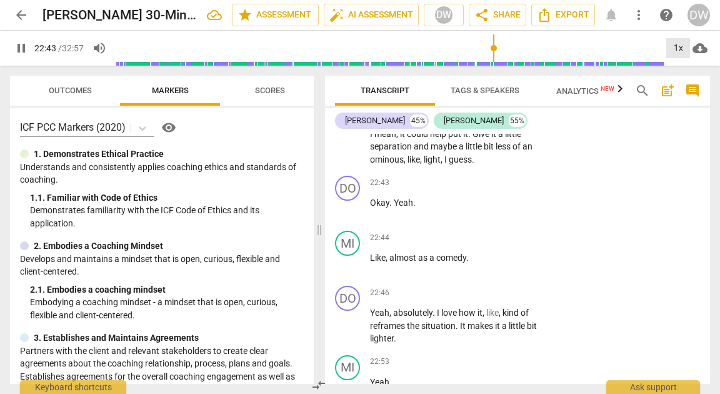
click at [680, 48] on div "1x" at bounding box center [678, 48] width 24 height 20
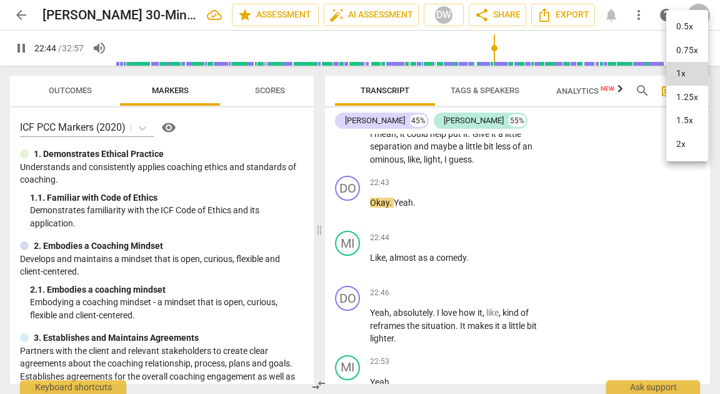
click at [685, 138] on li "2x" at bounding box center [687, 145] width 42 height 24
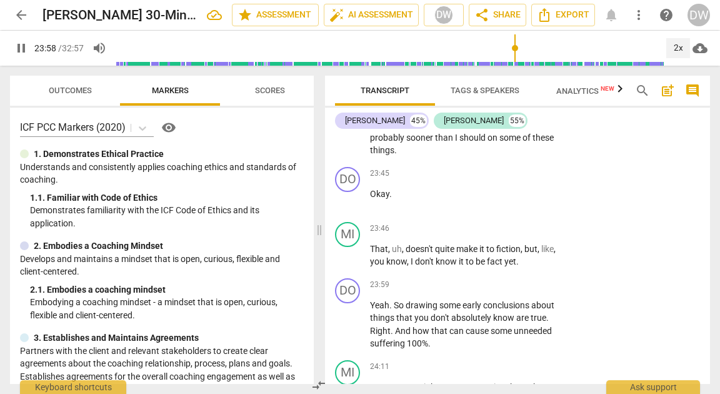
scroll to position [7592, 0]
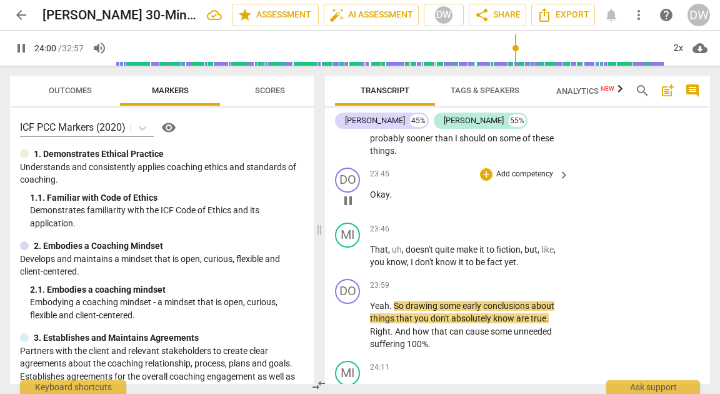
click at [346, 208] on span "pause" at bounding box center [348, 200] width 15 height 15
type input "1441"
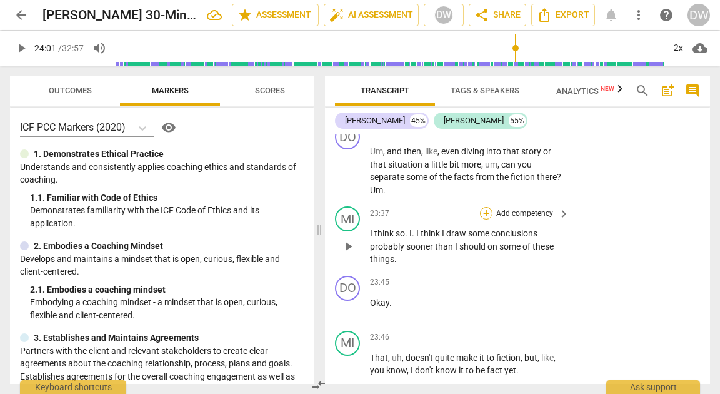
scroll to position [7484, 0]
click at [484, 138] on div "+" at bounding box center [486, 132] width 13 height 13
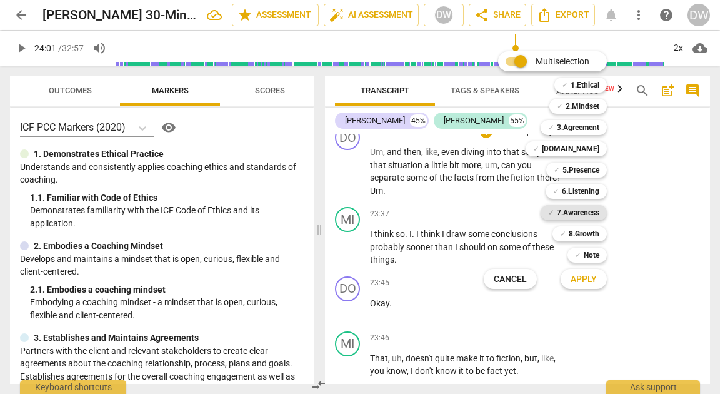
click at [585, 215] on b "7.Awareness" at bounding box center [578, 212] width 43 height 15
click at [585, 281] on span "Apply" at bounding box center [584, 279] width 26 height 13
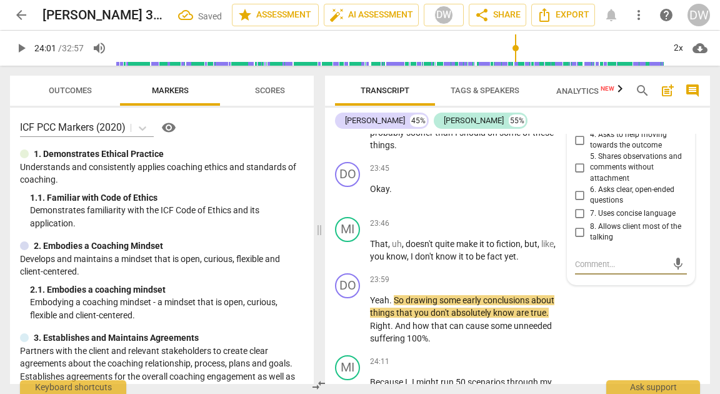
scroll to position [7595, 0]
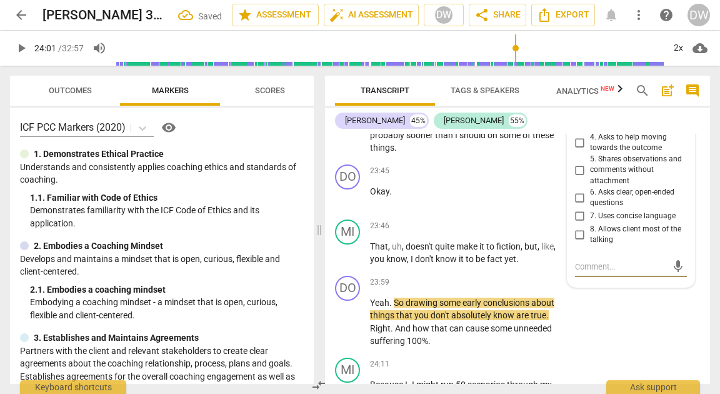
click at [579, 128] on input "3. Asks to help exploring beyond situation" at bounding box center [580, 120] width 20 height 15
checkbox input "true"
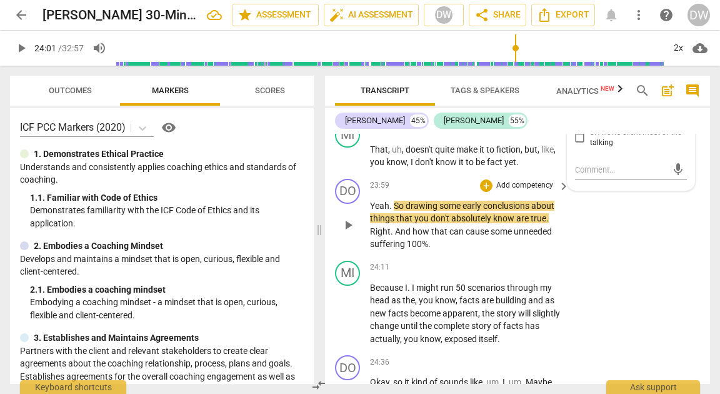
scroll to position [7695, 0]
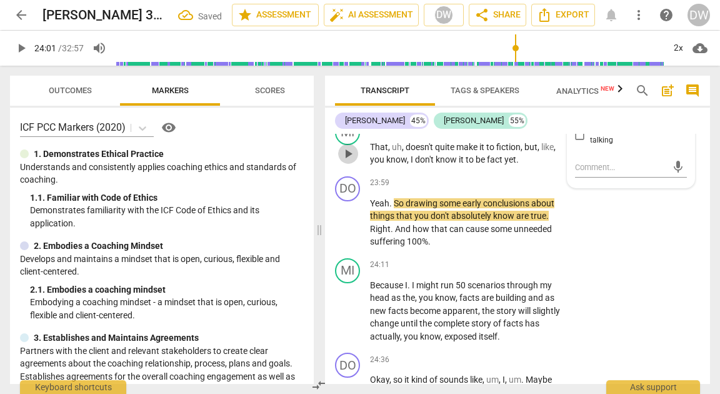
click at [346, 164] on button "play_arrow" at bounding box center [348, 154] width 20 height 20
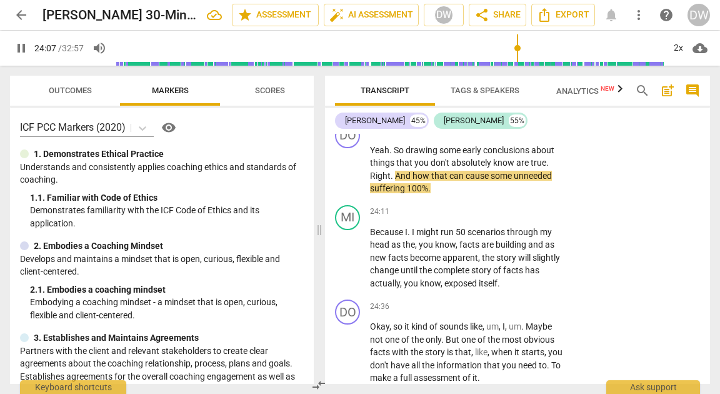
scroll to position [7749, 0]
click at [270, 94] on span "Scores" at bounding box center [270, 90] width 30 height 9
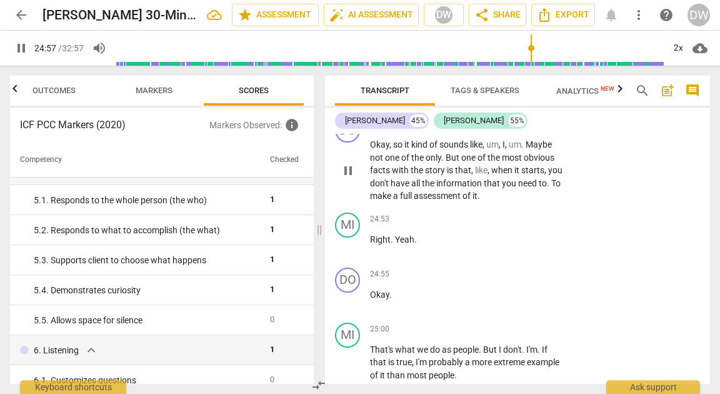
scroll to position [7887, 0]
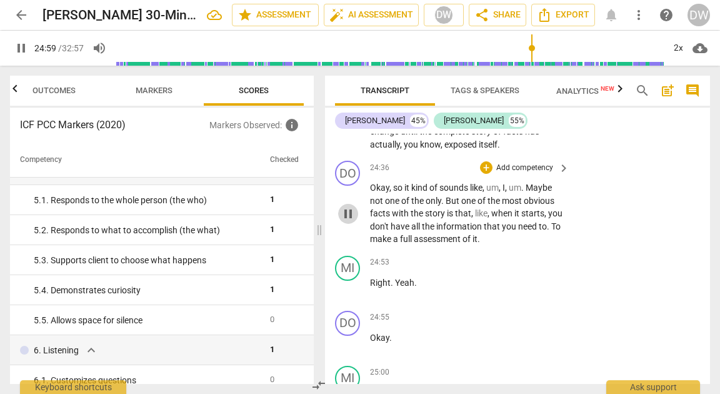
click at [350, 221] on span "pause" at bounding box center [348, 213] width 15 height 15
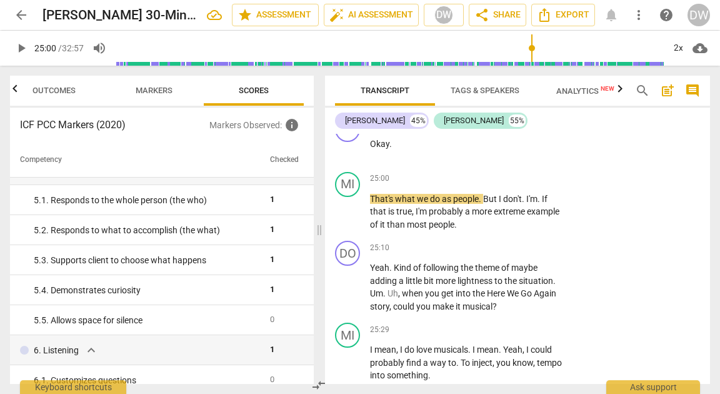
scroll to position [8087, 0]
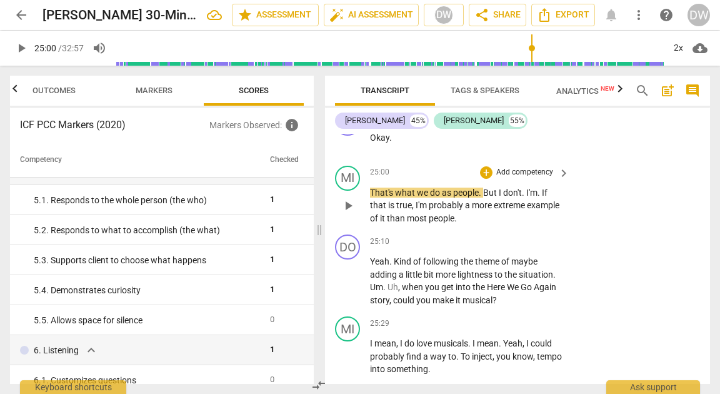
click at [352, 213] on span "play_arrow" at bounding box center [348, 205] width 15 height 15
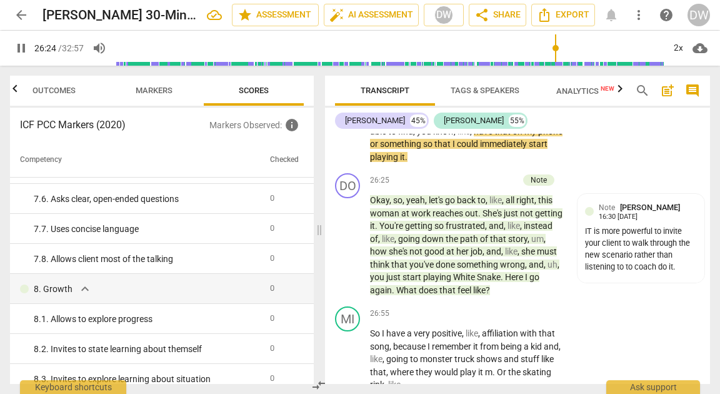
scroll to position [8593, 0]
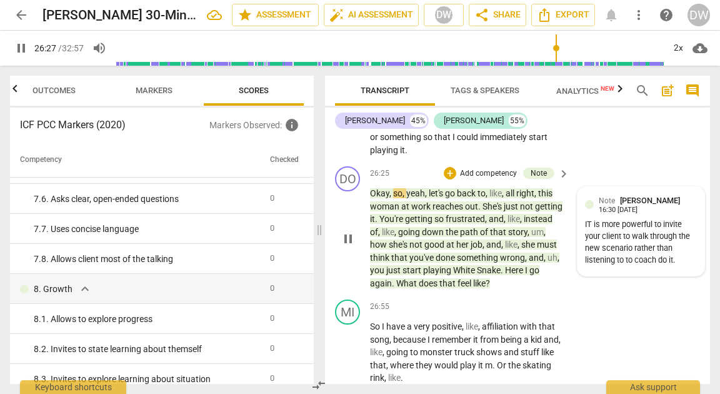
click at [598, 266] on div "IT is more powerful to invite your client to walk through the new scenario rath…" at bounding box center [641, 242] width 112 height 47
type input "1588"
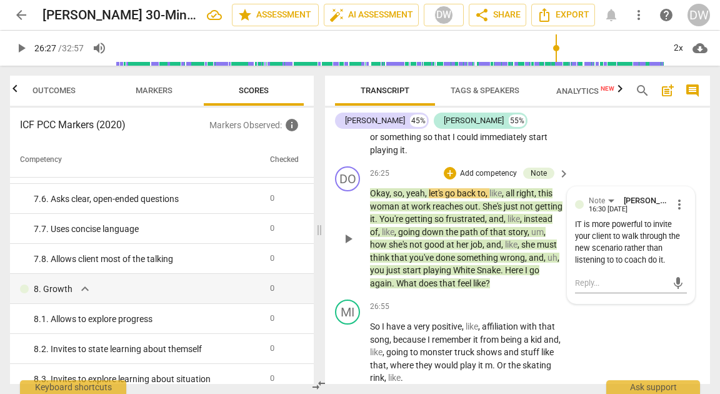
click at [672, 212] on span "more_vert" at bounding box center [679, 204] width 15 height 15
click at [671, 239] on li "Edit" at bounding box center [687, 242] width 43 height 24
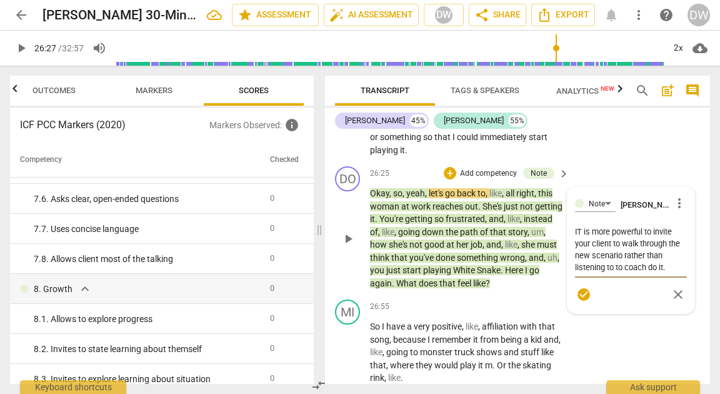
click at [580, 266] on textarea "IT is more powerful to invite your client to walk through the new scenario rath…" at bounding box center [631, 250] width 112 height 48
type textarea "ITis more powerful to invite your client to walk through the new scenario rathe…"
type textarea "Iis more powerful to invite your client to walk through the new scenario rather…"
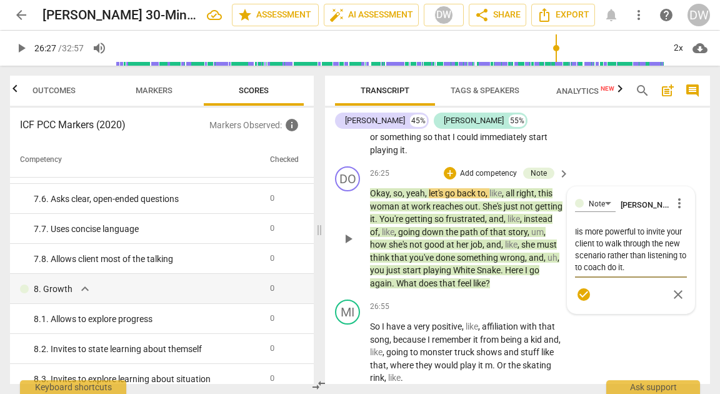
type textarea "Itis more powerful to invite your client to walk through the new scenario rathe…"
type textarea "It is more powerful to invite your client to walk through the new scenario rath…"
click at [353, 246] on span "play_arrow" at bounding box center [348, 238] width 15 height 15
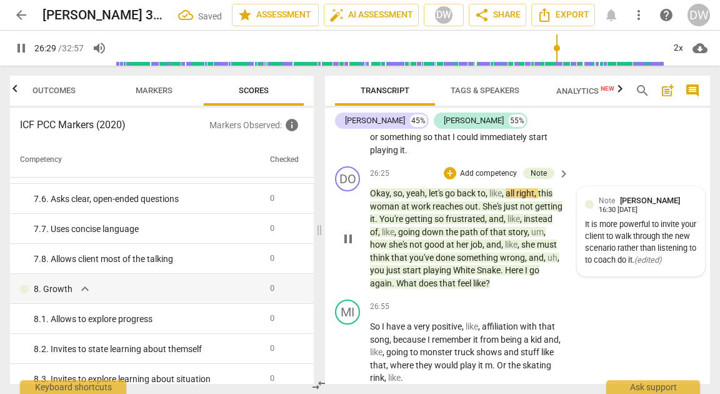
click at [623, 266] on div "It is more powerful to invite your client to walk through the new scenario rath…" at bounding box center [641, 242] width 112 height 47
type input "1591"
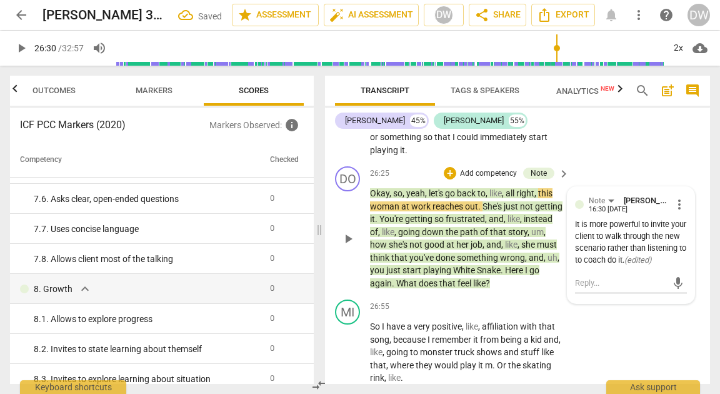
click at [680, 212] on span "more_vert" at bounding box center [679, 204] width 15 height 15
click at [680, 247] on li "Edit" at bounding box center [687, 242] width 43 height 24
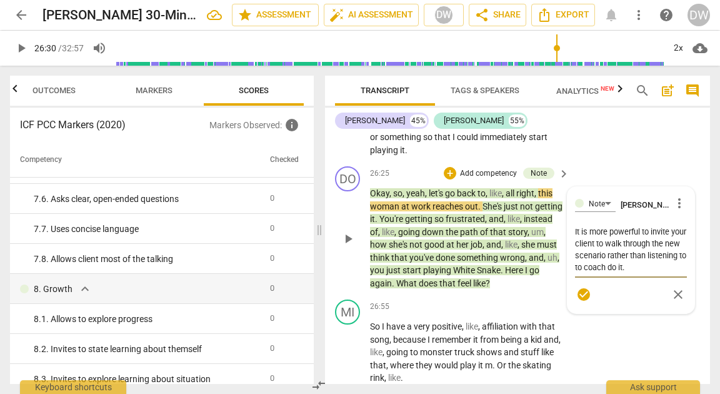
click at [609, 273] on textarea "It is more powerful to invite your client to walk through the new scenario rath…" at bounding box center [631, 250] width 112 height 48
type textarea "It is more powerful to invite your client to walk through the new scenario rath…"
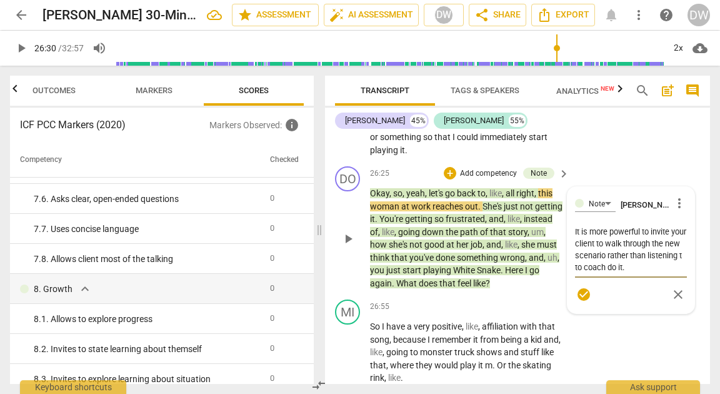
type textarea "It is more powerful to invite your client to walk through the new scenario rath…"
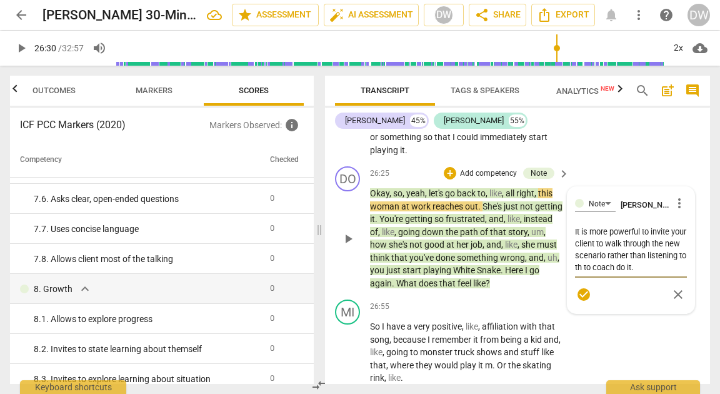
type textarea "It is more powerful to invite your client to walk through the new scenario rath…"
click at [630, 273] on textarea "It is more powerful to invite your client to walk through the new scenario rath…" at bounding box center [631, 250] width 112 height 48
type textarea "It is more powerful to invite your client to walk through the new scenario rath…"
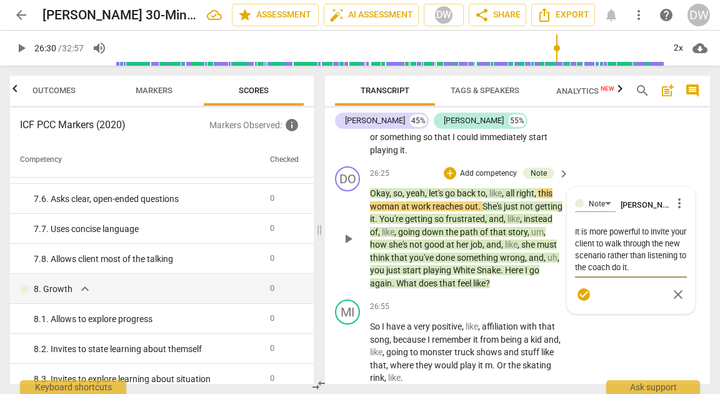
type textarea "It is more powerful to invite your client to walk through the new scenario rath…"
click at [343, 246] on span "play_arrow" at bounding box center [348, 238] width 15 height 15
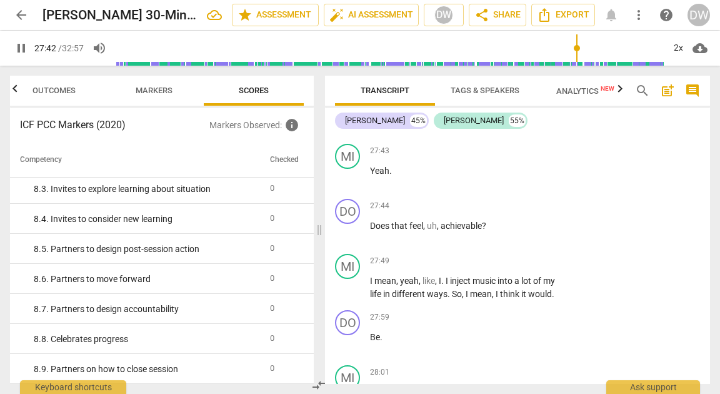
scroll to position [9132, 0]
click at [348, 239] on span "pause" at bounding box center [348, 231] width 15 height 15
type input "1668"
click at [484, 212] on div "+" at bounding box center [486, 205] width 13 height 13
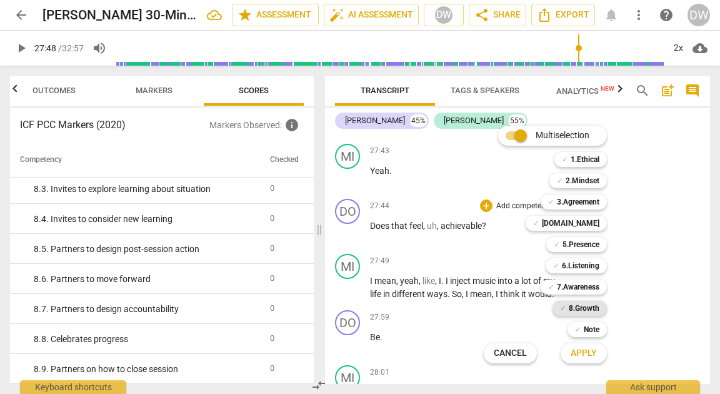
click at [580, 306] on b "8.Growth" at bounding box center [584, 308] width 31 height 15
click at [582, 312] on b "8.Growth" at bounding box center [584, 308] width 31 height 15
click at [582, 329] on div "✓ Note" at bounding box center [587, 329] width 39 height 15
click at [582, 351] on span "Apply" at bounding box center [584, 353] width 26 height 13
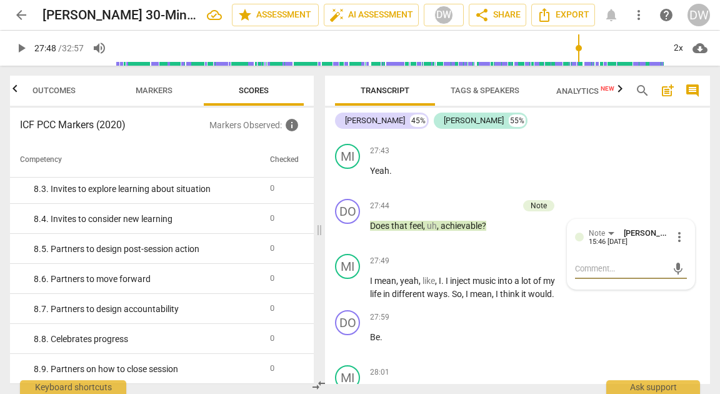
type textarea "t"
type textarea "T"
type textarea "Th"
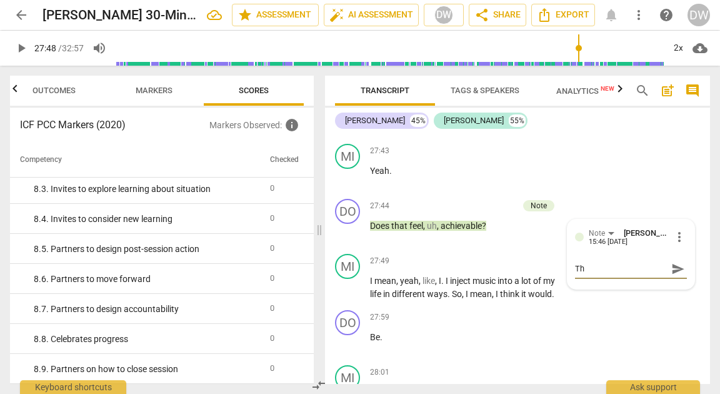
type textarea "Thi"
type textarea "This"
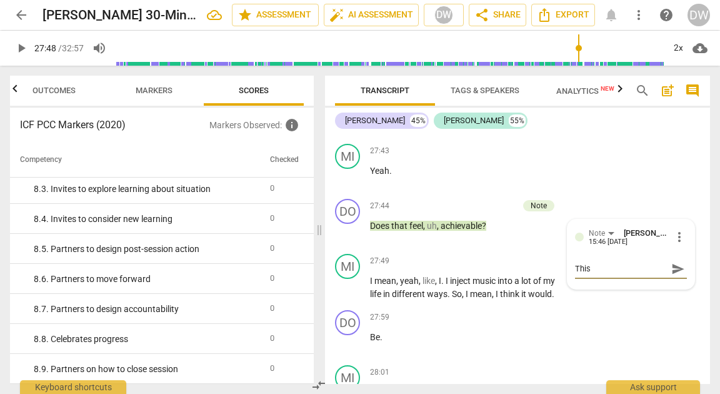
type textarea "This"
type textarea "This i"
type textarea "This is"
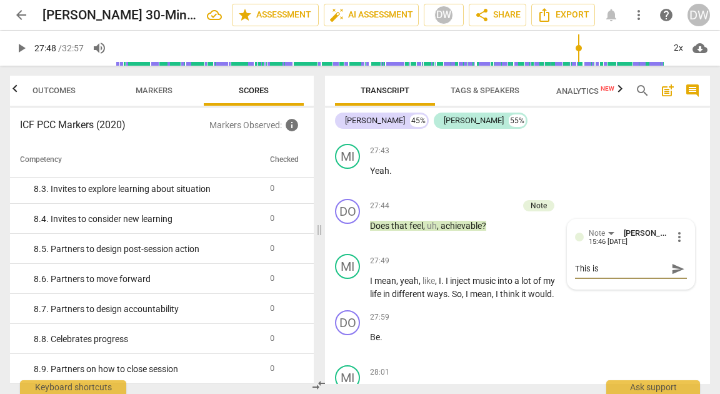
type textarea "This is"
type textarea "This is a"
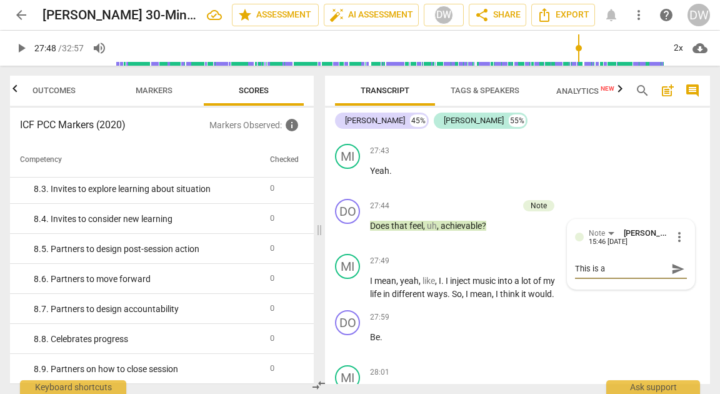
type textarea "This is a"
type textarea "This is a c"
type textarea "This is a cl"
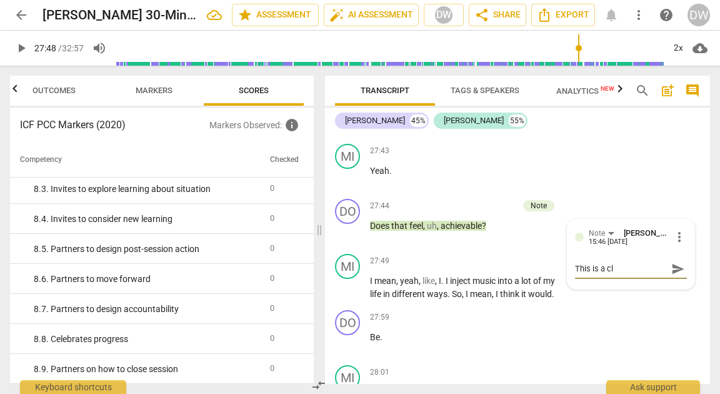
type textarea "This is a clo"
type textarea "This is a clos"
type textarea "This is a close"
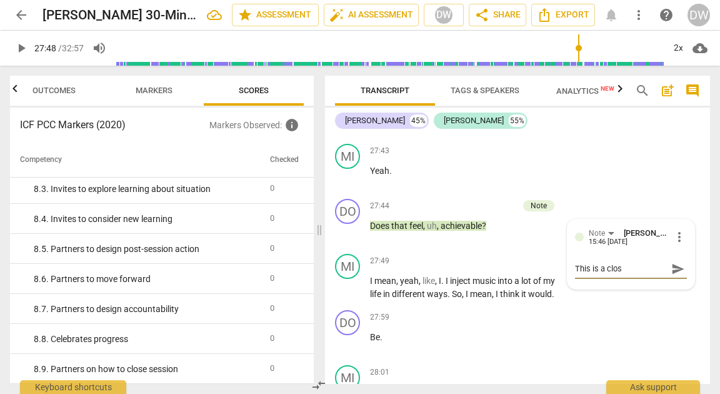
type textarea "This is a close"
type textarea "This is a closed"
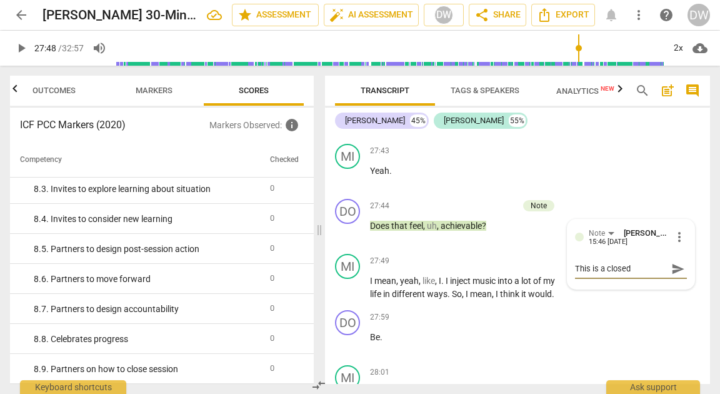
type textarea "This is a closed e"
type textarea "This is a closed en"
type textarea "This is a closed end"
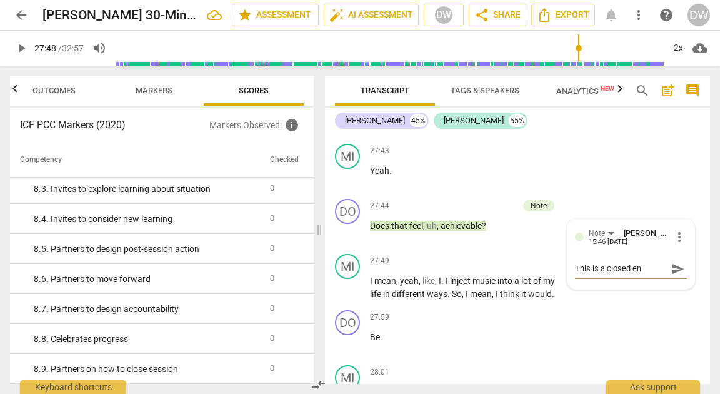
type textarea "This is a closed end"
type textarea "This is a closed ende"
type textarea "This is a closed ended"
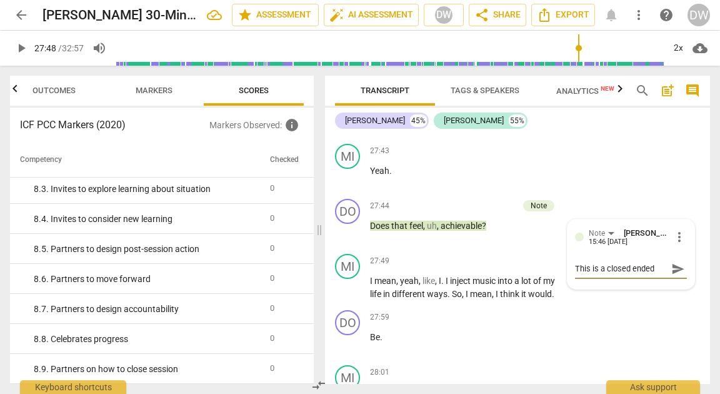
type textarea "This is a closed ended"
type textarea "This is a closed ended q"
type textarea "This is a closed ended qu"
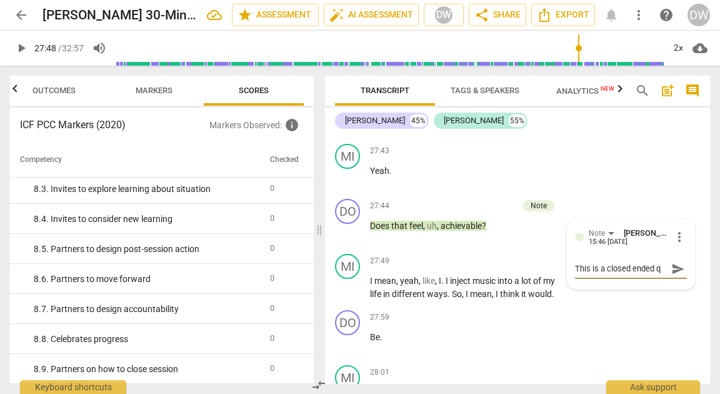
type textarea "This is a closed ended qu"
type textarea "This is a closed ended que"
type textarea "This is a closed ended ques"
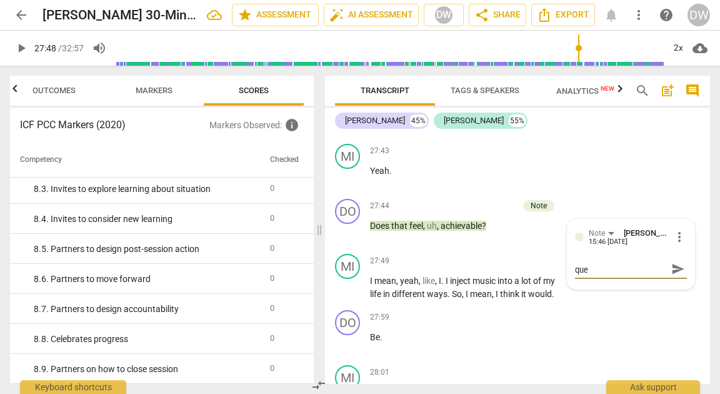
type textarea "This is a closed ended ques"
type textarea "This is a closed ended quest"
type textarea "This is a closed ended questi"
type textarea "This is a closed ended questio"
type textarea "This is a closed ended question"
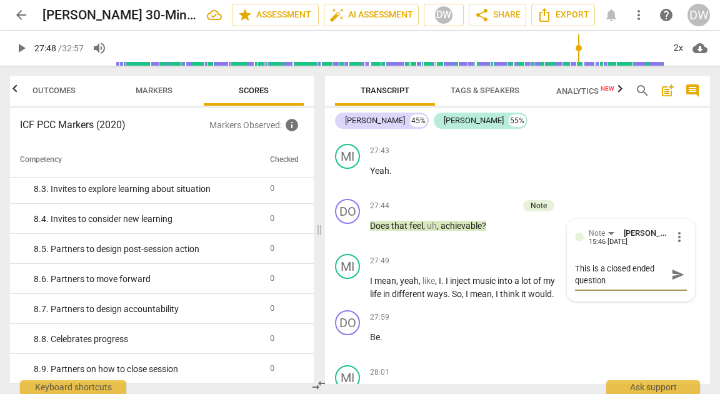
scroll to position [0, 0]
type textarea "This is a closed ended question."
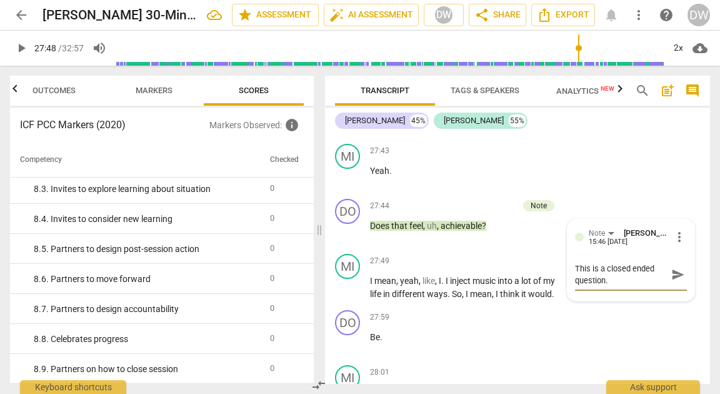
type textarea "This is a closed ended question. T"
type textarea "This is a closed ended question. Tr"
type textarea "This is a closed ended question. Try"
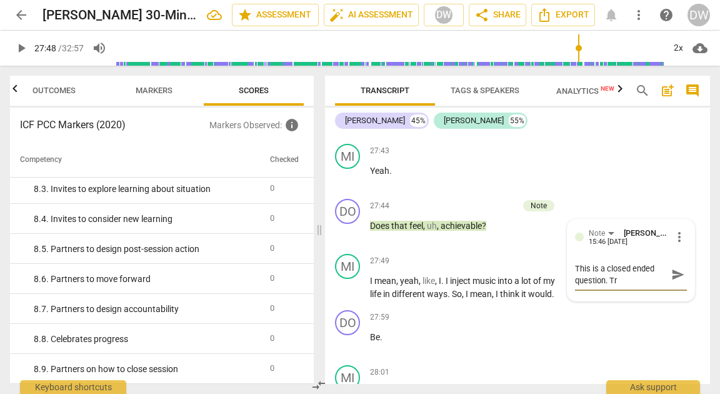
type textarea "This is a closed ended question. Try"
type textarea "This is a closed ended question. Try t"
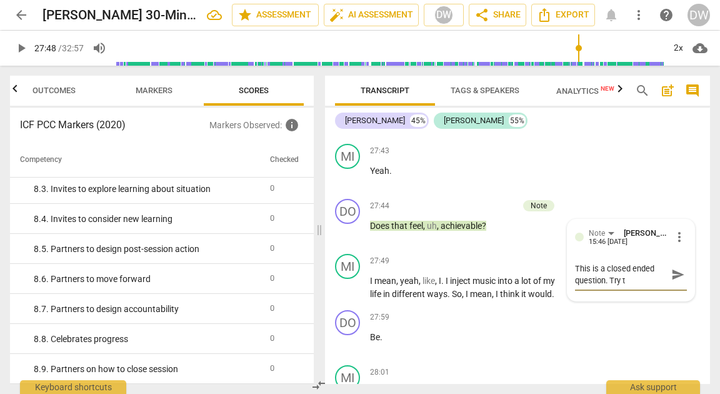
type textarea "This is a closed ended question. Try to"
type textarea "This is a closed ended question. Try to s"
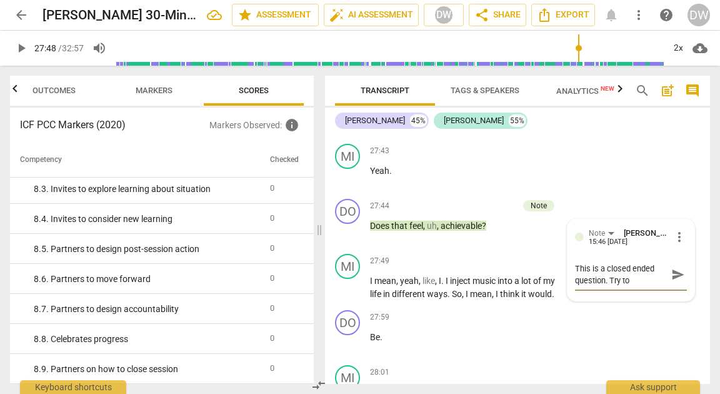
type textarea "This is a closed ended question. Try to s"
type textarea "This is a closed ended question. Try to st"
type textarea "This is a closed ended question. Try to sta"
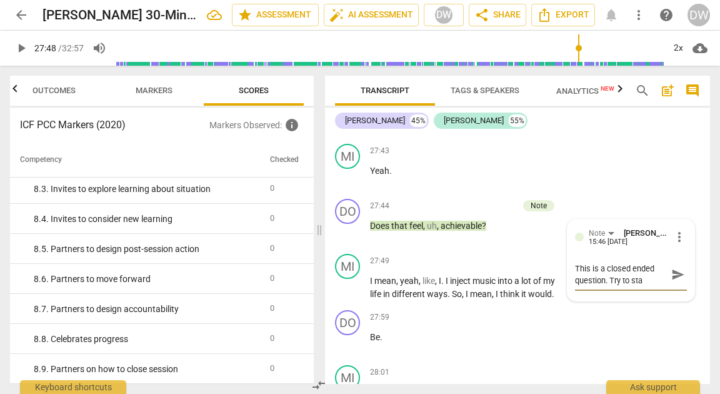
type textarea "This is a closed ended question. Try to stay"
type textarea "This is a closed ended question. Try to stay i"
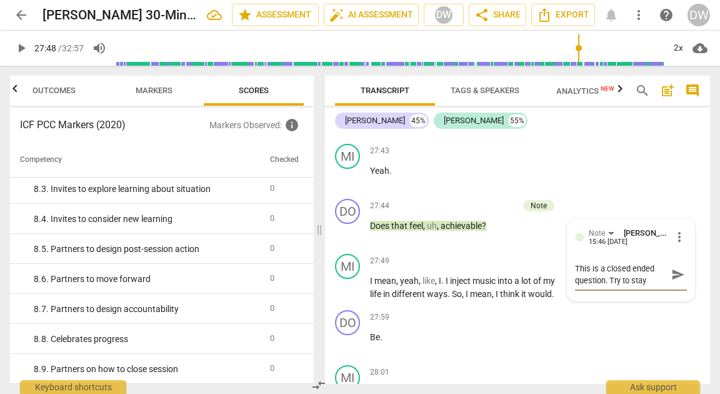
type textarea "This is a closed ended question. Try to stay i"
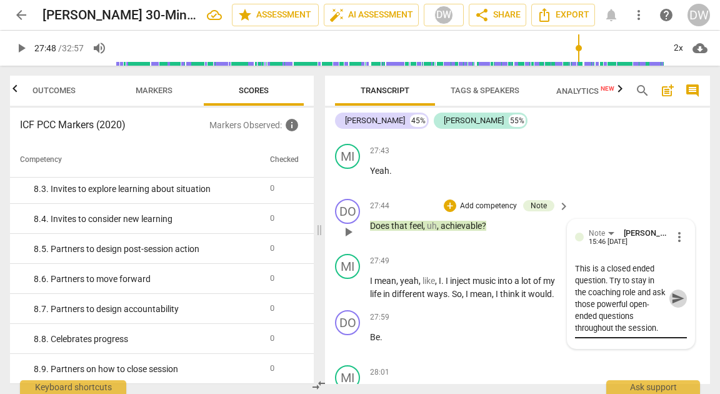
click at [676, 305] on span "send" at bounding box center [678, 298] width 14 height 14
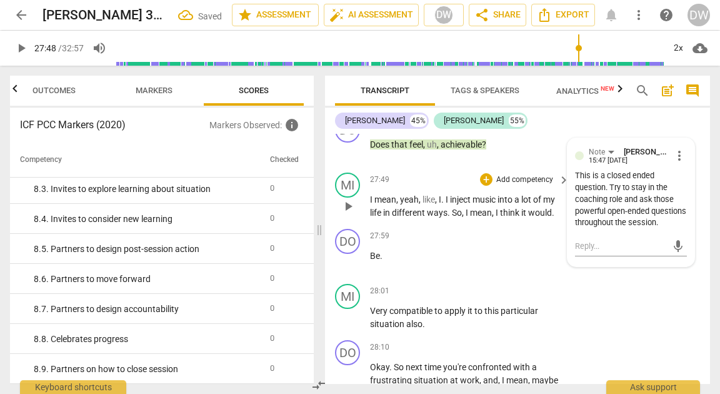
scroll to position [9214, 0]
click at [343, 213] on span "play_arrow" at bounding box center [348, 205] width 15 height 15
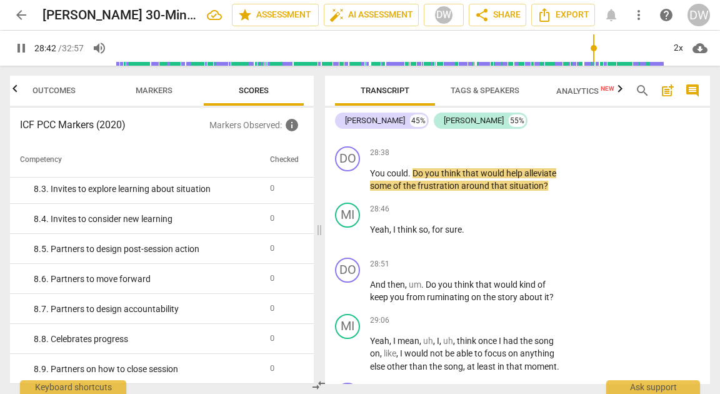
scroll to position [9584, 0]
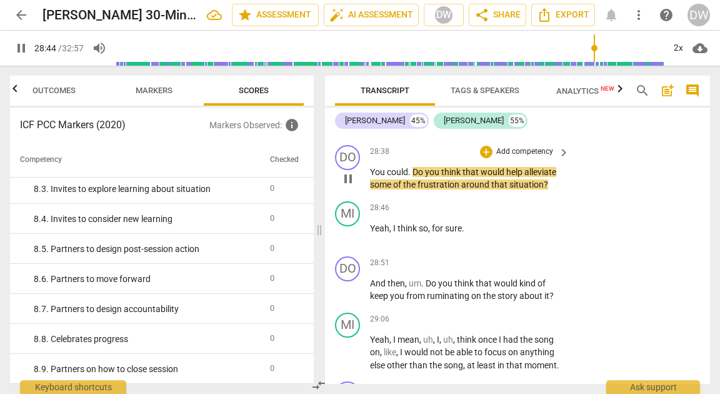
click at [351, 186] on span "pause" at bounding box center [348, 178] width 15 height 15
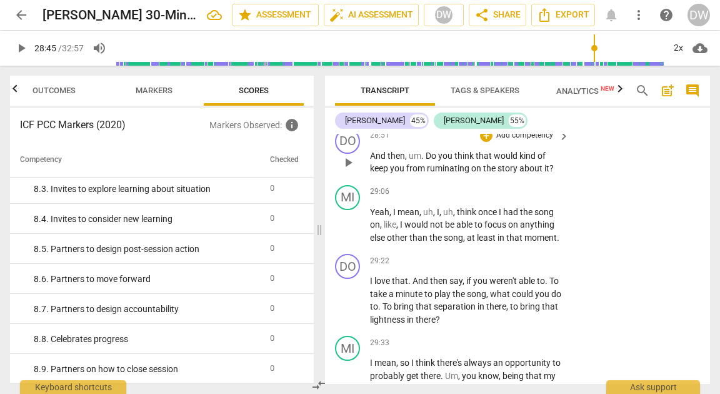
scroll to position [9730, 0]
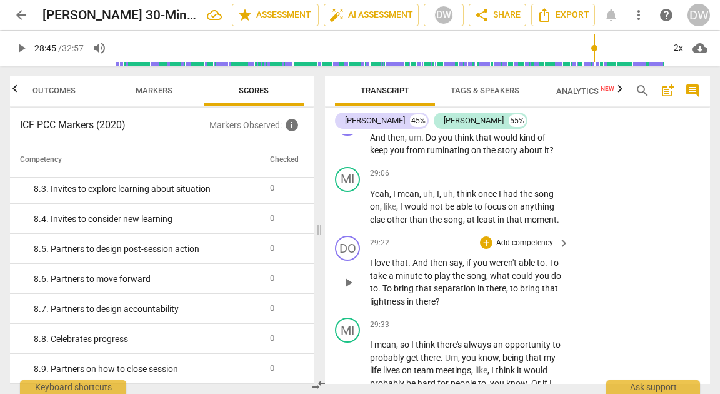
click at [353, 290] on span "play_arrow" at bounding box center [348, 282] width 15 height 15
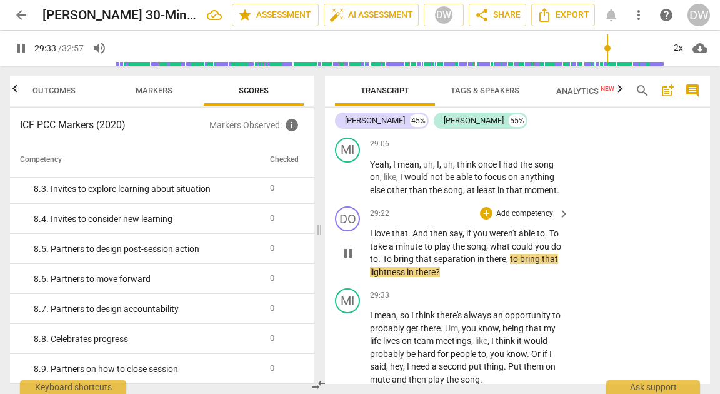
scroll to position [9763, 0]
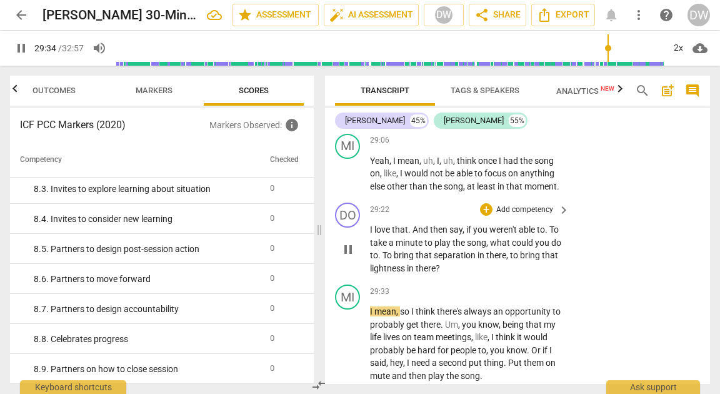
click at [351, 257] on span "pause" at bounding box center [348, 249] width 15 height 15
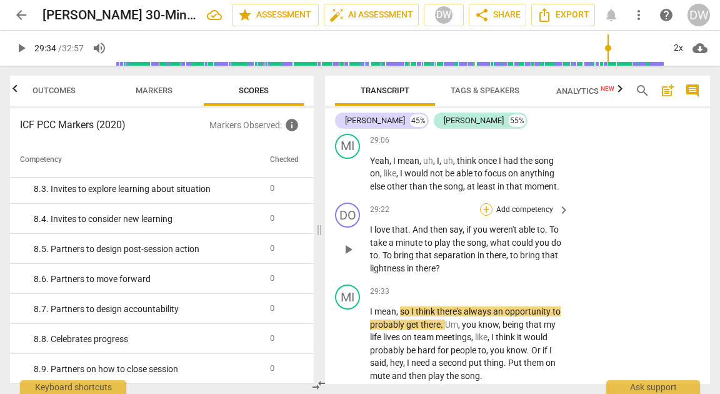
click at [485, 216] on div "+" at bounding box center [486, 209] width 13 height 13
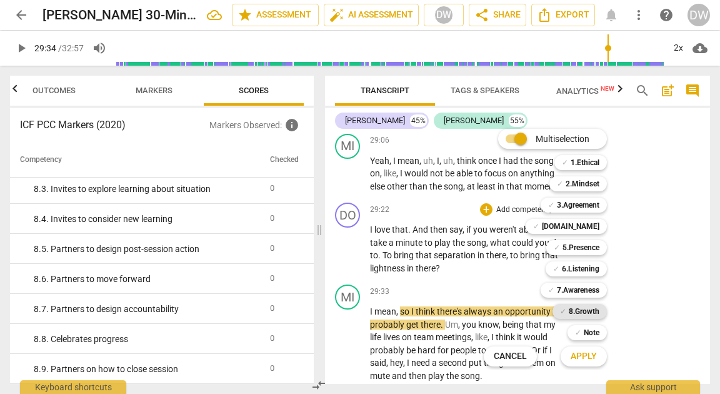
click at [580, 318] on b "8.Growth" at bounding box center [584, 311] width 31 height 15
click at [580, 358] on span "Apply" at bounding box center [584, 356] width 26 height 13
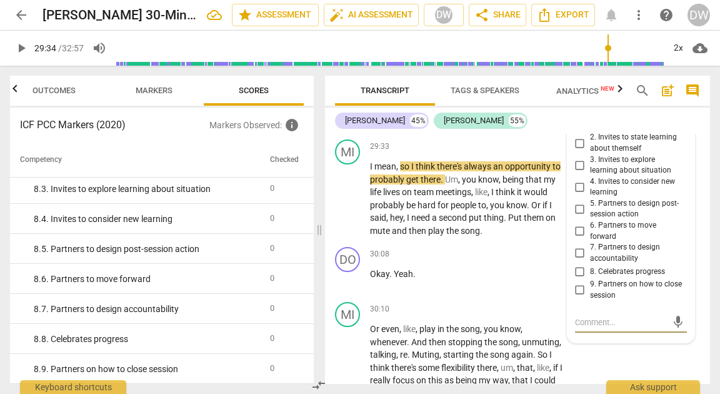
scroll to position [9910, 0]
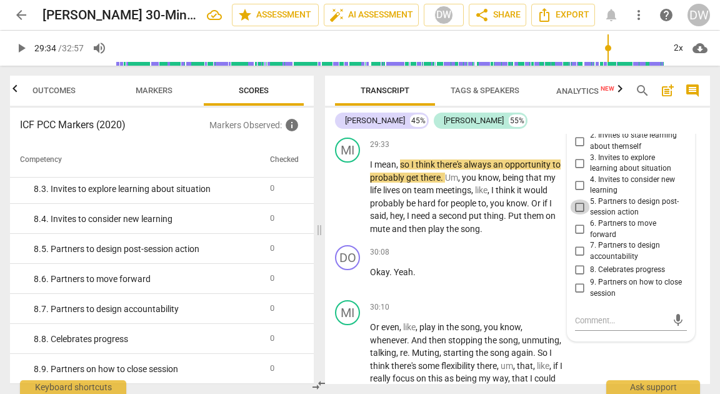
click at [578, 214] on input "5. Partners to design post-session action" at bounding box center [580, 206] width 20 height 15
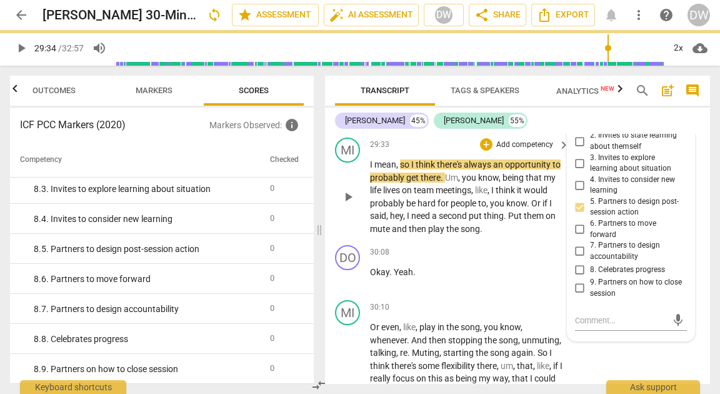
click at [344, 204] on span "play_arrow" at bounding box center [348, 196] width 15 height 15
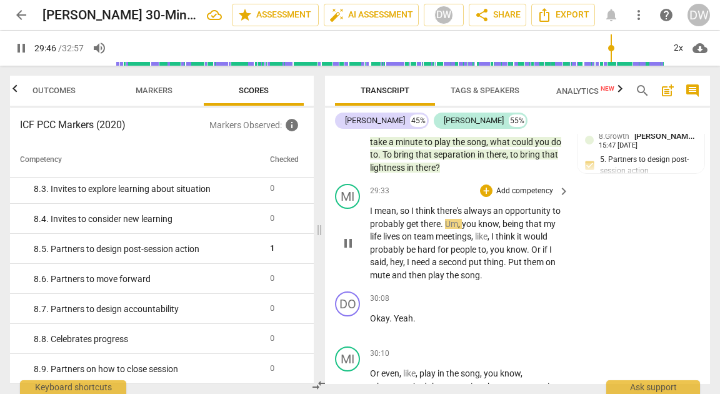
scroll to position [9863, 0]
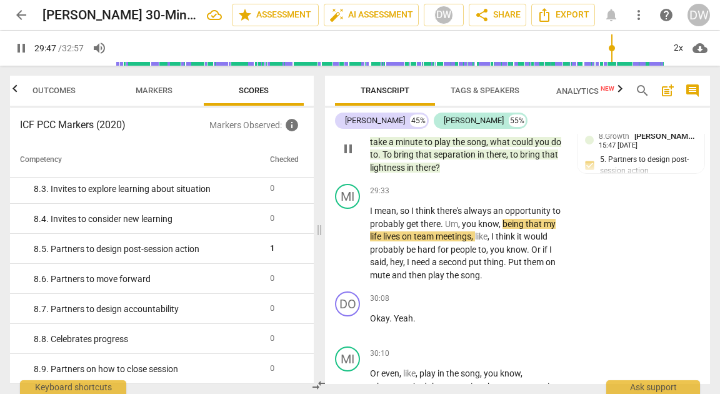
click at [349, 156] on span "pause" at bounding box center [348, 148] width 15 height 15
click at [663, 149] on div "8.Growth [PERSON_NAME] 15:47 [DATE]" at bounding box center [648, 139] width 98 height 19
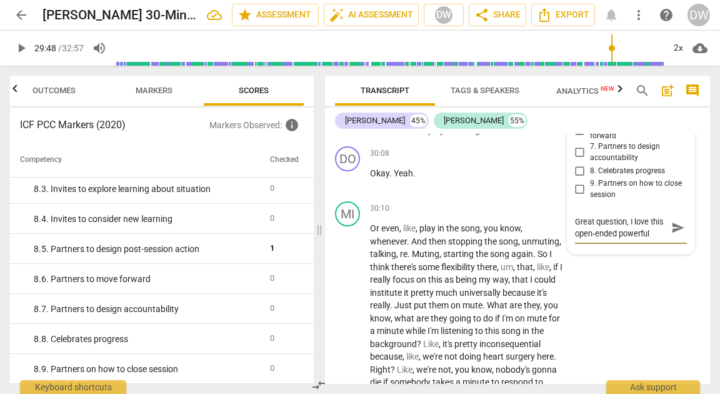
scroll to position [11, 0]
click at [516, 259] on div "30:10 + Add competency keyboard_arrow_right Or even , like , play in the song ,…" at bounding box center [470, 301] width 201 height 200
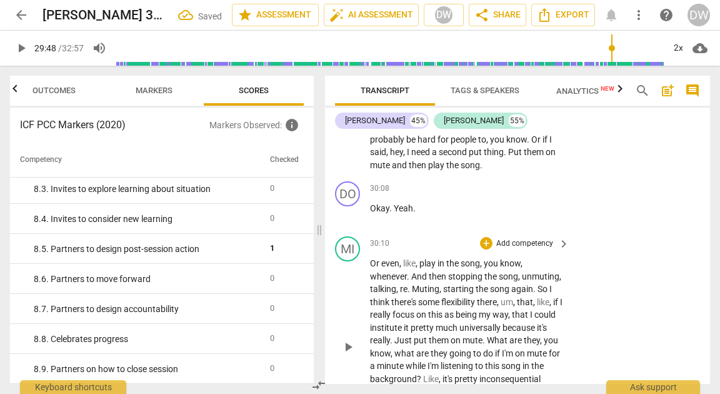
scroll to position [9971, 0]
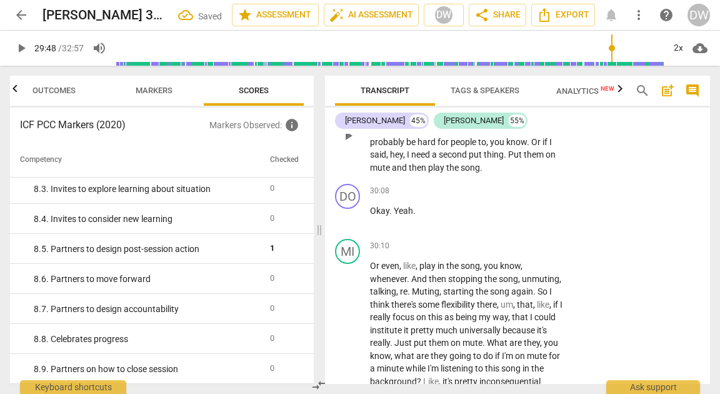
click at [353, 143] on span "play_arrow" at bounding box center [348, 135] width 15 height 15
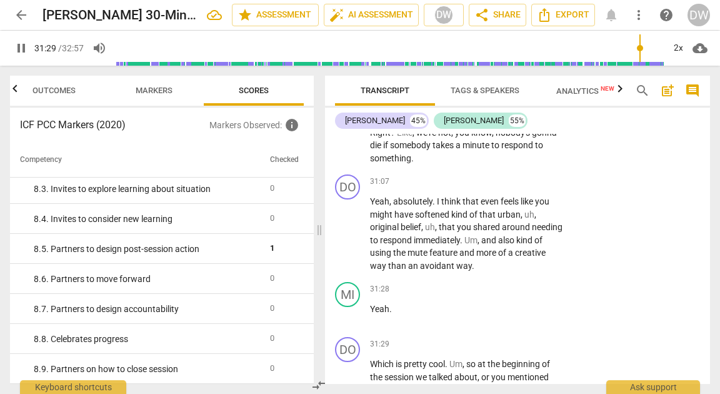
scroll to position [10509, 0]
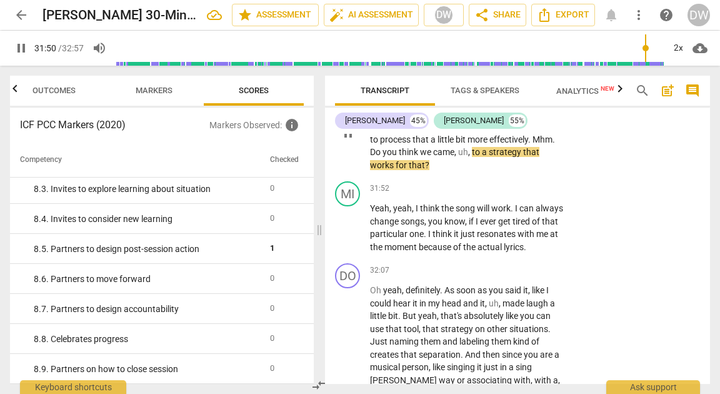
click at [346, 141] on span "pause" at bounding box center [348, 133] width 15 height 15
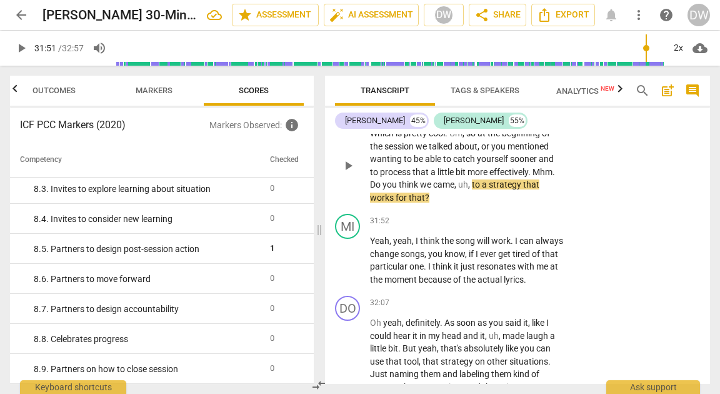
scroll to position [10464, 0]
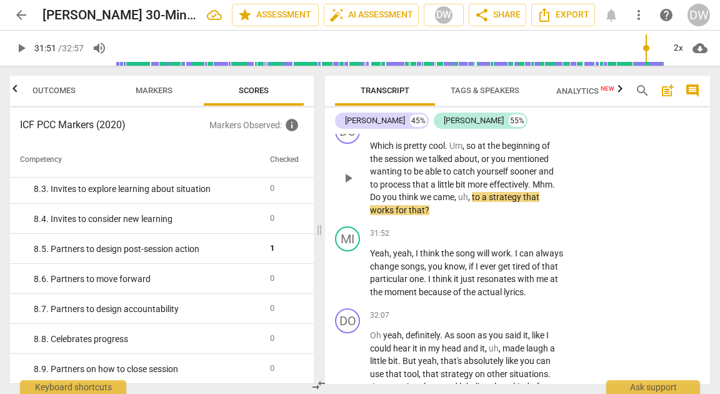
click at [486, 132] on div "+" at bounding box center [486, 125] width 13 height 13
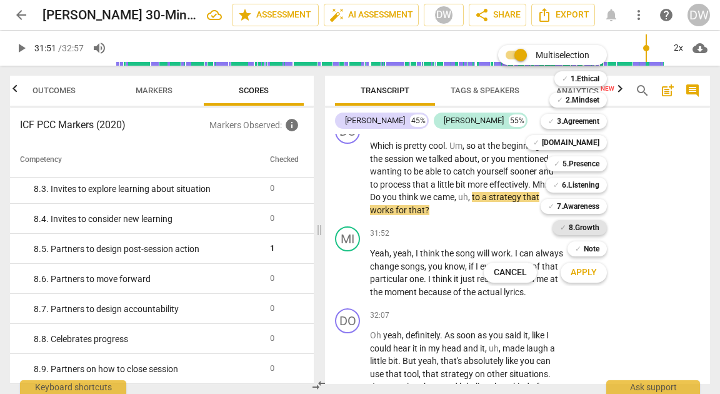
click at [588, 224] on b "8.Growth" at bounding box center [584, 227] width 31 height 15
click at [595, 269] on span "Apply" at bounding box center [584, 272] width 26 height 13
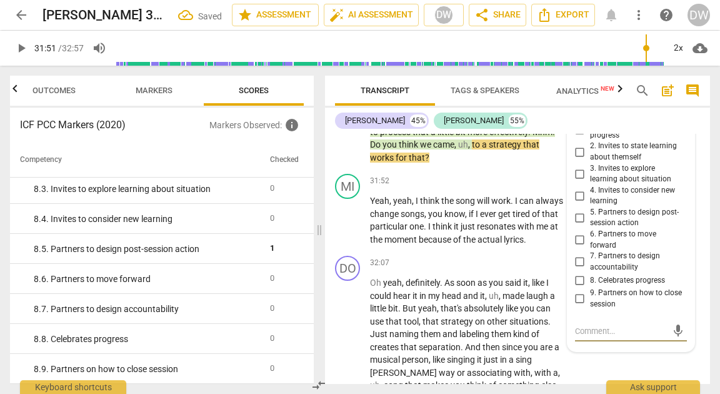
scroll to position [10507, 0]
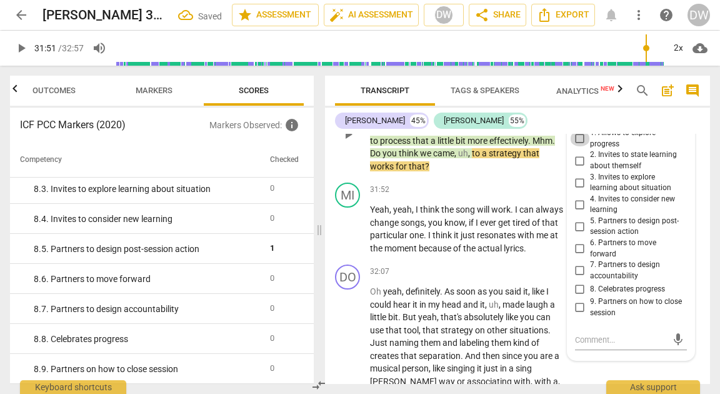
click at [578, 146] on input "1. Allows to explore progress" at bounding box center [580, 138] width 20 height 15
click at [606, 350] on div "mic" at bounding box center [631, 340] width 112 height 20
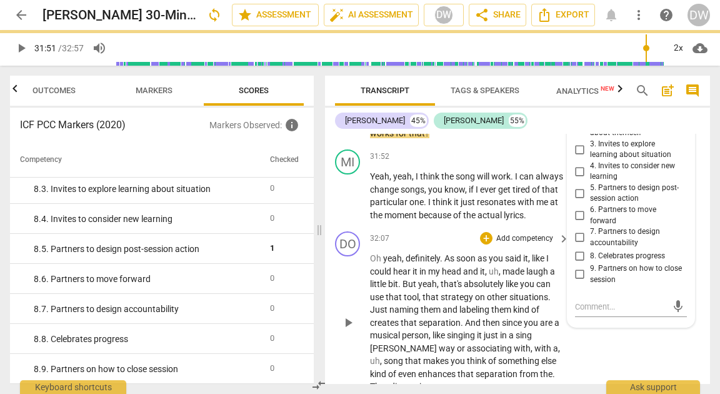
scroll to position [10556, 0]
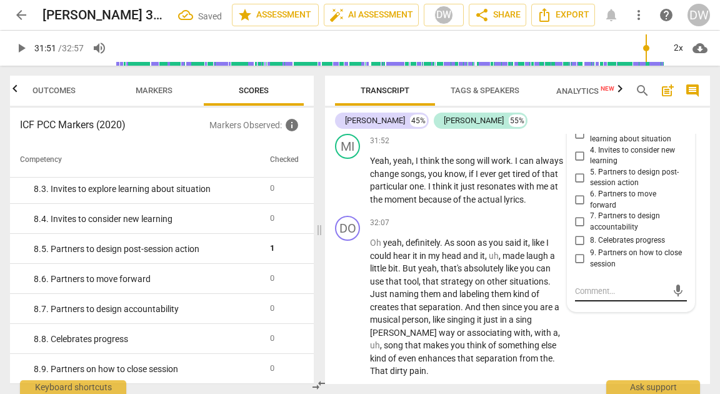
click at [597, 297] on textarea at bounding box center [621, 291] width 92 height 12
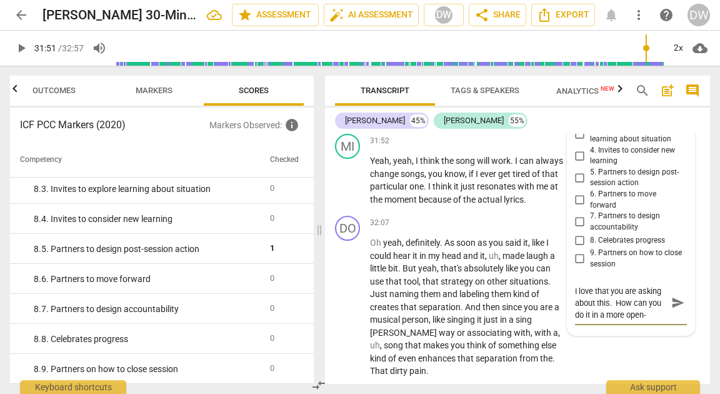
scroll to position [11, 0]
click at [676, 309] on span "send" at bounding box center [678, 303] width 14 height 14
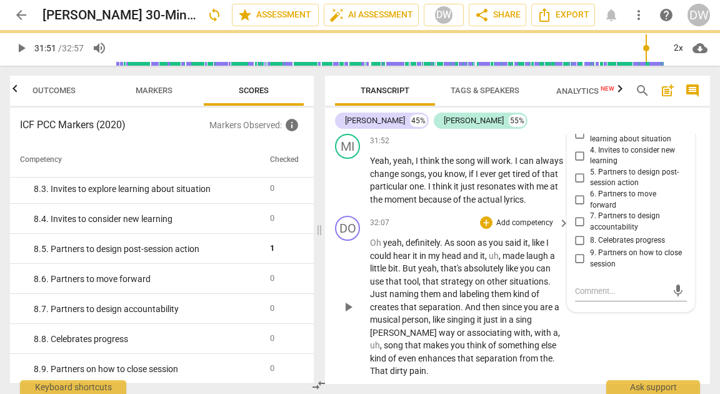
scroll to position [0, 0]
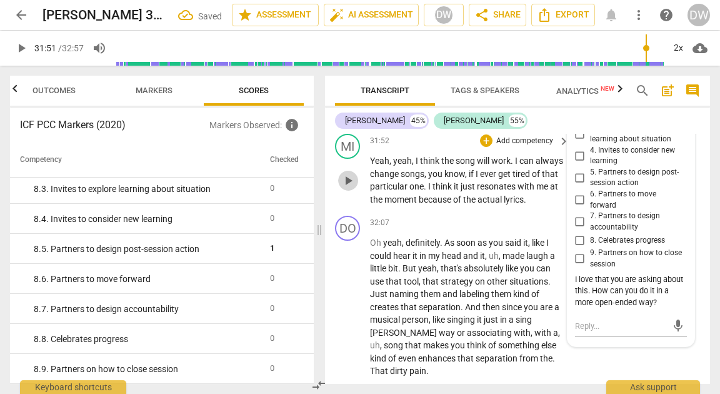
click at [349, 188] on span "play_arrow" at bounding box center [348, 180] width 15 height 15
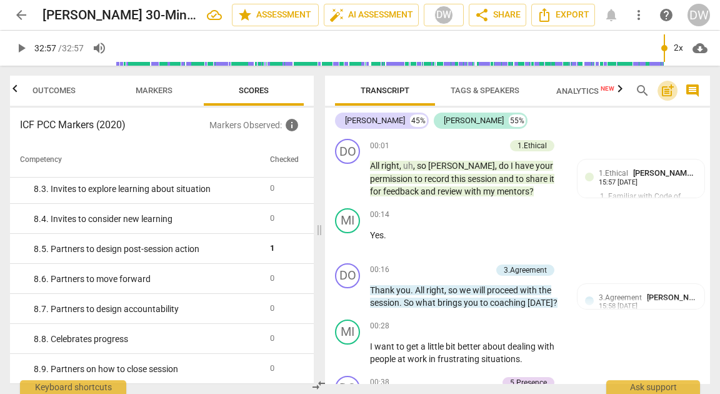
click at [672, 90] on span "post_add" at bounding box center [667, 90] width 15 height 15
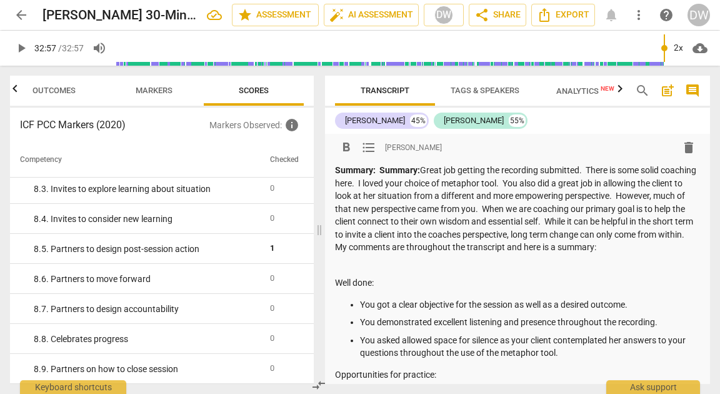
click at [410, 165] on strong "Summary:" at bounding box center [399, 170] width 41 height 10
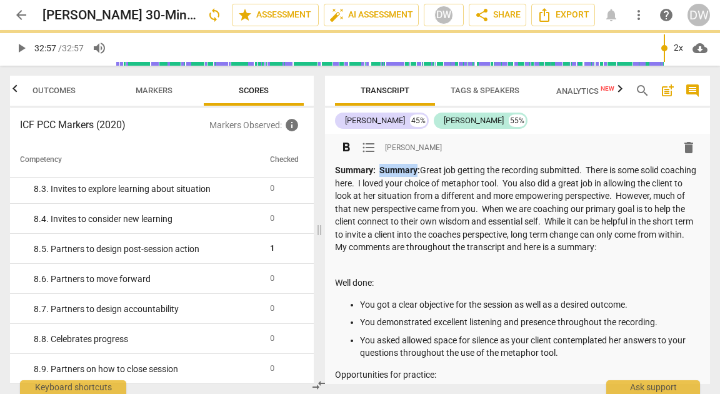
click at [410, 165] on strong "Summary:" at bounding box center [399, 170] width 41 height 10
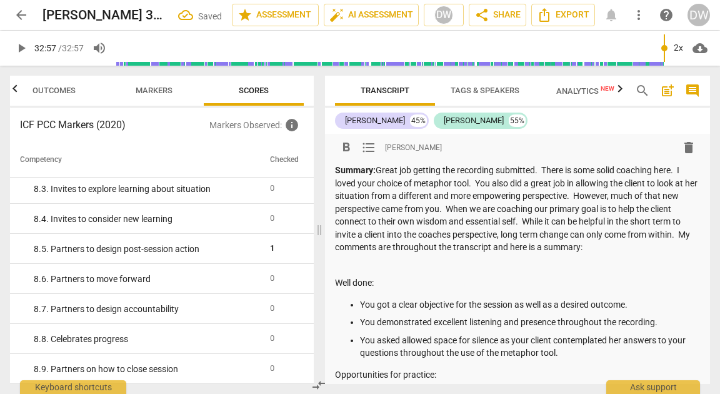
click at [438, 180] on p "Summary: Great job getting the recording submitted. There is some solid coachin…" at bounding box center [517, 209] width 365 height 90
drag, startPoint x: 438, startPoint y: 180, endPoint x: 454, endPoint y: 182, distance: 17.0
click at [454, 182] on p "Summary: Great job getting the recording submitted. There is some solid coachin…" at bounding box center [517, 209] width 365 height 90
click at [341, 193] on p "Summary: Great job getting the recording submitted. There is some solid coachin…" at bounding box center [517, 209] width 365 height 90
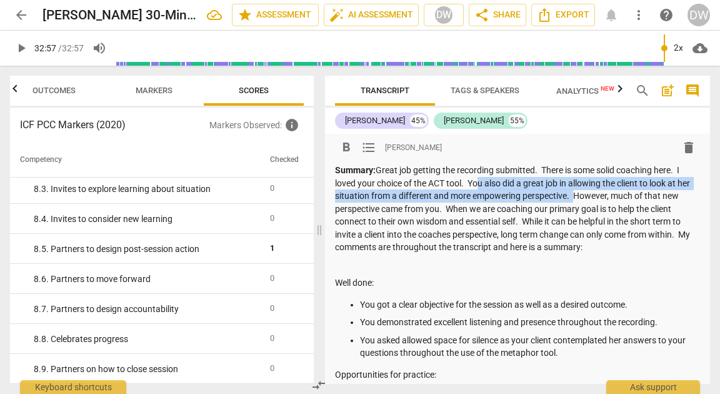
drag, startPoint x: 469, startPoint y: 180, endPoint x: 585, endPoint y: 193, distance: 116.4
click at [585, 193] on p "Summary: Great job getting the recording submitted. There is some solid coachin…" at bounding box center [517, 209] width 365 height 90
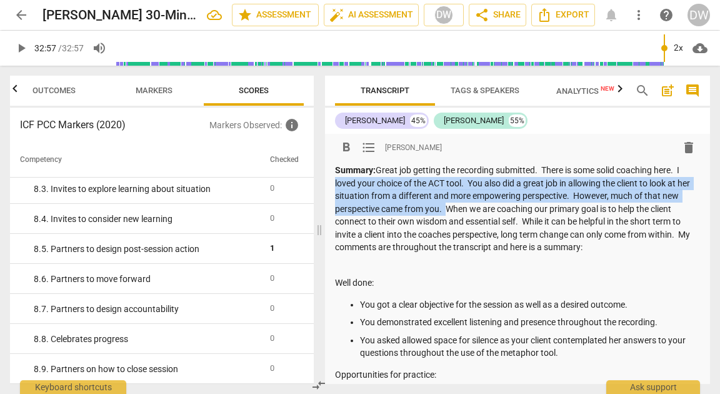
drag, startPoint x: 686, startPoint y: 170, endPoint x: 461, endPoint y: 211, distance: 228.1
click at [461, 211] on p "Summary: Great job getting the recording submitted. There is some solid coachin…" at bounding box center [517, 209] width 365 height 90
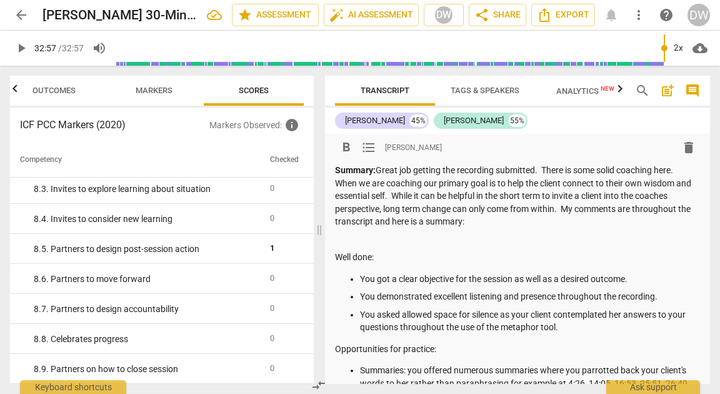
drag, startPoint x: 410, startPoint y: 196, endPoint x: 480, endPoint y: 210, distance: 71.4
click at [480, 217] on p "Summary: Great job getting the recording submitted. There is some solid coachin…" at bounding box center [517, 196] width 365 height 64
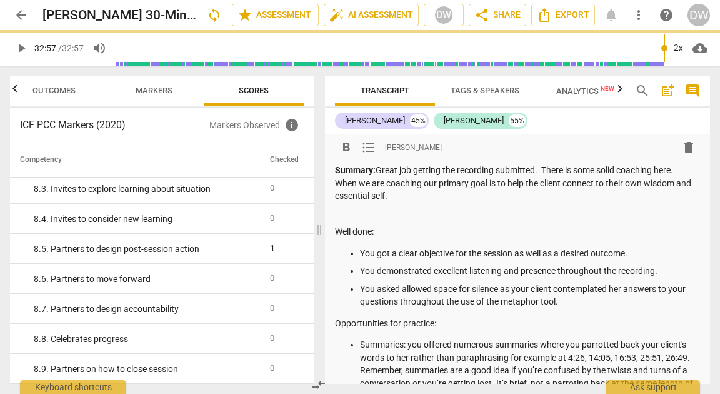
click at [686, 173] on p "Summary: Great job getting the recording submitted. There is some solid coachin…" at bounding box center [517, 183] width 365 height 39
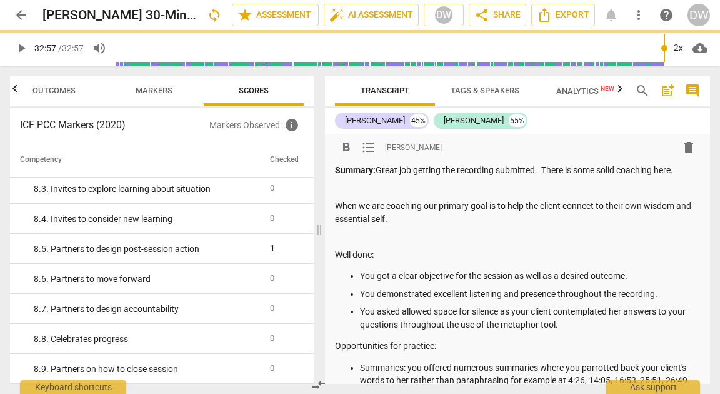
click at [685, 172] on p "Summary: Great job getting the recording submitted. There is some solid coachin…" at bounding box center [517, 170] width 365 height 13
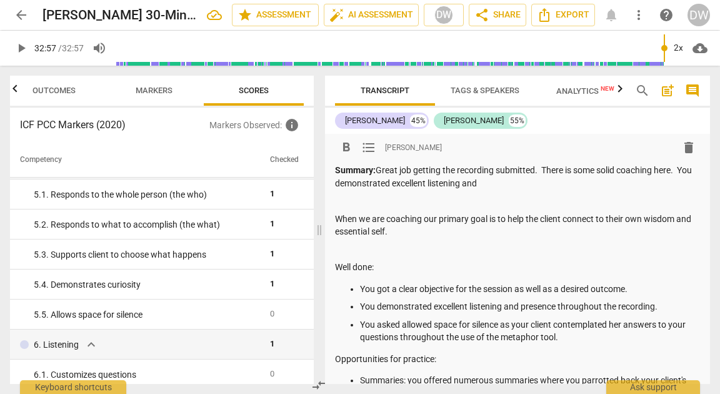
scroll to position [415, 0]
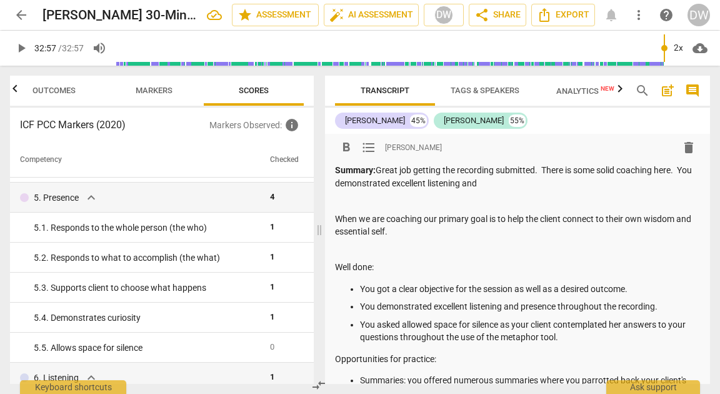
click at [461, 184] on p "Summary: Great job getting the recording submitted. There is some solid coachin…" at bounding box center [517, 177] width 365 height 26
click at [514, 184] on p "Summary: Great job getting the recording submitted. There is some solid coachin…" at bounding box center [517, 177] width 365 height 26
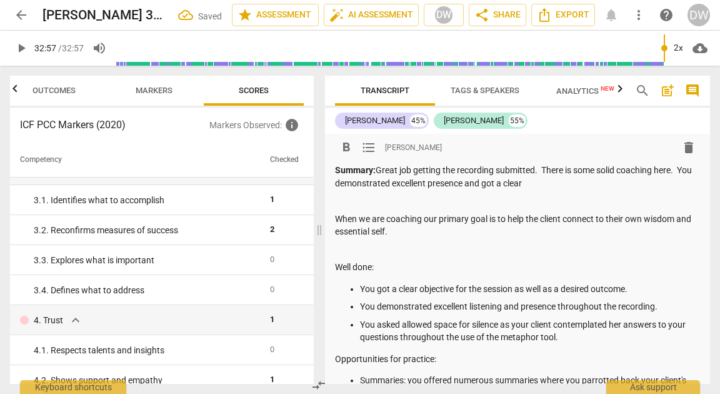
scroll to position [142, 0]
click at [335, 217] on p "When we are coaching our primary goal is to help the client connect to their ow…" at bounding box center [517, 226] width 365 height 26
click at [644, 184] on p "Summary: Great job getting the recording submitted. There is some solid coachin…" at bounding box center [517, 177] width 365 height 26
click at [336, 219] on p "When we are coaching our primary goal is to help the client connect to their ow…" at bounding box center [517, 226] width 365 height 26
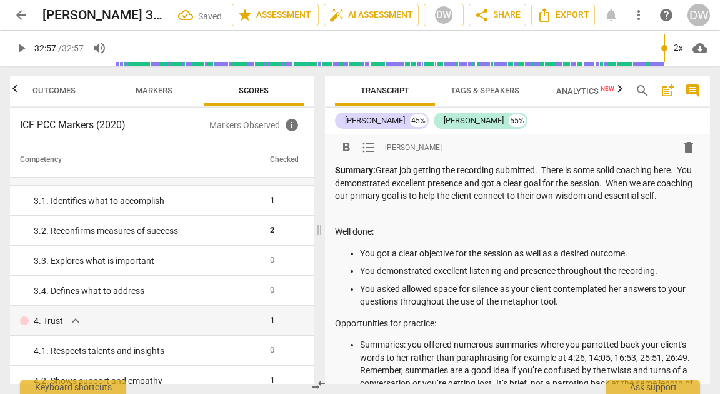
click at [368, 203] on p "Summary: Great job getting the recording submitted. There is some solid coachin…" at bounding box center [517, 183] width 365 height 39
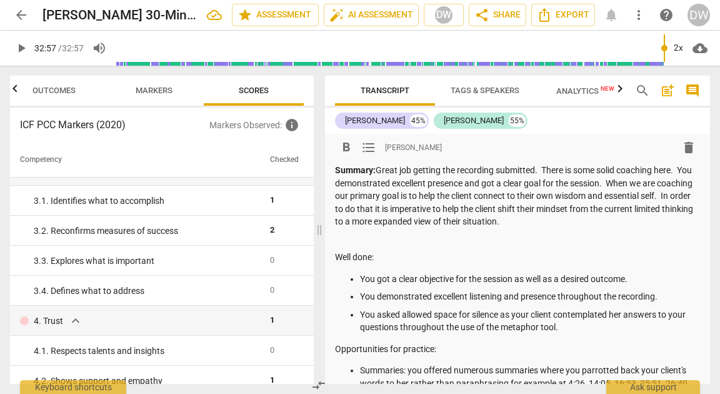
click at [426, 195] on p "Summary: Great job getting the recording submitted. There is some solid coachin…" at bounding box center [517, 196] width 365 height 64
click at [622, 223] on p "Summary: Great job getting the recording submitted. There is some solid coachin…" at bounding box center [517, 196] width 365 height 64
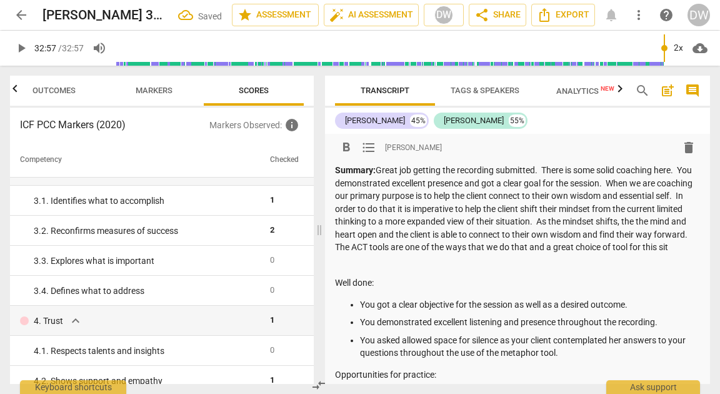
click at [633, 250] on p "Summary: Great job getting the recording submitted. There is some solid coachin…" at bounding box center [517, 209] width 365 height 90
click at [635, 254] on p "Summary: Great job getting the recording submitted. There is some solid coachin…" at bounding box center [517, 209] width 365 height 90
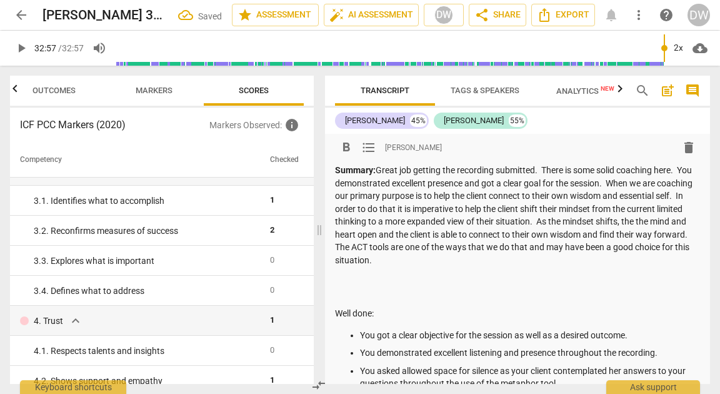
click at [571, 264] on p "Summary: Great job getting the recording submitted. There is some solid coachin…" at bounding box center [517, 215] width 365 height 103
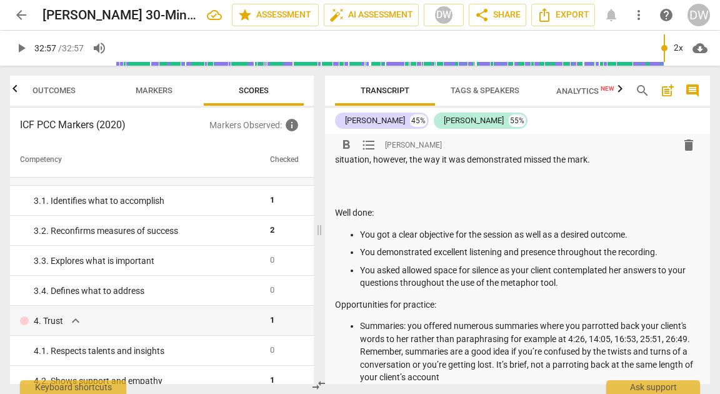
scroll to position [102, 0]
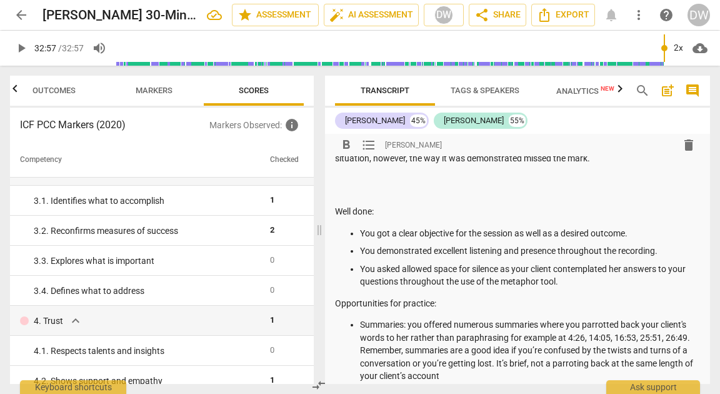
click at [630, 258] on p "You demonstrated excellent listening and presence throughout the recording." at bounding box center [530, 250] width 340 height 13
click at [428, 288] on p "You asked allowed space for silence as your client contemplated her answers to …" at bounding box center [530, 276] width 340 height 26
drag, startPoint x: 428, startPoint y: 298, endPoint x: 546, endPoint y: 291, distance: 118.4
click at [546, 288] on p "You asked allowed space for silence as your client contemplated her answers to …" at bounding box center [530, 276] width 340 height 26
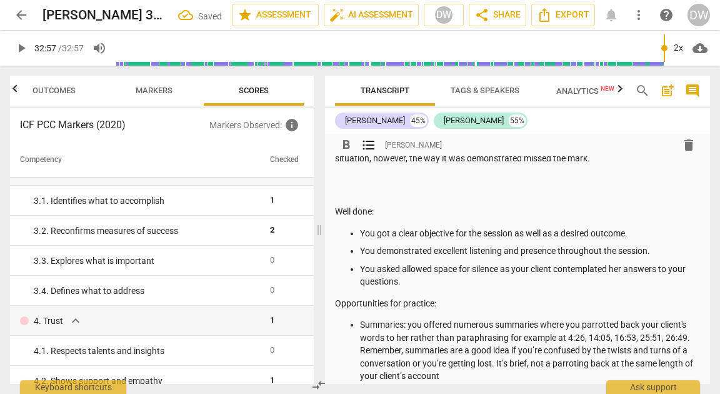
click at [621, 278] on p "You asked allowed space for silence as your client contemplated her answers to …" at bounding box center [530, 276] width 340 height 26
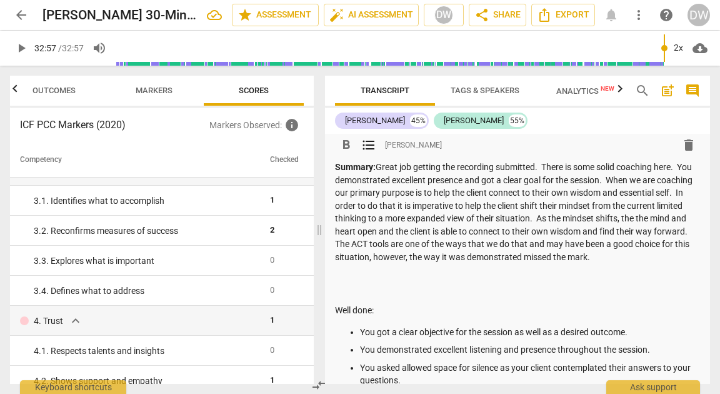
scroll to position [3, 0]
click at [526, 264] on p "Summary: Great job getting the recording submitted. There is some solid coachin…" at bounding box center [517, 212] width 365 height 103
drag, startPoint x: 517, startPoint y: 256, endPoint x: 516, endPoint y: 274, distance: 18.1
click at [516, 264] on p "Summary: Great job getting the recording submitted. There is some solid coachin…" at bounding box center [517, 212] width 365 height 103
click at [429, 264] on p "Summary: Great job getting the recording submitted. There is some solid coachin…" at bounding box center [517, 212] width 365 height 103
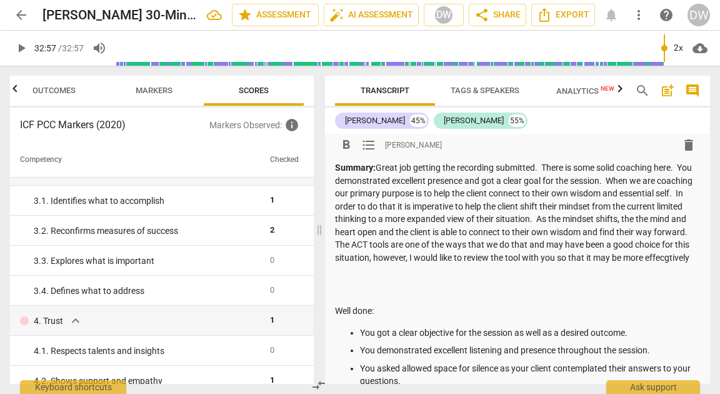
click at [429, 264] on p "Summary: Great job getting the recording submitted. There is some solid coachin…" at bounding box center [517, 212] width 365 height 103
click at [410, 264] on p "Summary: Great job getting the recording submitted. There is some solid coachin…" at bounding box center [517, 212] width 365 height 103
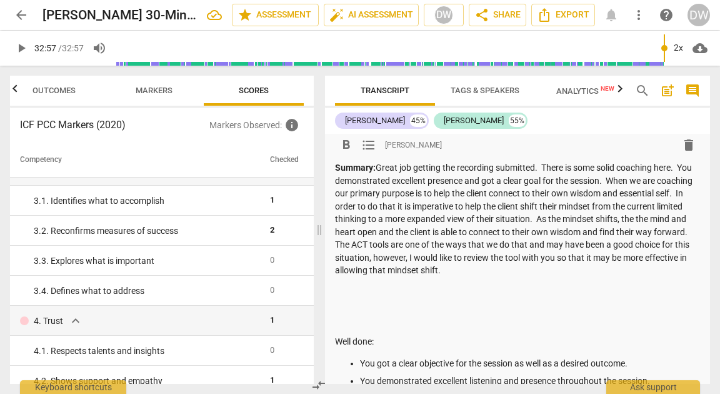
click at [558, 269] on p "Summary: Great job getting the recording submitted. There is some solid coachin…" at bounding box center [517, 219] width 365 height 116
click at [619, 244] on p "Summary: Great job getting the recording submitted. There is some solid coachin…" at bounding box center [517, 219] width 365 height 116
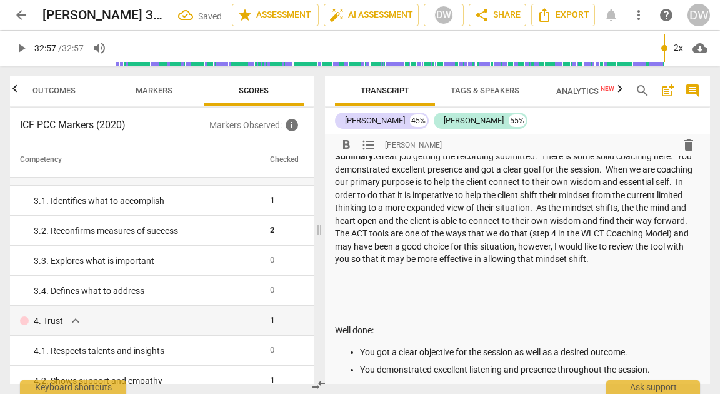
scroll to position [15, 0]
click at [605, 264] on p "Summary: Great job getting the recording submitted. There is some solid coachin…" at bounding box center [517, 207] width 365 height 116
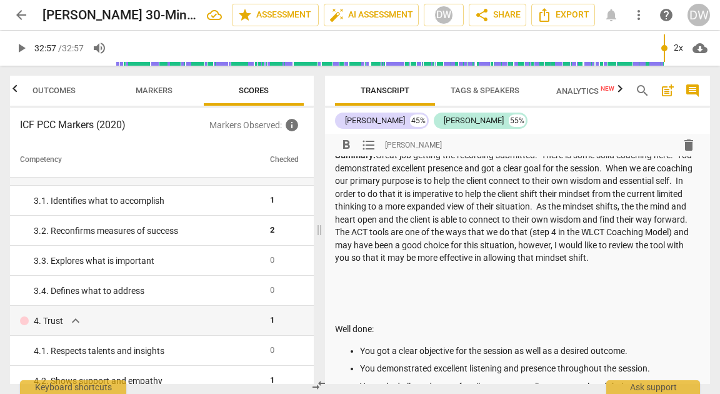
click at [418, 229] on p "Summary: Great job getting the recording submitted. There is some solid coachin…" at bounding box center [517, 207] width 365 height 116
click at [439, 283] on p at bounding box center [517, 275] width 365 height 13
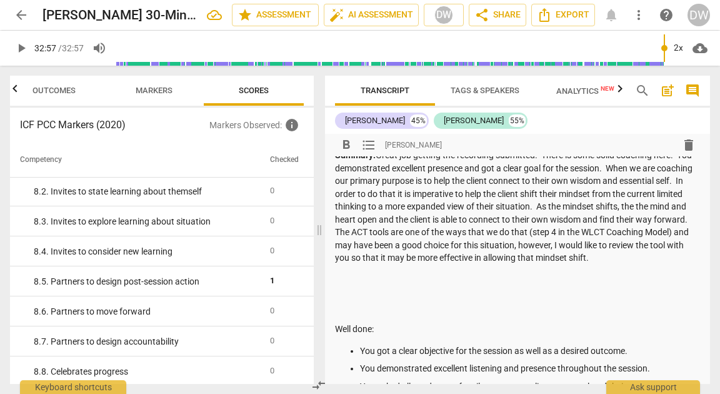
scroll to position [1210, 0]
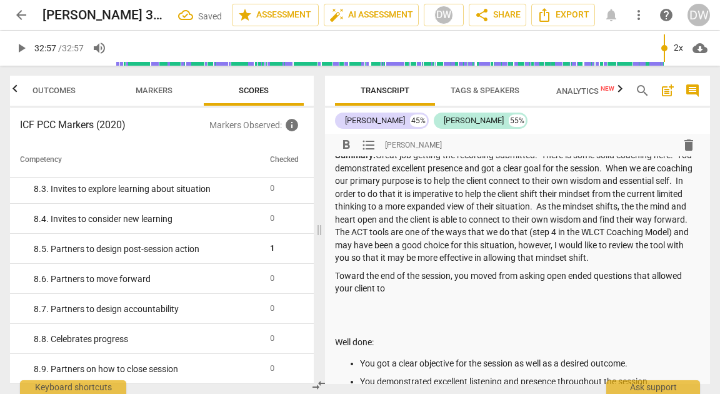
click at [645, 286] on p "Toward the end of the session, you moved from asking open ended questions that …" at bounding box center [517, 282] width 365 height 26
click at [554, 311] on p at bounding box center [517, 306] width 365 height 13
click at [554, 295] on p "Toward the end of the session, you moved from asking open ended questions may h…" at bounding box center [517, 282] width 365 height 26
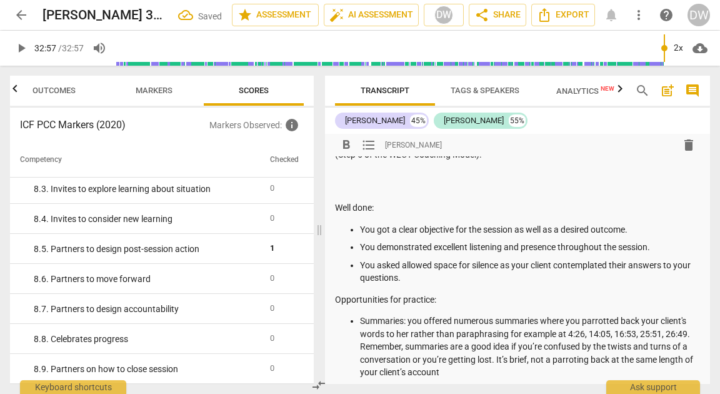
scroll to position [203, 0]
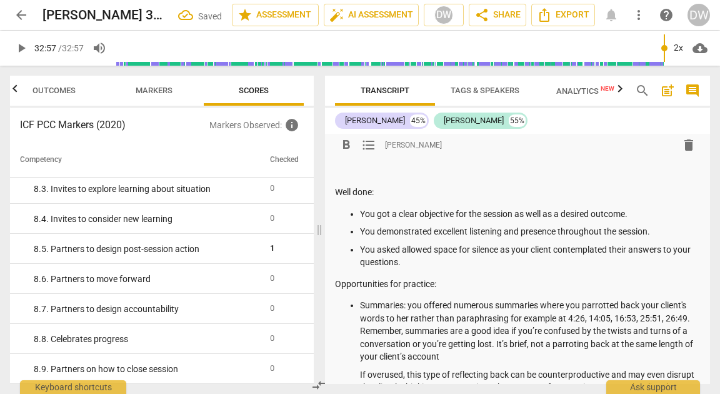
click at [387, 175] on div "Summary: Great job getting the recording submitted. There is some solid coachin…" at bounding box center [517, 311] width 365 height 700
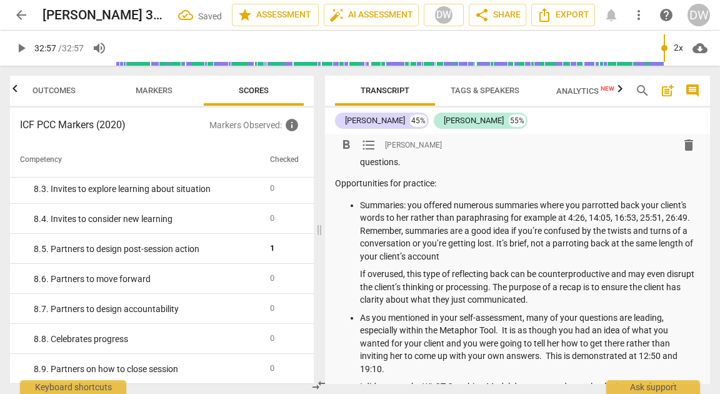
scroll to position [288, 0]
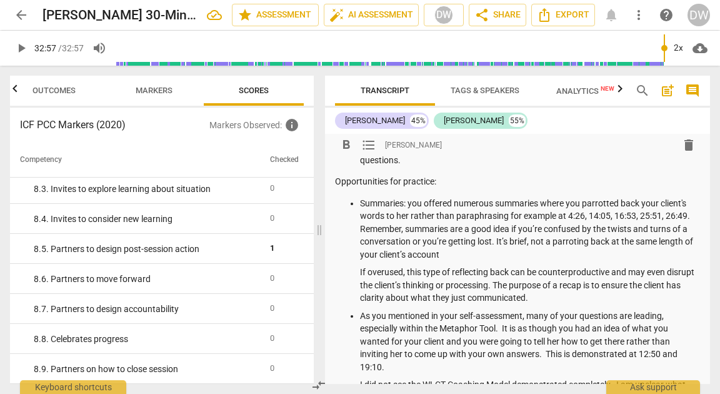
click at [367, 216] on p "Summaries: you offered numerous summaries where you parrotted back your client'…" at bounding box center [530, 229] width 340 height 64
click at [403, 216] on p "Summaries: you offered numerous summaries where you parrotted back your client'…" at bounding box center [530, 229] width 340 height 64
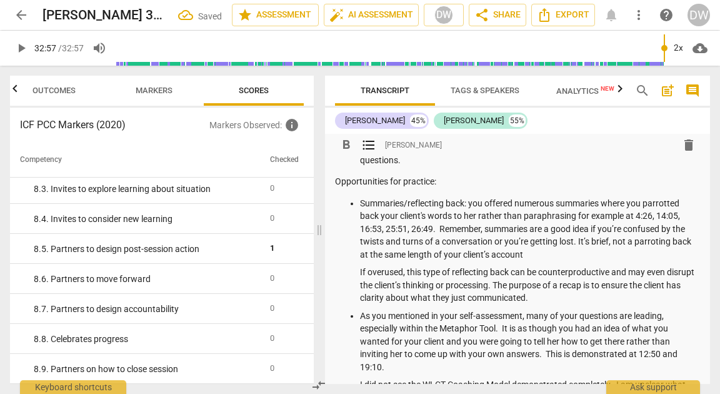
drag, startPoint x: 559, startPoint y: 216, endPoint x: 565, endPoint y: 249, distance: 34.1
click at [565, 249] on p "Summaries/reflecting back: you offered numerous summaries where you parrotted b…" at bounding box center [530, 229] width 340 height 64
click at [563, 213] on p "Summaries/reflecting back: you offered numerous summaries where you parrotted b…" at bounding box center [530, 229] width 340 height 64
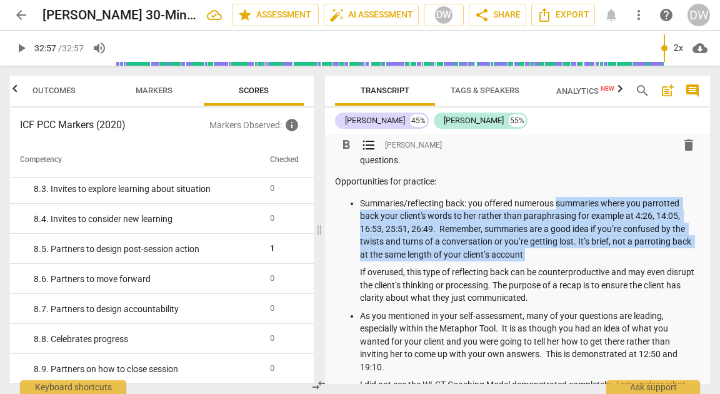
drag, startPoint x: 563, startPoint y: 213, endPoint x: 570, endPoint y: 268, distance: 55.4
click at [570, 261] on p "Summaries/reflecting back: you offered numerous summaries where you parrotted b…" at bounding box center [530, 229] width 340 height 64
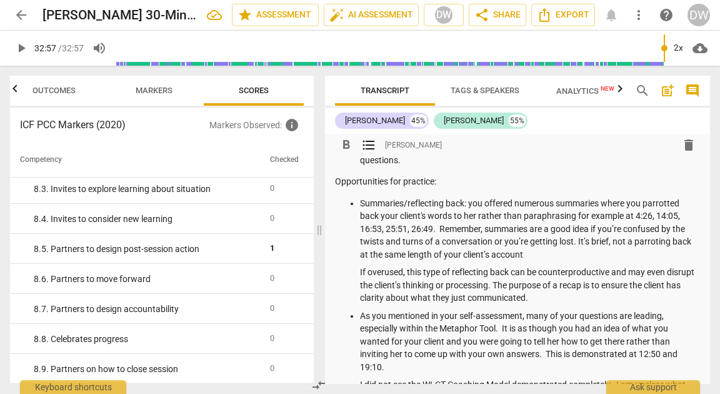
click at [483, 219] on p "Summaries/reflecting back: you offered numerous summaries where you parrotted b…" at bounding box center [530, 229] width 340 height 64
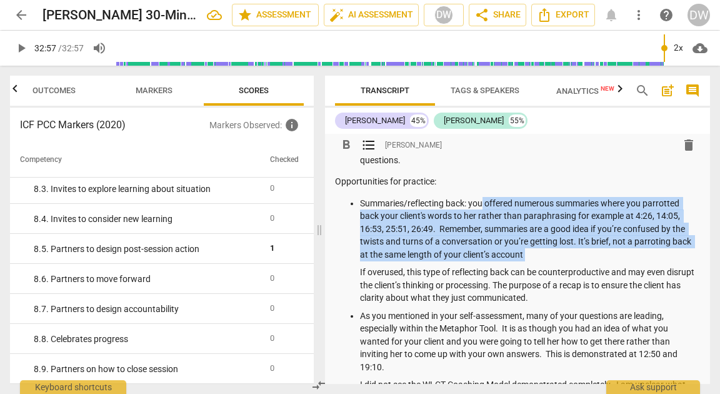
drag, startPoint x: 483, startPoint y: 219, endPoint x: 539, endPoint y: 269, distance: 74.8
click at [539, 261] on p "Summaries/reflecting back: you offered numerous summaries where you parrotted b…" at bounding box center [530, 229] width 340 height 64
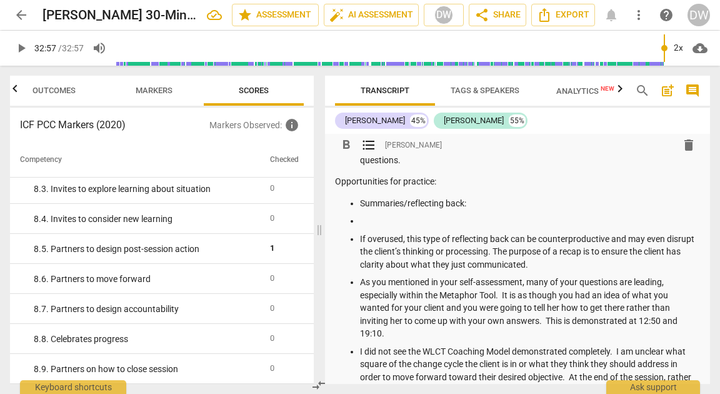
click at [504, 210] on p "Summaries/reflecting back:" at bounding box center [530, 203] width 340 height 13
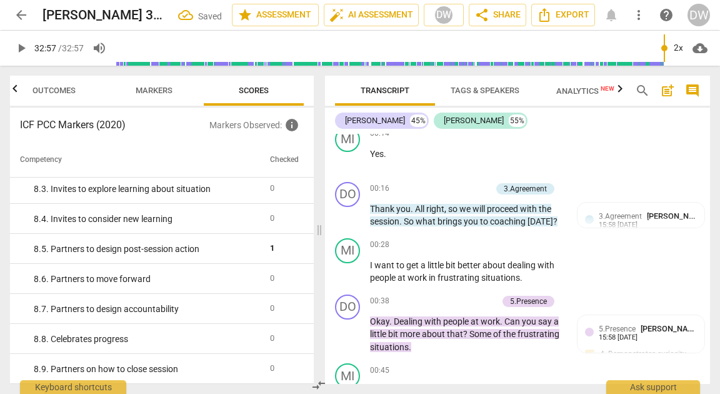
scroll to position [867, 0]
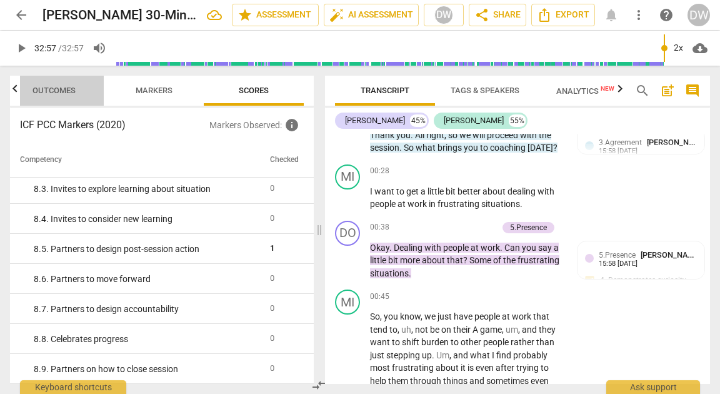
click at [73, 97] on span "Outcomes" at bounding box center [54, 91] width 73 height 17
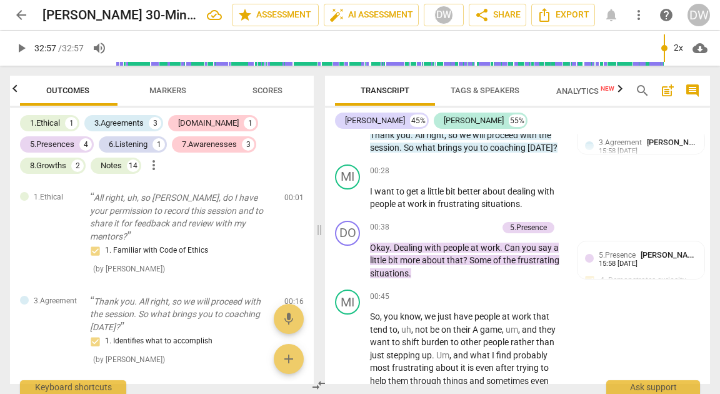
scroll to position [0, 0]
click at [122, 159] on div "Notes" at bounding box center [111, 165] width 21 height 13
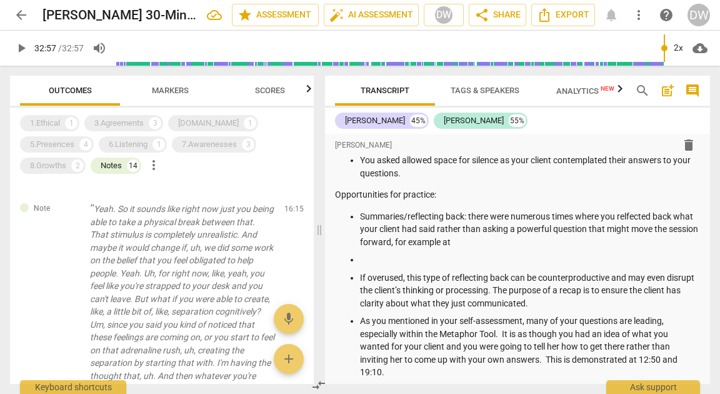
scroll to position [273, 0]
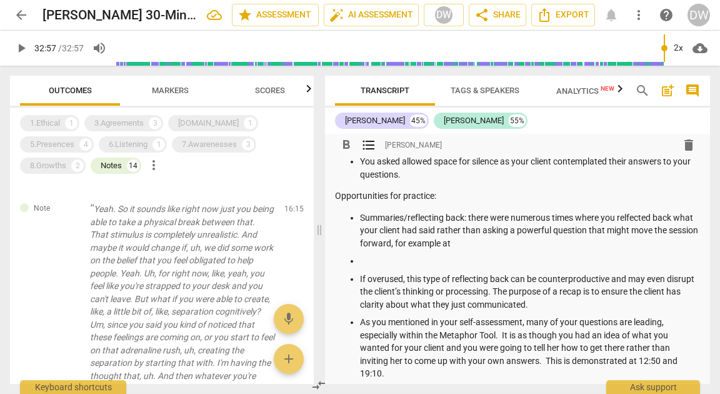
click at [499, 250] on p "Summaries/reflecting back: there were numerous times where you relfected back w…" at bounding box center [530, 230] width 340 height 39
click at [56, 125] on div "1.Ethical" at bounding box center [45, 123] width 30 height 13
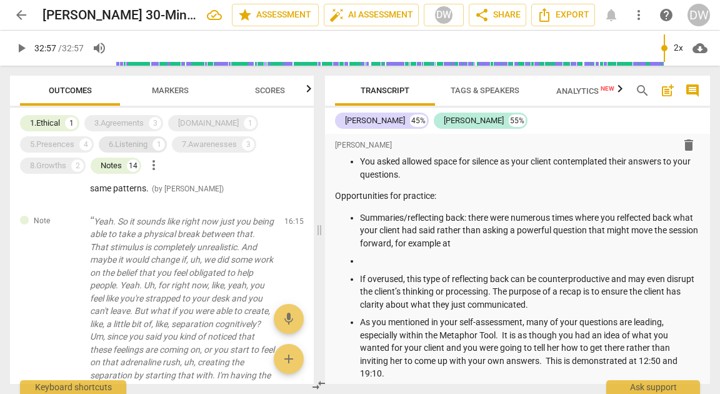
click at [109, 144] on div "6.Listening" at bounding box center [128, 144] width 39 height 13
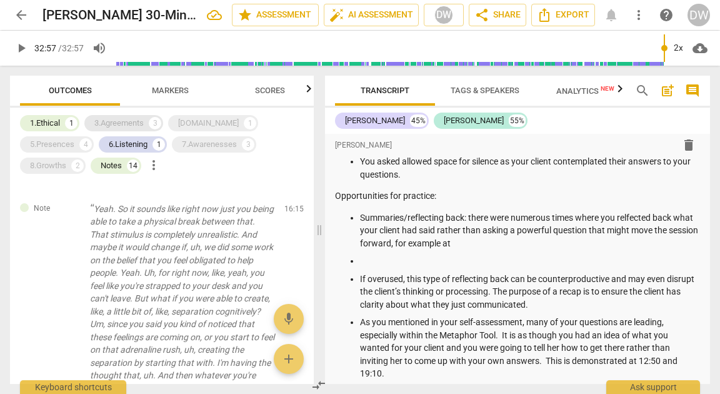
click at [97, 126] on div "3.Agreements" at bounding box center [118, 123] width 49 height 13
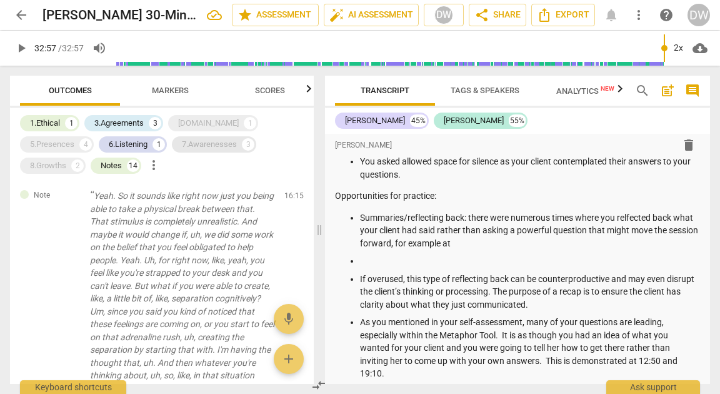
click at [182, 144] on div "7.Awarenesses" at bounding box center [209, 144] width 55 height 13
click at [194, 122] on div "[DOMAIN_NAME]" at bounding box center [208, 123] width 61 height 13
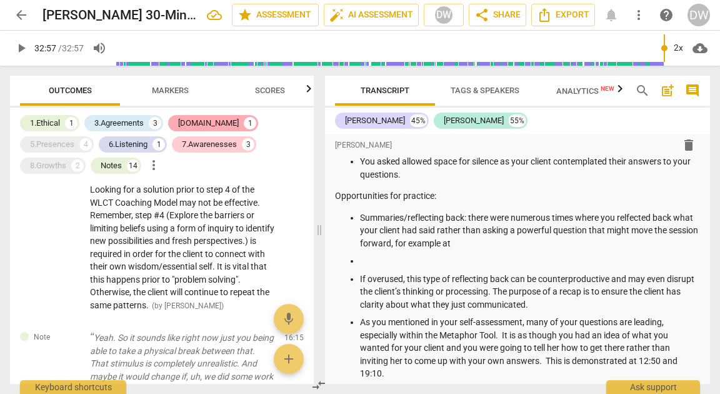
scroll to position [1616, 0]
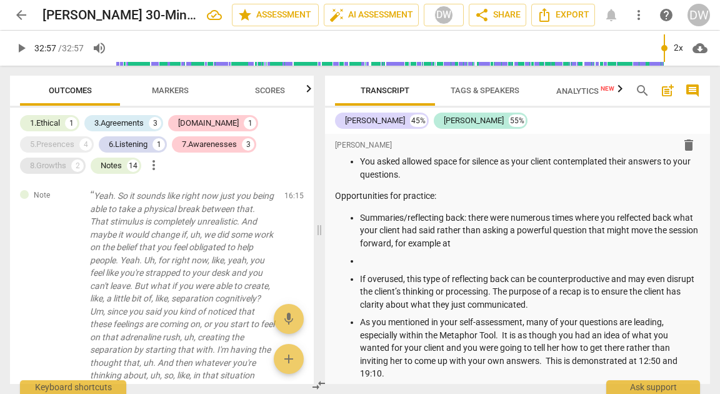
click at [66, 159] on div "8.Growths" at bounding box center [48, 165] width 36 height 13
click at [74, 138] on div "5.Presences" at bounding box center [52, 144] width 44 height 13
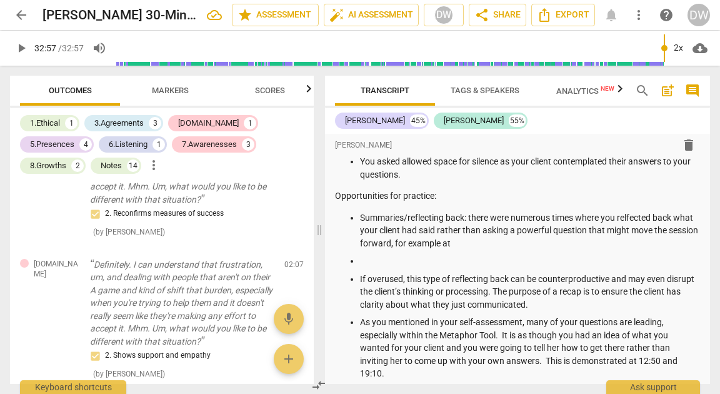
scroll to position [360, 0]
click at [641, 230] on p "Summaries/reflecting back: there were numerous times where you relfected back w…" at bounding box center [530, 230] width 340 height 39
drag, startPoint x: 459, startPoint y: 244, endPoint x: 488, endPoint y: 254, distance: 30.7
click at [488, 250] on p "Summaries/reflecting back: there were numerous times where you reflected back w…" at bounding box center [530, 230] width 340 height 39
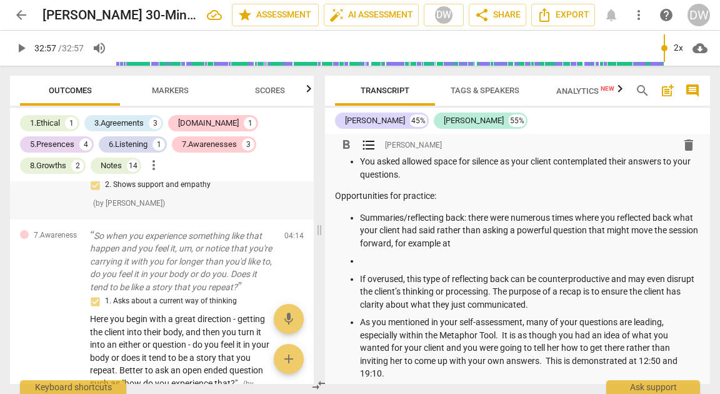
scroll to position [531, 0]
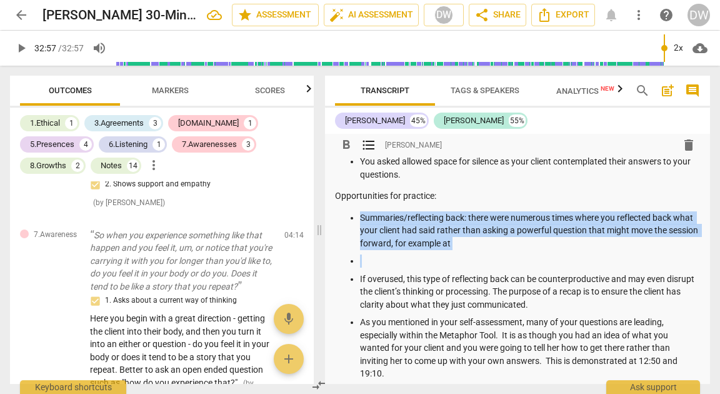
drag, startPoint x: 359, startPoint y: 233, endPoint x: 370, endPoint y: 280, distance: 48.8
click at [370, 280] on ul "Summaries/reflecting back: there were numerous times where you reflected back w…" at bounding box center [517, 355] width 365 height 289
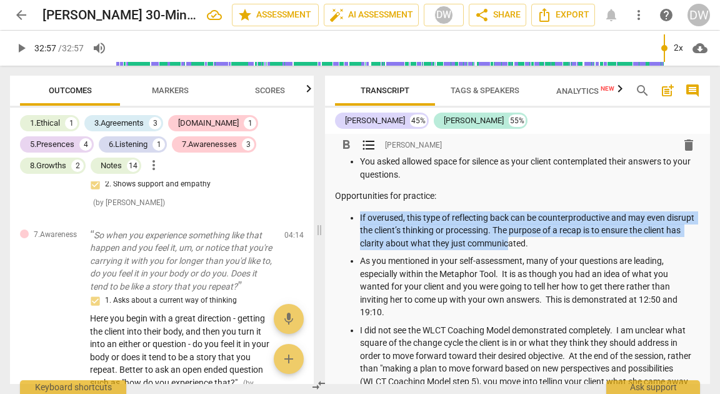
drag, startPoint x: 360, startPoint y: 231, endPoint x: 548, endPoint y: 253, distance: 189.5
click at [548, 250] on p "If overused, this type of reflecting back can be counterproductive and may even…" at bounding box center [530, 230] width 340 height 39
click at [451, 234] on p "If overused, this type of reflecting back can be counterproductive and may even…" at bounding box center [530, 230] width 340 height 39
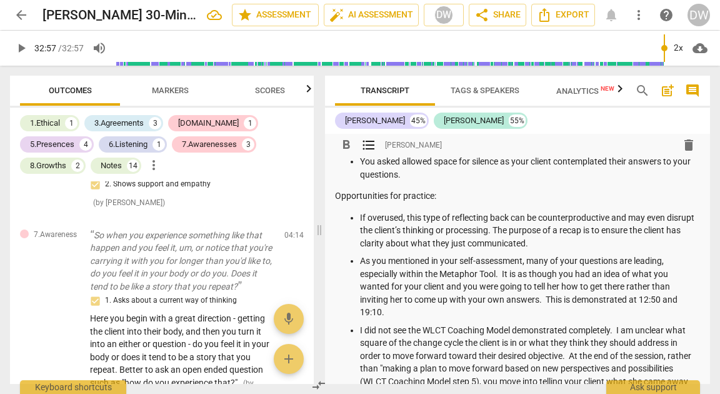
drag, startPoint x: 359, startPoint y: 228, endPoint x: 608, endPoint y: 249, distance: 249.7
click at [608, 249] on ul "If overused, this type of reflecting back can be counterproductive and may even…" at bounding box center [517, 325] width 365 height 228
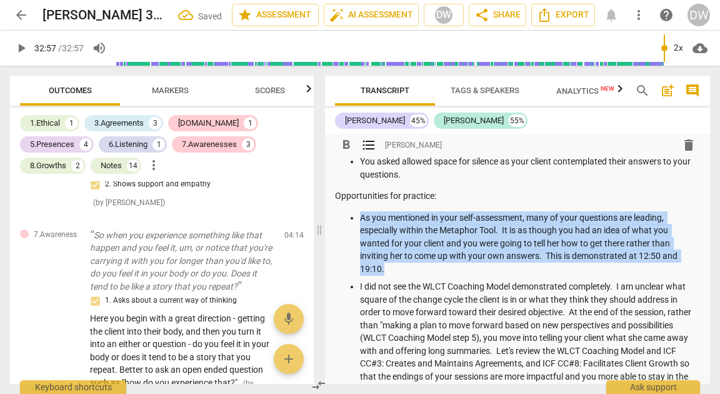
drag, startPoint x: 360, startPoint y: 228, endPoint x: 435, endPoint y: 286, distance: 94.9
click at [435, 276] on p "As you mentioned in your self-assessment, many of your questions are leading, e…" at bounding box center [530, 243] width 340 height 64
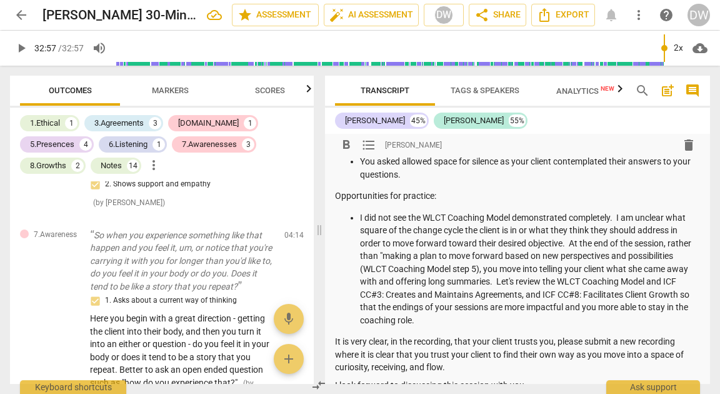
click at [633, 284] on p "I did not see the WLCT Coaching Model demonstrated completely. I am unclear wha…" at bounding box center [530, 269] width 340 height 116
click at [637, 286] on p "I did not see the WLCT Coaching Model demonstrated completely. I am unclear wha…" at bounding box center [530, 269] width 340 height 116
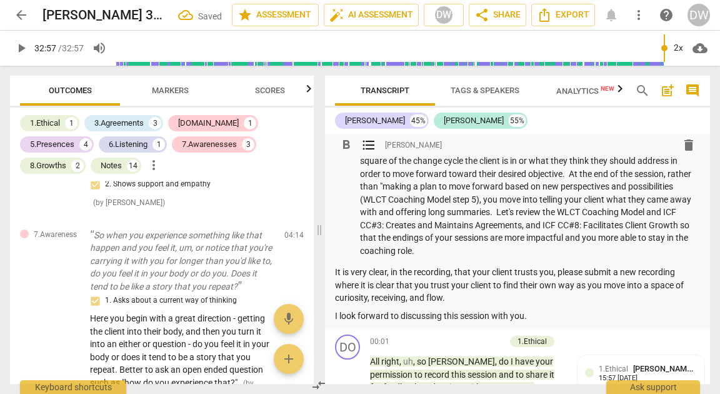
scroll to position [344, 0]
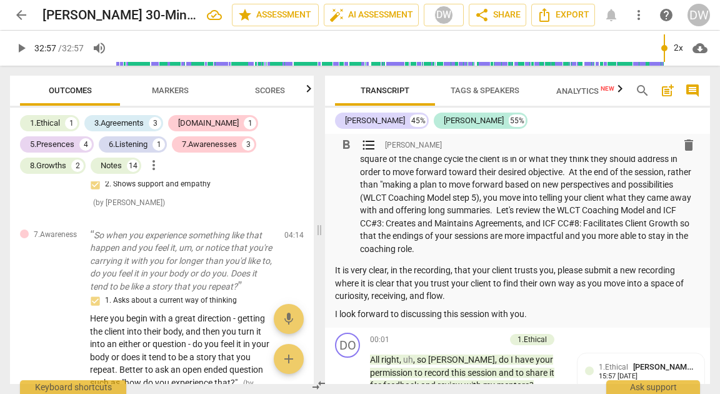
click at [436, 226] on p "I did not see the WLCT Coaching Model demonstrated completely. I am unclear wha…" at bounding box center [530, 198] width 340 height 116
click at [470, 220] on p "I did not see the WLCT Coaching Model demonstrated completely. I am unclear wha…" at bounding box center [530, 198] width 340 height 116
click at [473, 249] on p "I did not see the WLCT Coaching Model demonstrated completely. I am unclear wha…" at bounding box center [530, 198] width 340 height 116
drag, startPoint x: 473, startPoint y: 249, endPoint x: 448, endPoint y: 249, distance: 25.6
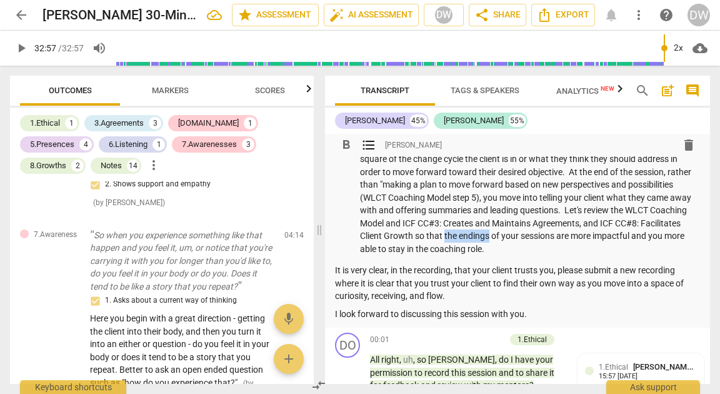
click at [448, 249] on p "I did not see the WLCT Coaching Model demonstrated completely. I am unclear wha…" at bounding box center [530, 198] width 340 height 116
drag, startPoint x: 448, startPoint y: 249, endPoint x: 498, endPoint y: 249, distance: 50.0
click at [498, 249] on p "I did not see the WLCT Coaching Model demonstrated completely. I am unclear wha…" at bounding box center [530, 198] width 340 height 116
click at [611, 250] on p "I did not see the WLCT Coaching Model demonstrated completely. I am unclear wha…" at bounding box center [530, 198] width 340 height 116
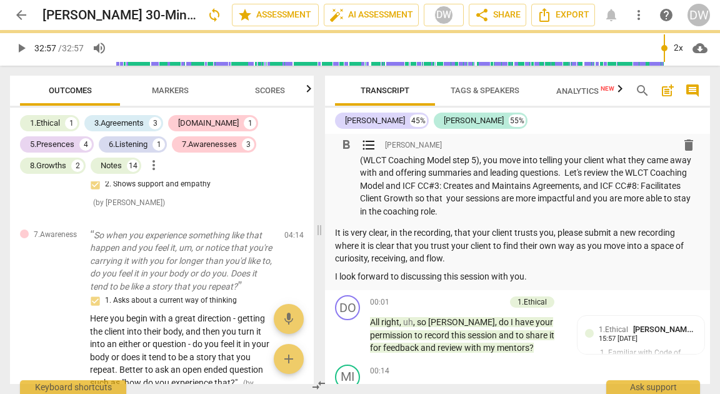
scroll to position [383, 0]
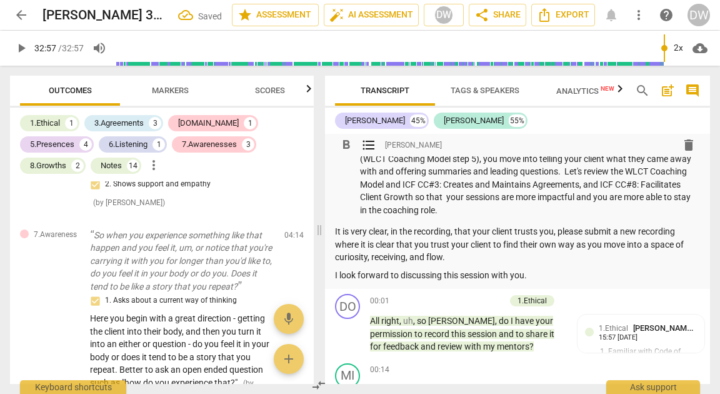
click at [362, 241] on p "It is very clear, in the recording, that your client trusts you, please submit …" at bounding box center [517, 244] width 365 height 39
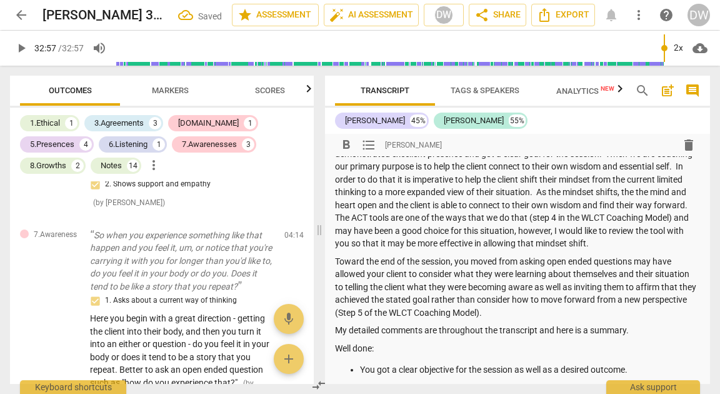
scroll to position [0, 0]
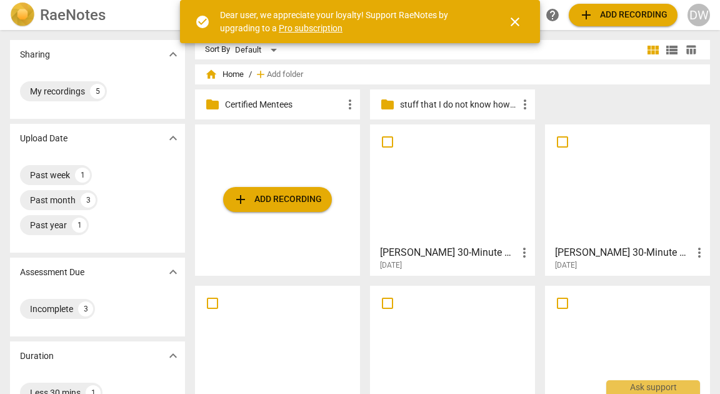
click at [483, 326] on div at bounding box center [452, 345] width 156 height 111
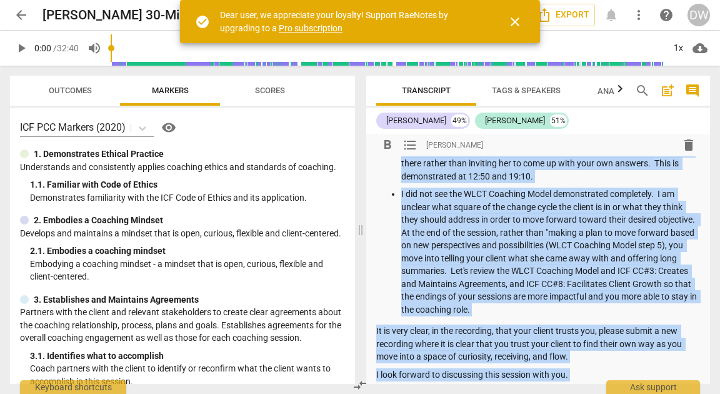
scroll to position [441, 0]
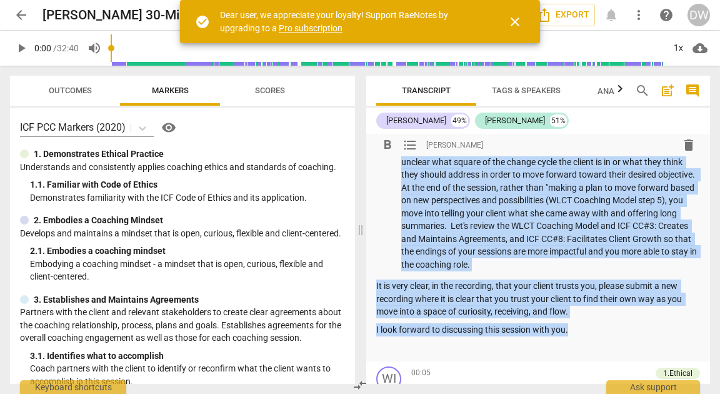
drag, startPoint x: 377, startPoint y: 171, endPoint x: 580, endPoint y: 344, distance: 266.5
click at [580, 344] on div "Summary: Great job getting the recording submitted. There is some solid coachin…" at bounding box center [538, 37] width 324 height 631
copy div "Summary: Great job getting the recording submitted. There is some solid coachin…"
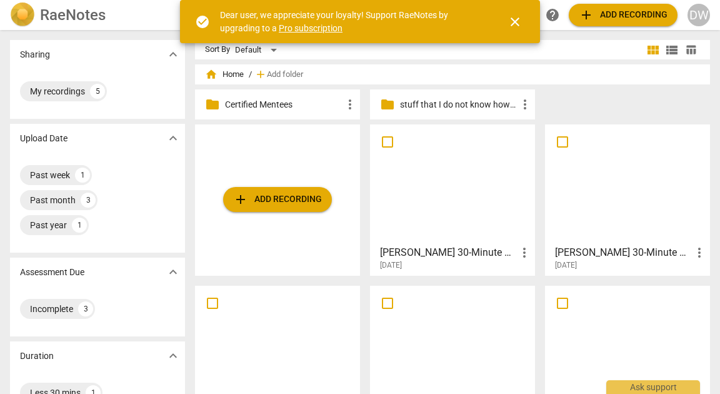
click at [266, 104] on p "Certified Mentees" at bounding box center [284, 104] width 118 height 13
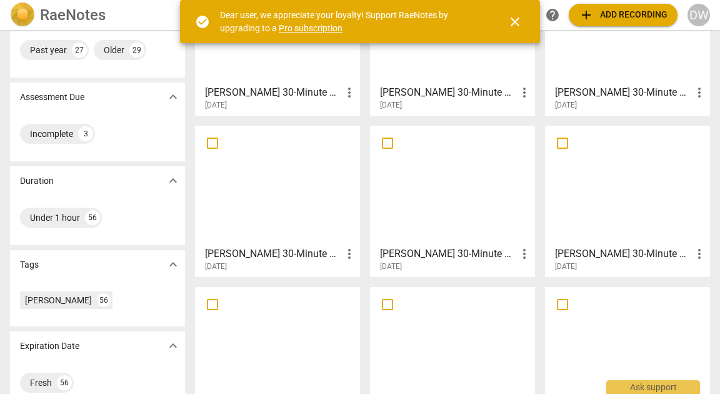
scroll to position [228, 0]
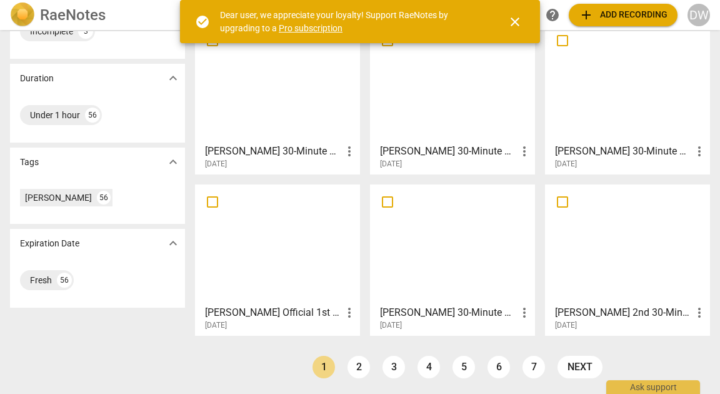
click at [294, 255] on div at bounding box center [277, 244] width 156 height 111
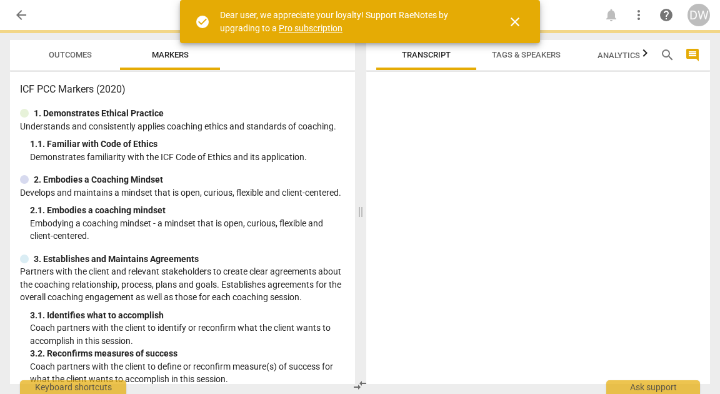
click at [294, 255] on div "ICF PCC Markers (2020) 1. Demonstrates Ethical Practice Understands and consist…" at bounding box center [182, 228] width 345 height 312
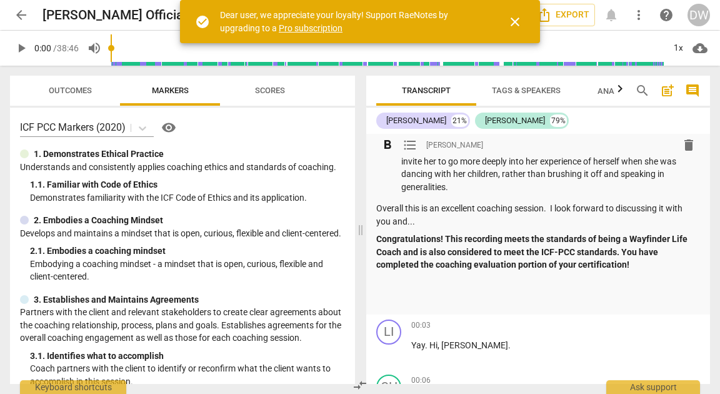
scroll to position [581, 0]
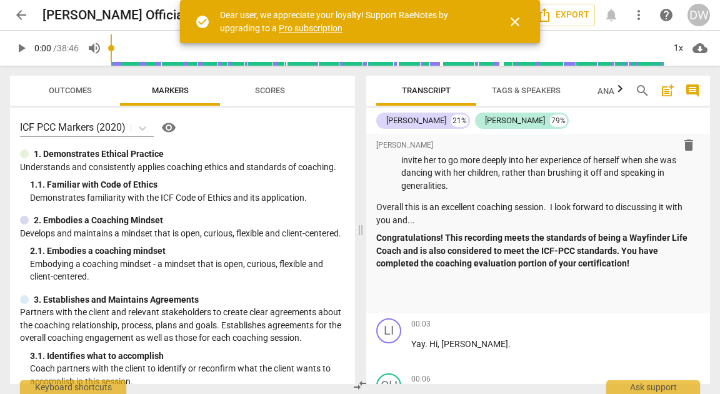
click at [18, 19] on span "arrow_back" at bounding box center [21, 15] width 15 height 15
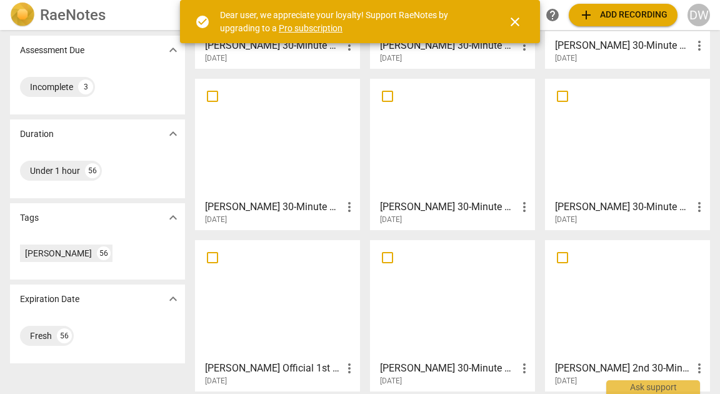
scroll to position [228, 0]
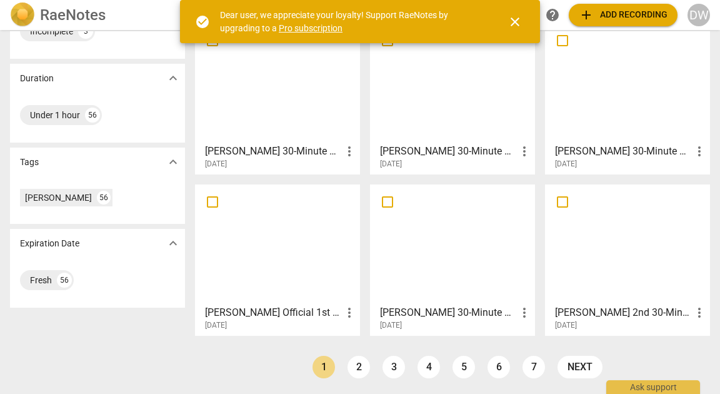
click at [580, 245] on div at bounding box center [627, 244] width 156 height 111
